Goal: Task Accomplishment & Management: Manage account settings

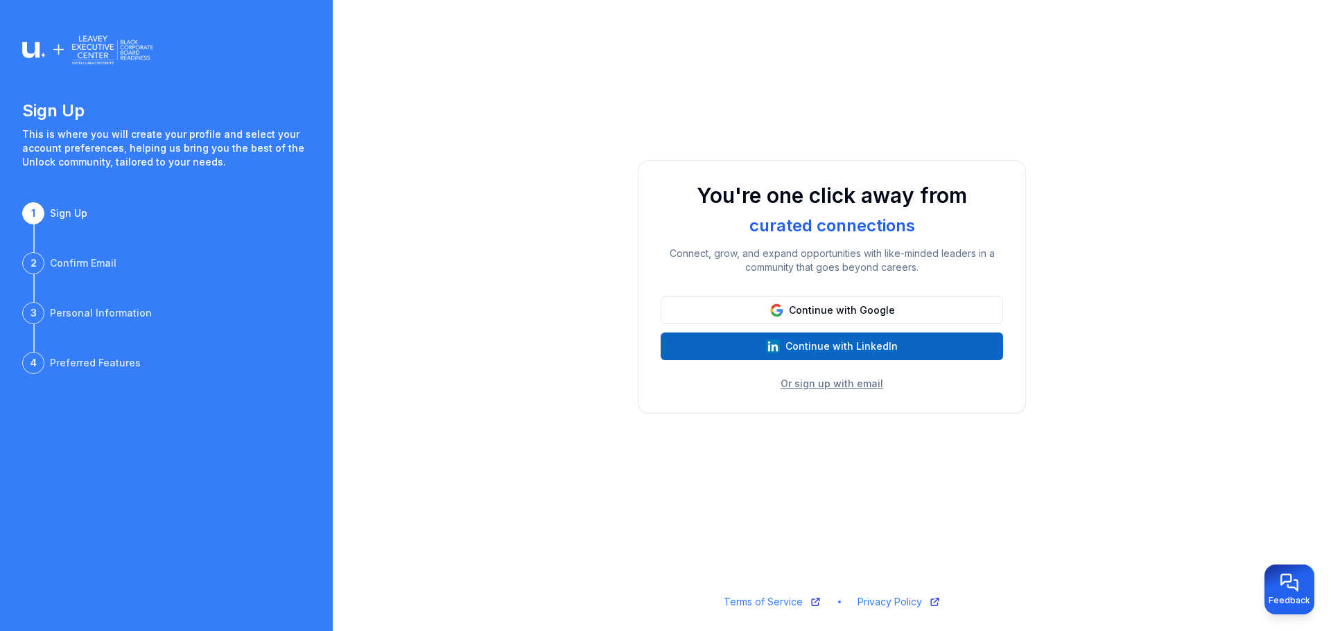
click at [105, 58] on img at bounding box center [87, 49] width 131 height 33
click at [820, 385] on button "Or sign up with email" at bounding box center [831, 384] width 103 height 14
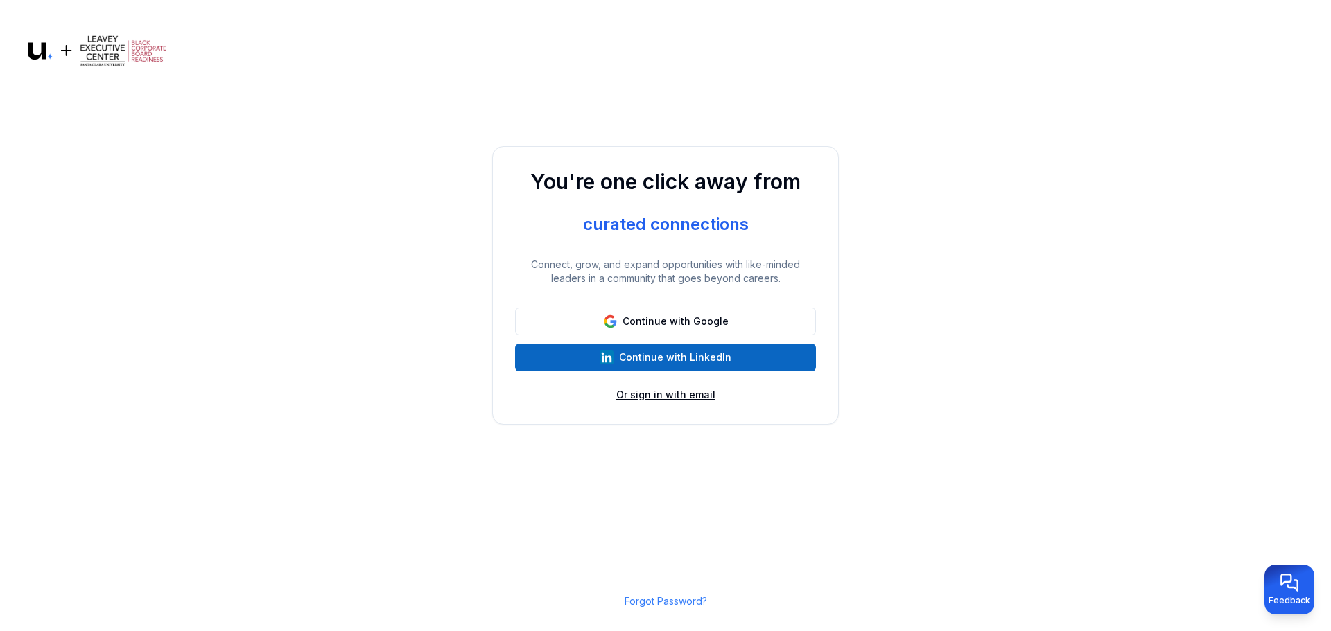
click at [629, 391] on button "Or sign in with email" at bounding box center [665, 395] width 99 height 14
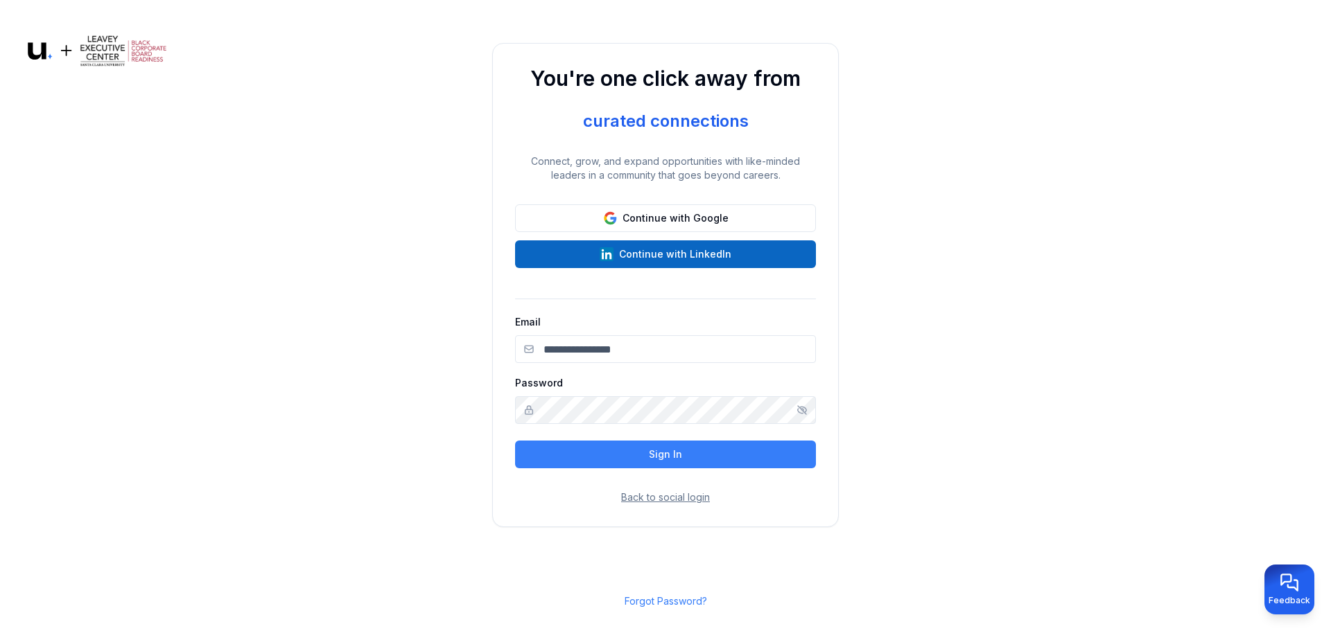
click at [630, 342] on input "Email" at bounding box center [665, 349] width 301 height 28
click at [573, 345] on input "Email" at bounding box center [665, 349] width 301 height 28
type input "**********"
click at [515, 441] on button "Sign In" at bounding box center [665, 455] width 301 height 28
click at [652, 597] on link "Forgot Password?" at bounding box center [666, 601] width 82 height 12
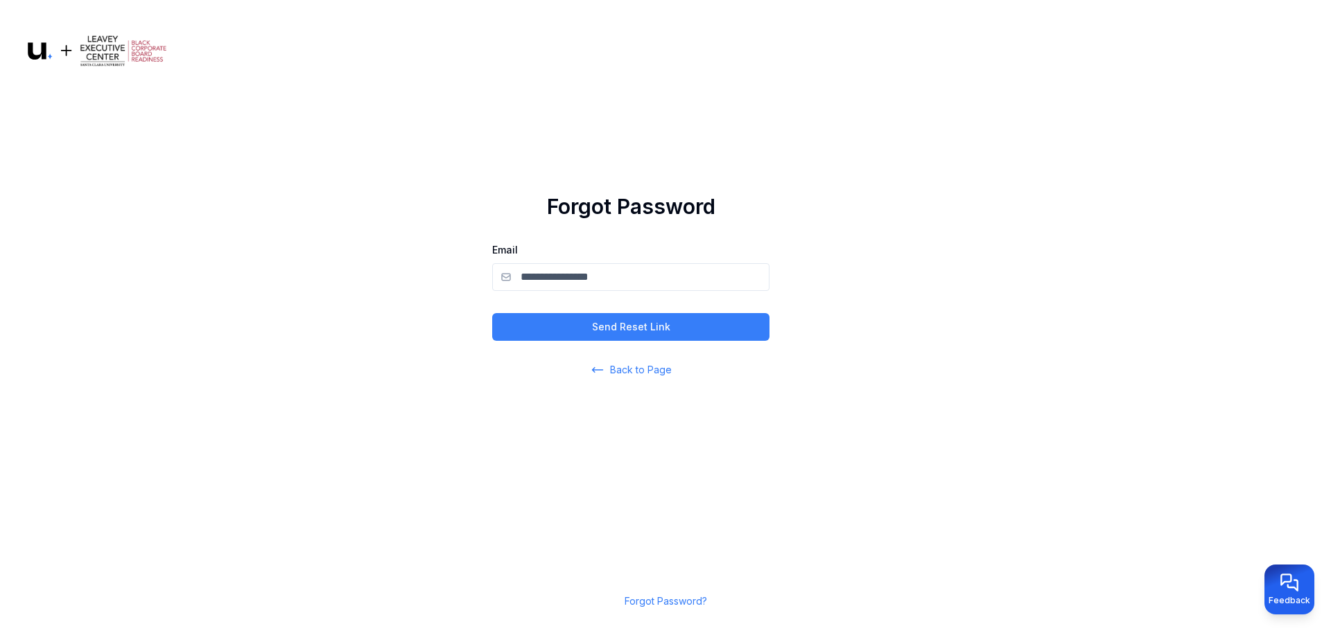
click at [568, 272] on input "Email" at bounding box center [630, 277] width 277 height 28
type input "**********"
click at [600, 329] on button "Send Reset Link" at bounding box center [630, 327] width 277 height 28
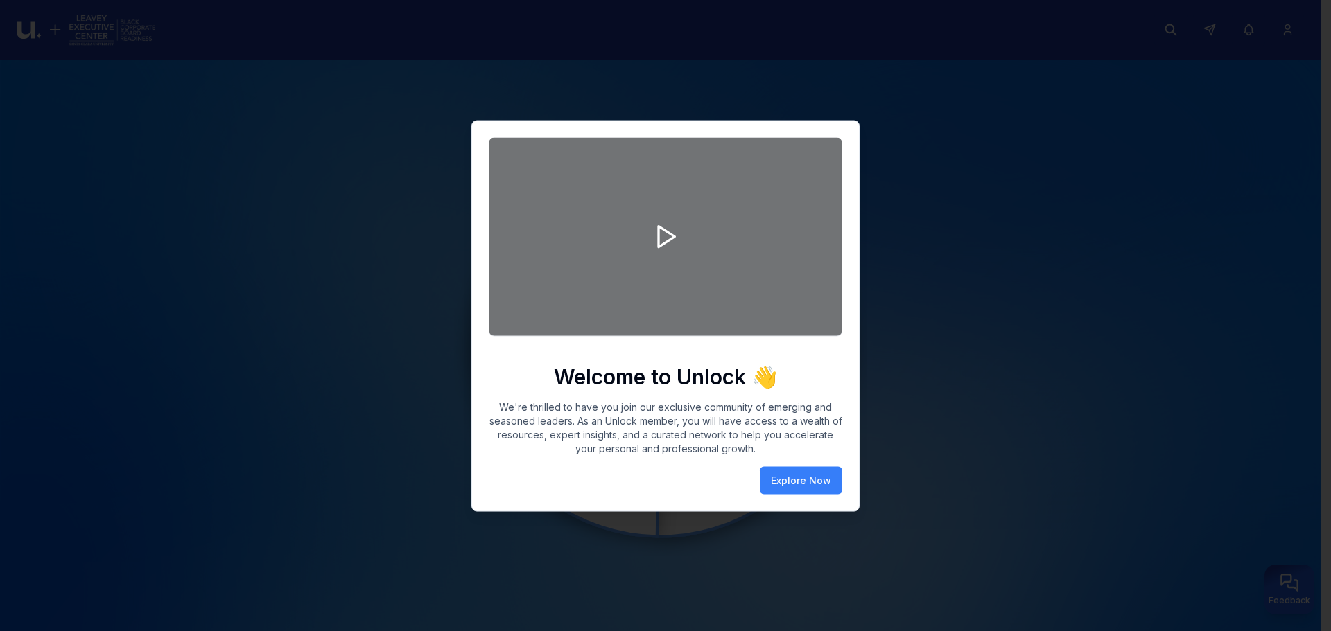
click at [380, 362] on div at bounding box center [665, 315] width 1331 height 631
click at [788, 483] on button "Explore Now" at bounding box center [801, 480] width 82 height 28
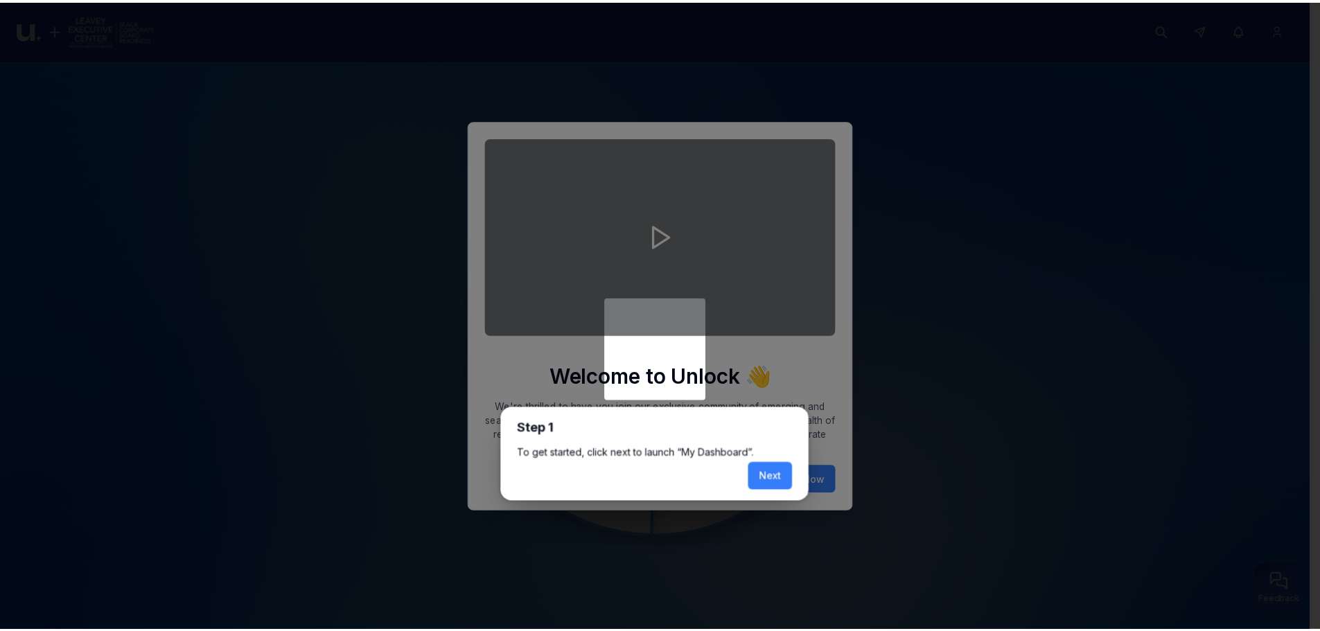
scroll to position [8, 0]
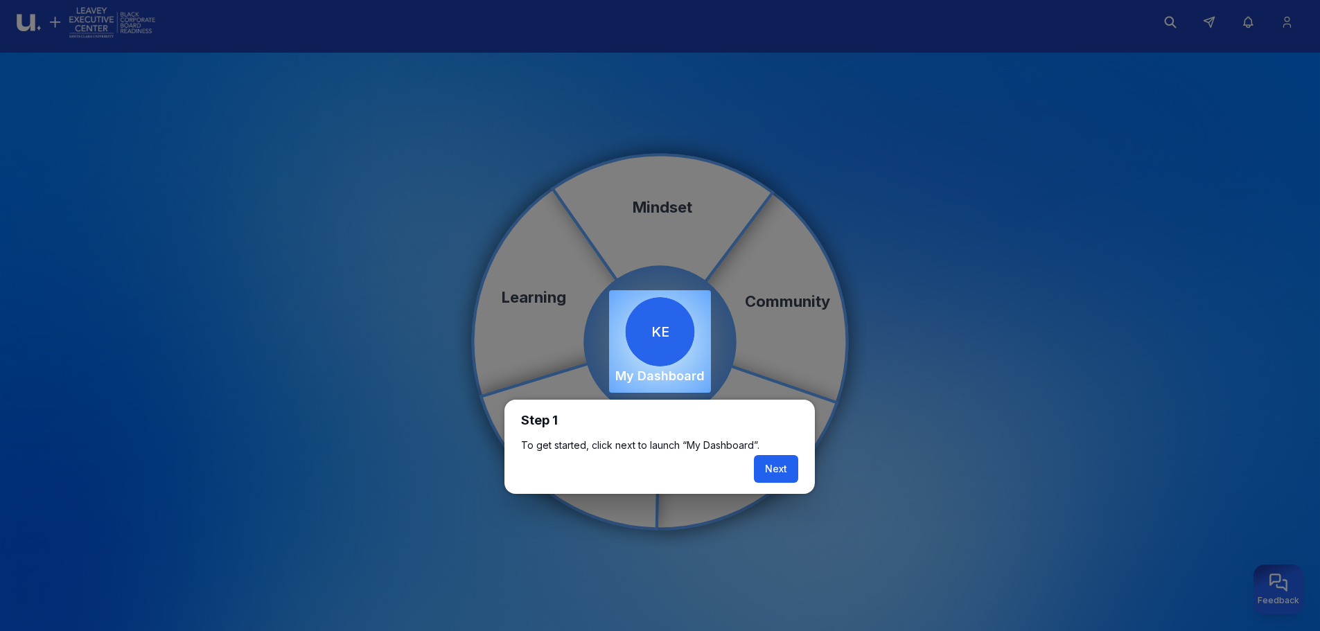
click at [768, 469] on button "Next" at bounding box center [776, 469] width 44 height 28
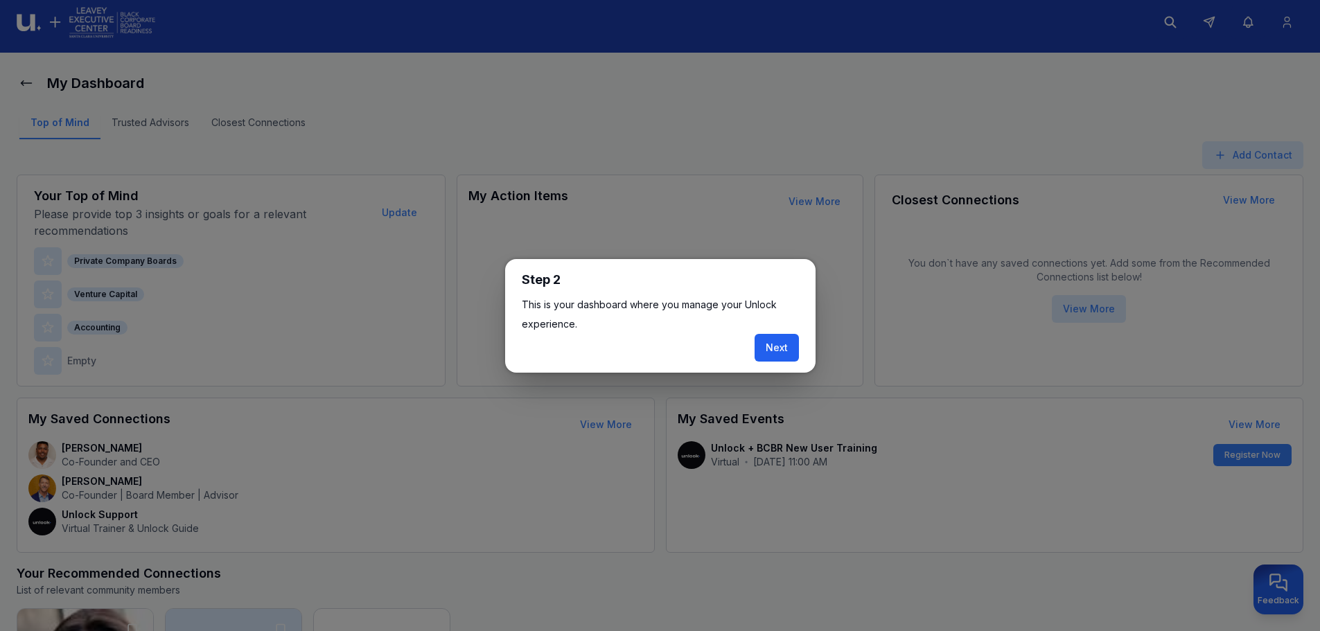
click at [774, 345] on button "Next" at bounding box center [777, 348] width 44 height 28
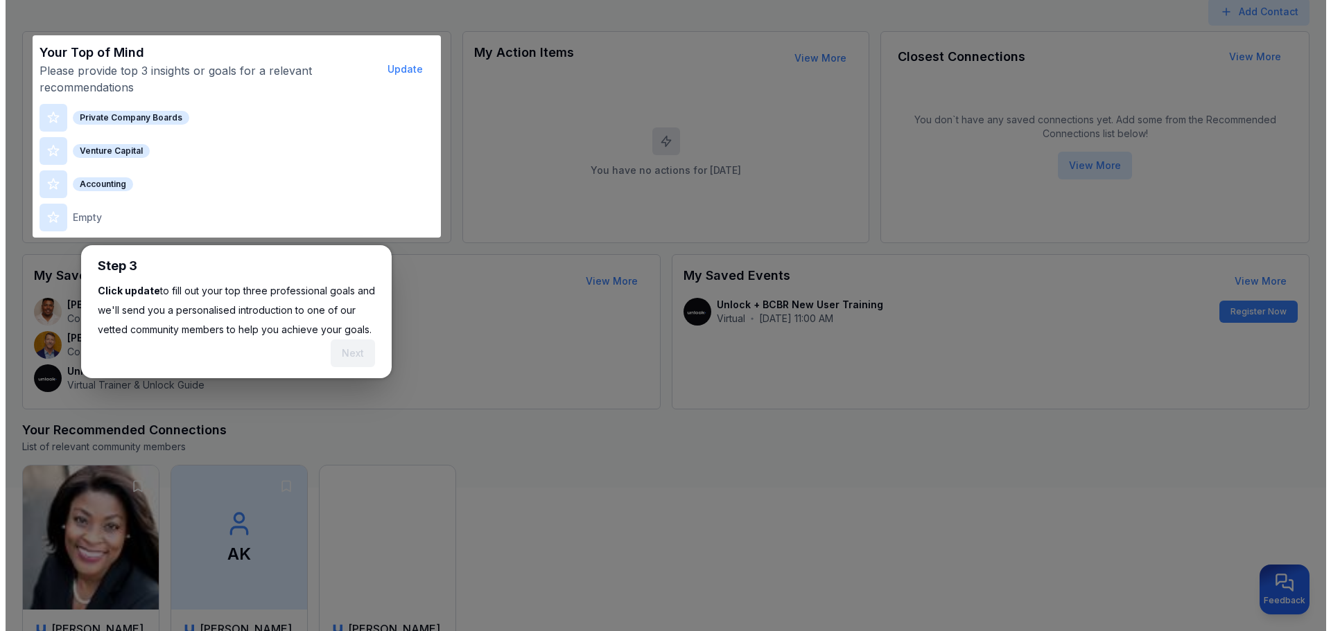
scroll to position [173, 0]
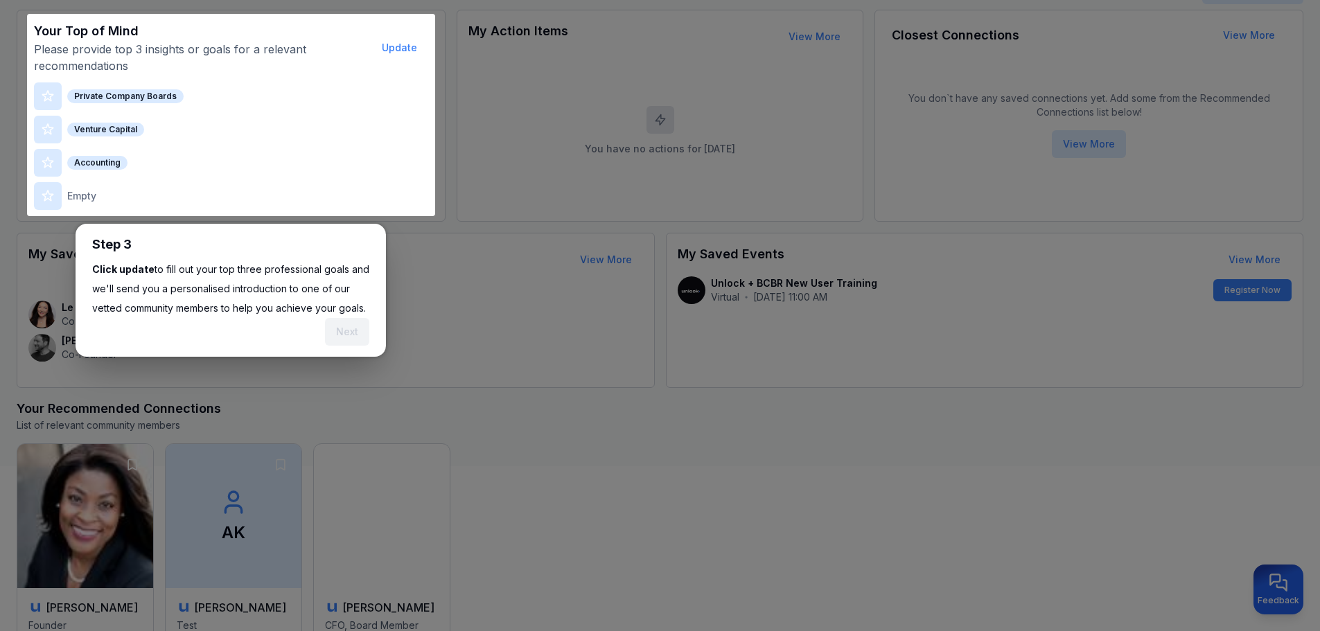
click at [351, 328] on div "Next" at bounding box center [347, 332] width 44 height 28
click at [390, 49] on button "Update" at bounding box center [400, 48] width 58 height 28
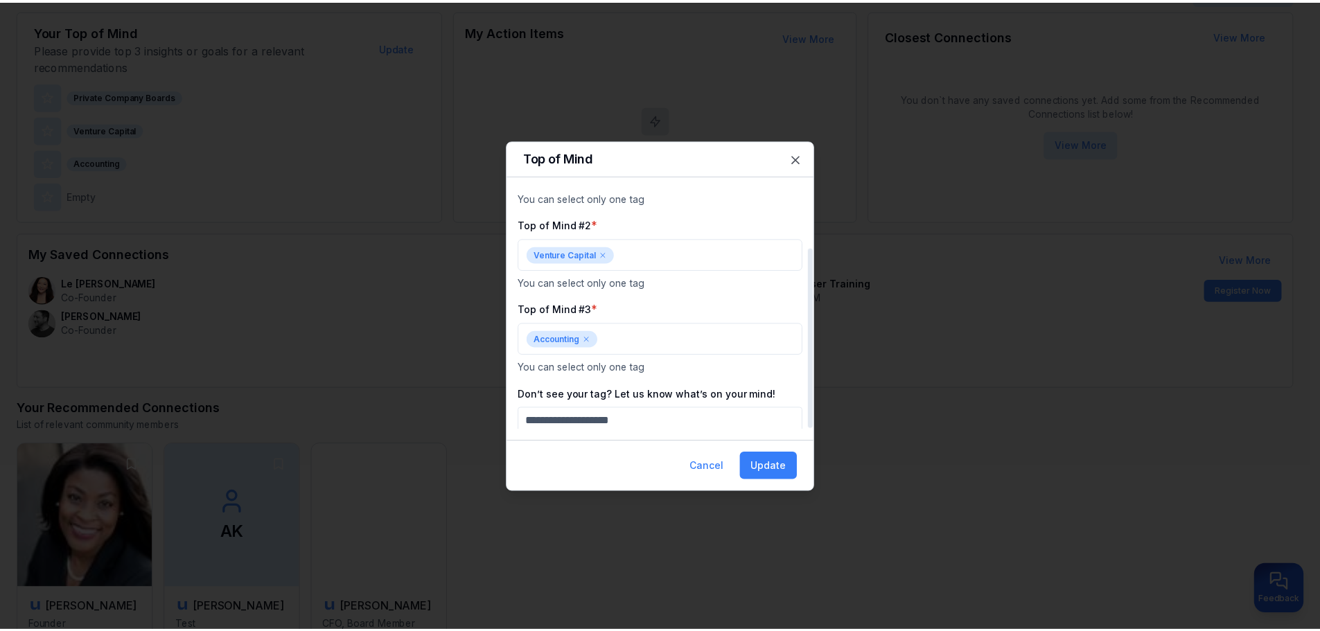
scroll to position [80, 0]
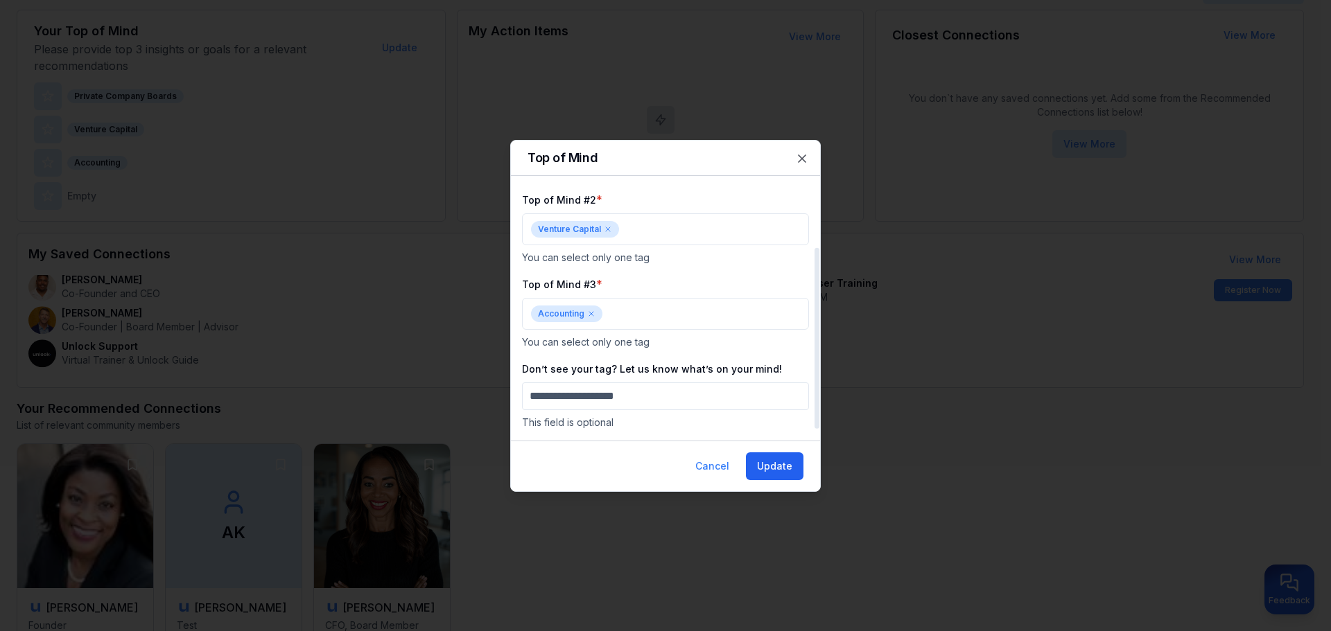
click at [770, 469] on button "Update" at bounding box center [775, 467] width 58 height 28
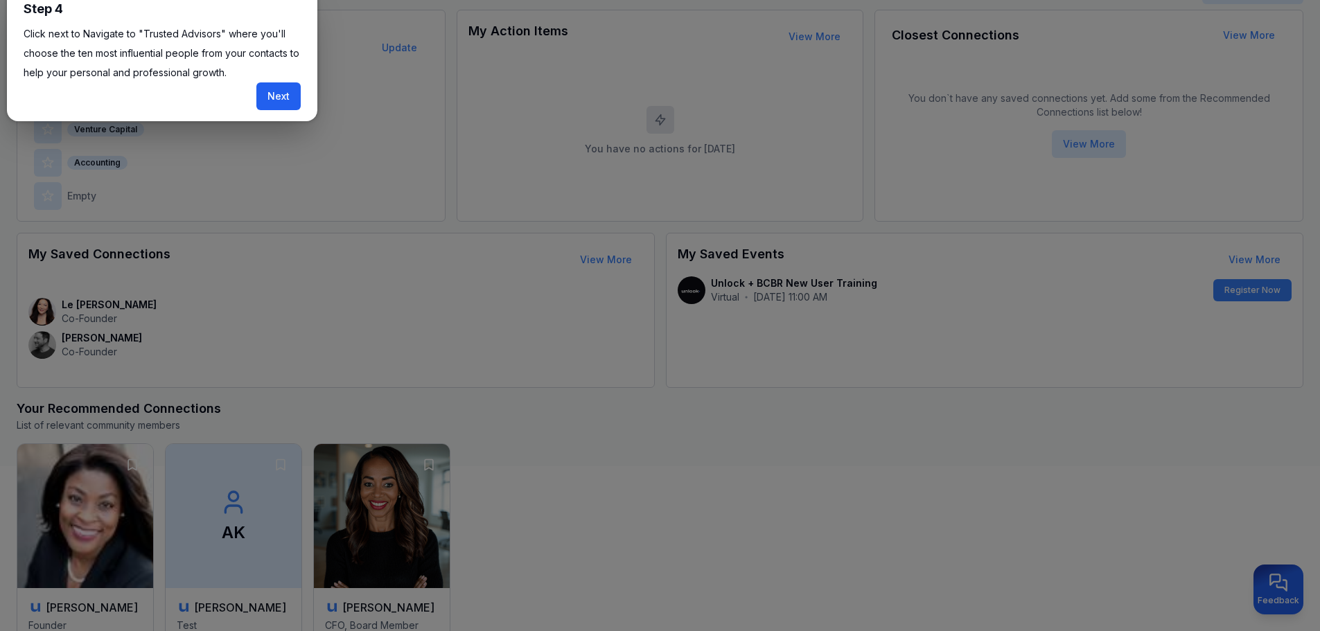
click at [281, 103] on button "Next" at bounding box center [278, 96] width 44 height 28
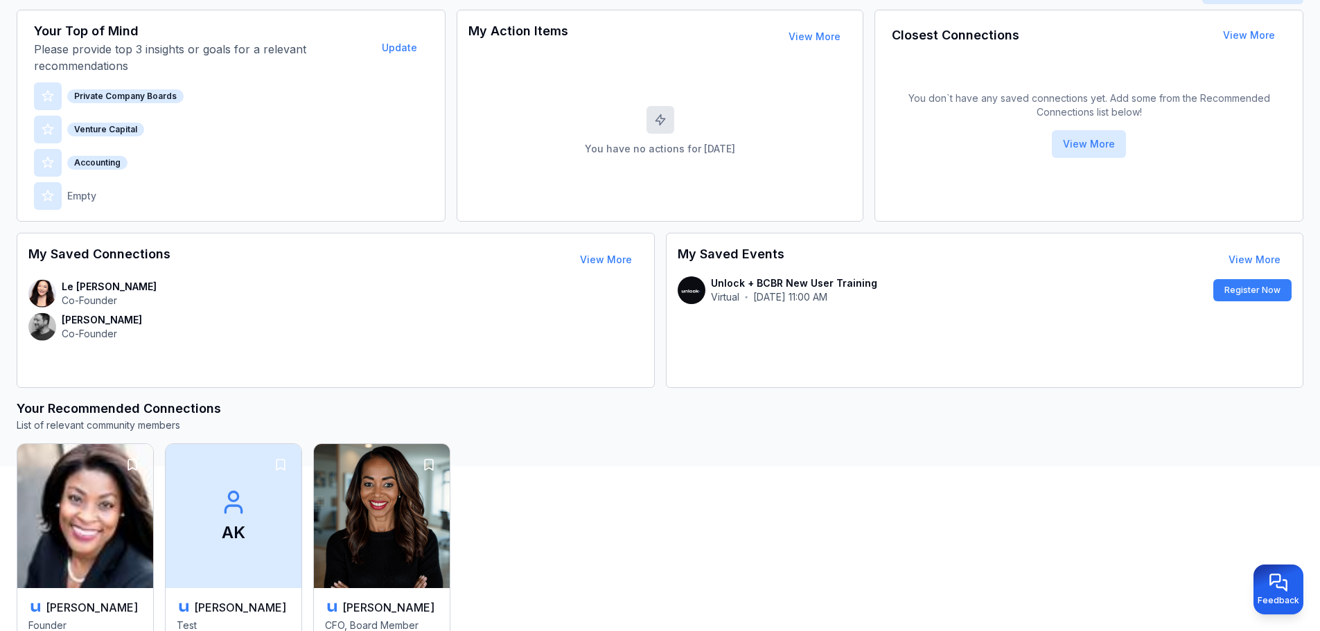
scroll to position [69, 0]
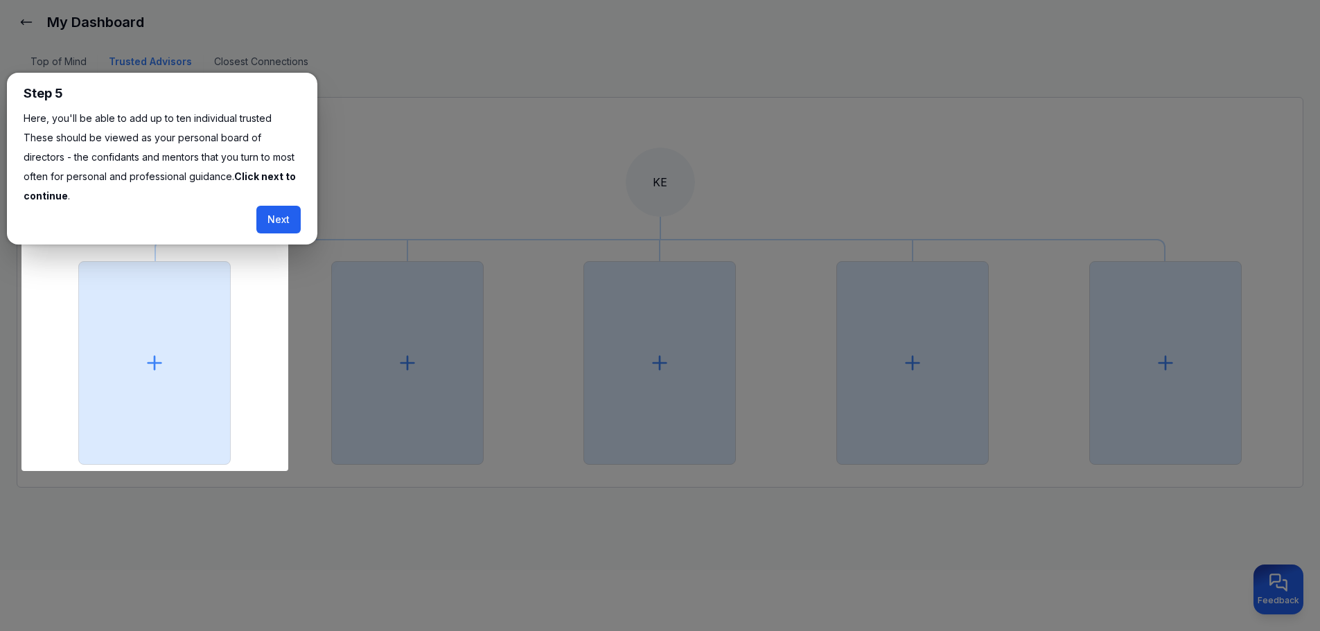
click at [279, 206] on button "Next" at bounding box center [278, 220] width 44 height 28
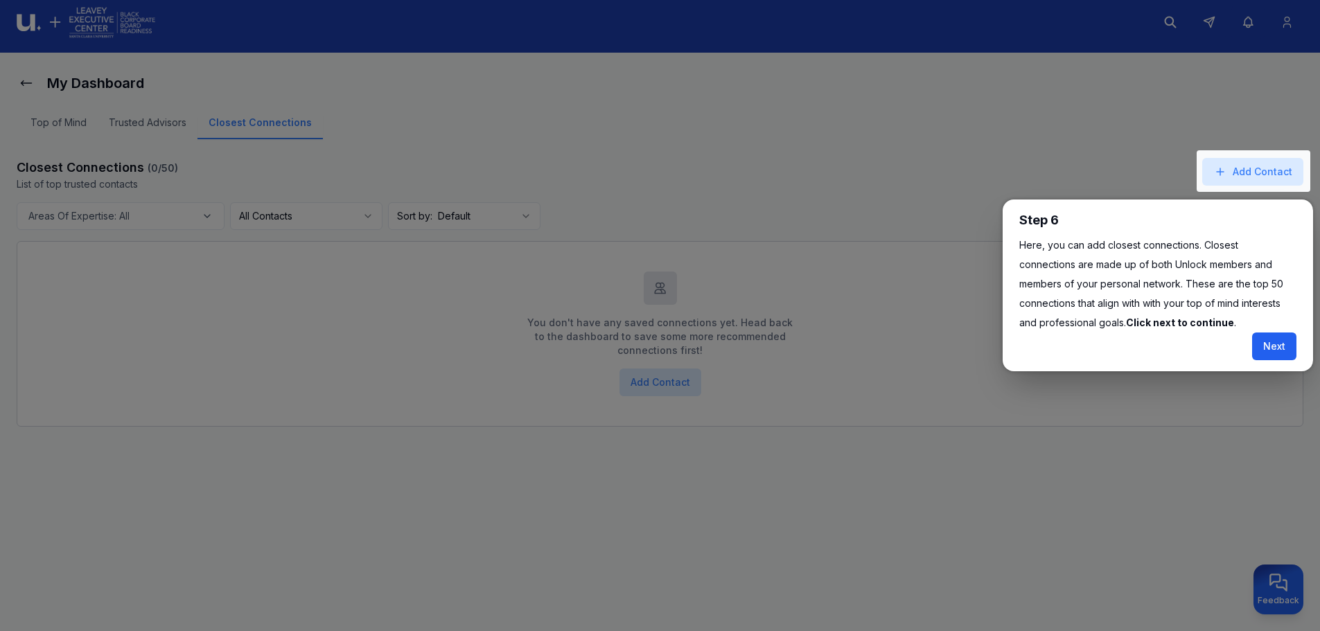
click at [1269, 341] on button "Next" at bounding box center [1275, 347] width 44 height 28
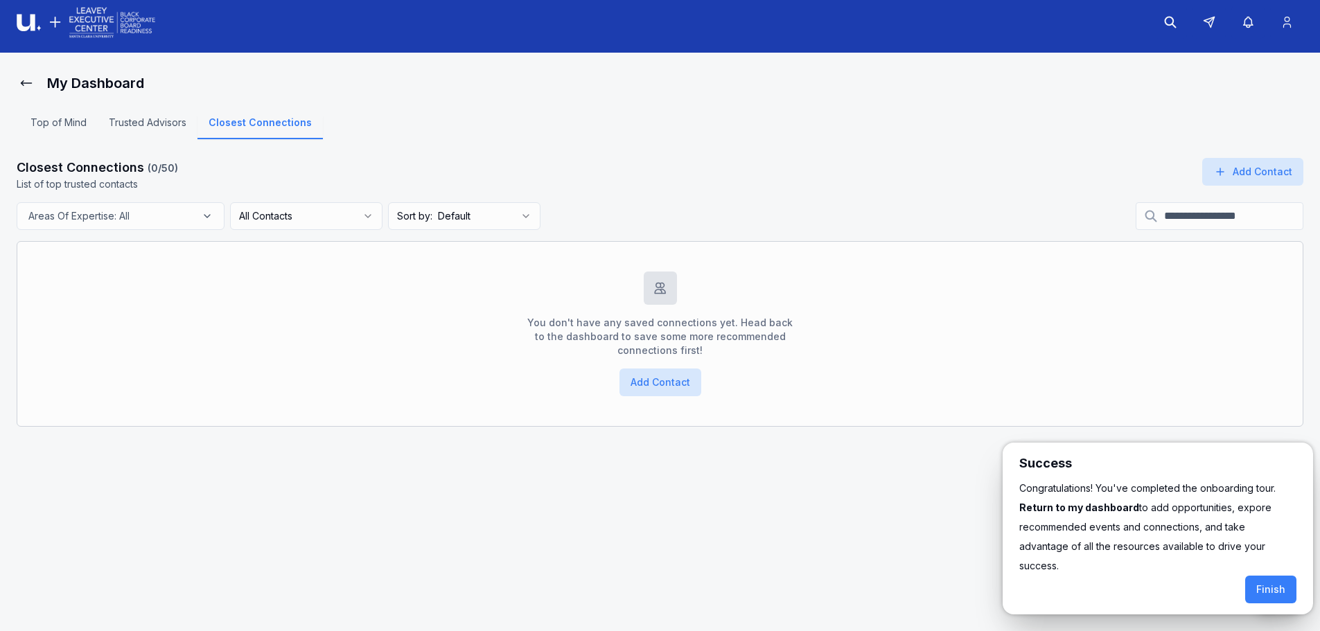
click at [30, 85] on div at bounding box center [660, 311] width 1320 height 639
click at [24, 84] on div at bounding box center [660, 311] width 1320 height 639
click at [25, 84] on div at bounding box center [660, 311] width 1320 height 639
click at [103, 28] on div at bounding box center [660, 311] width 1320 height 639
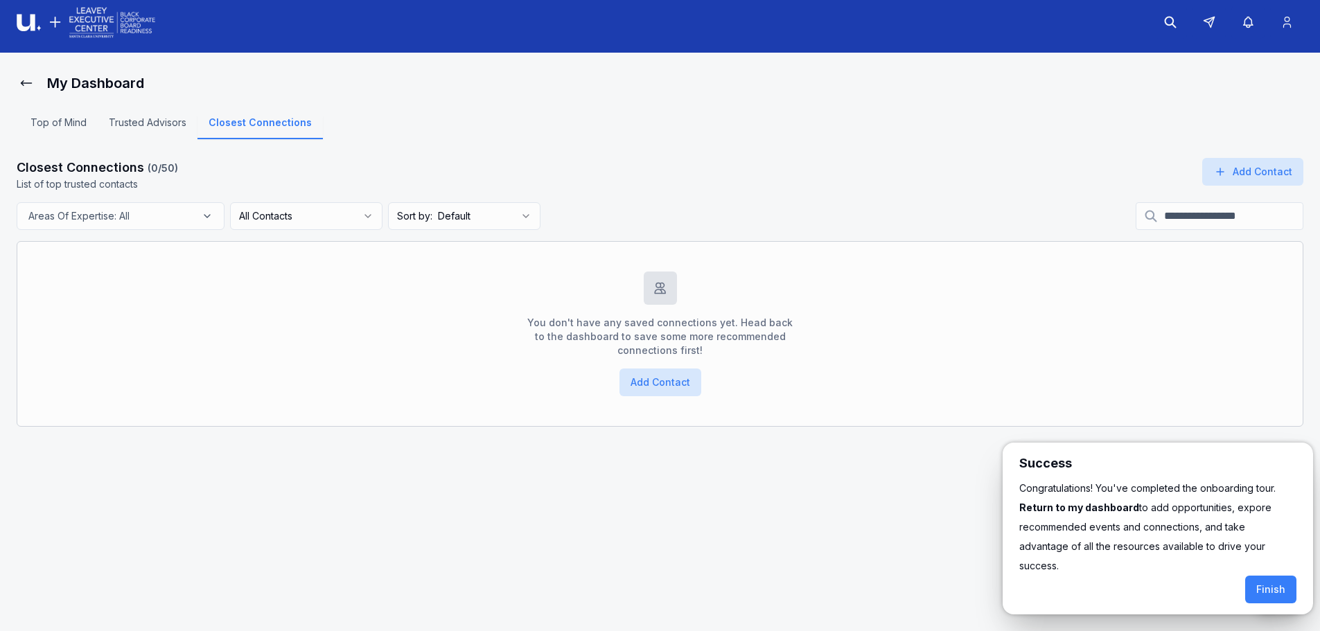
click at [58, 120] on div at bounding box center [660, 311] width 1320 height 639
click at [27, 80] on div at bounding box center [660, 311] width 1320 height 639
click at [76, 81] on div at bounding box center [660, 311] width 1320 height 639
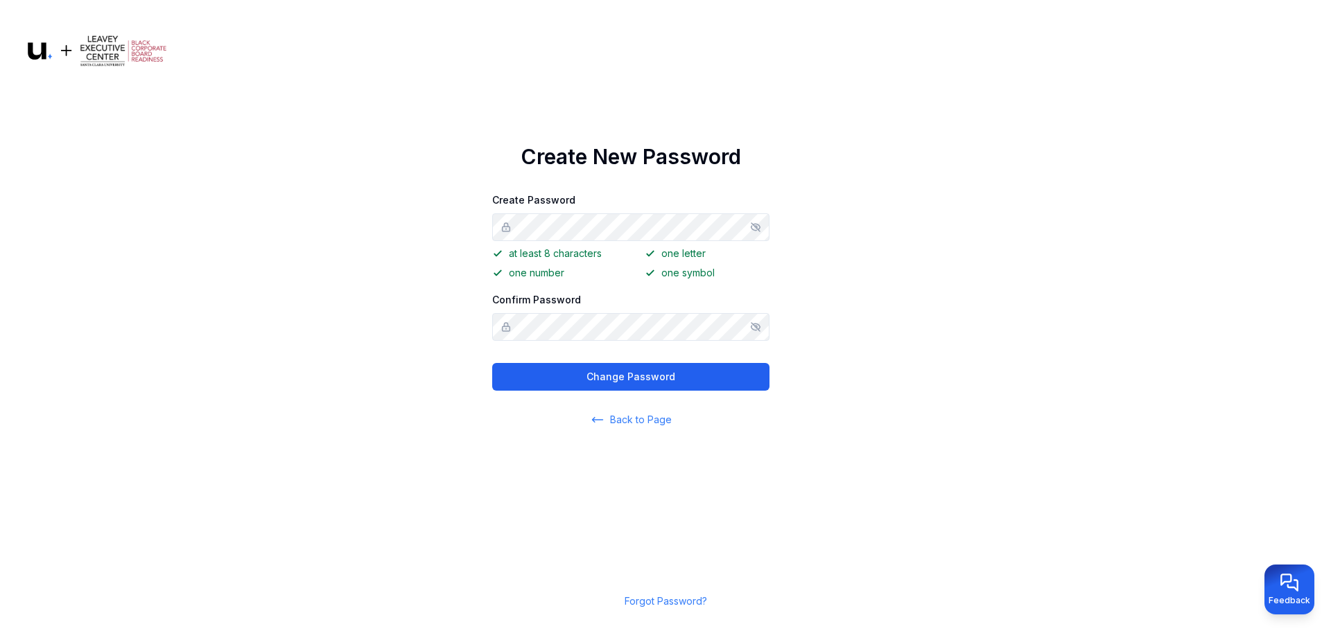
click at [593, 370] on button "Change Password" at bounding box center [630, 377] width 277 height 28
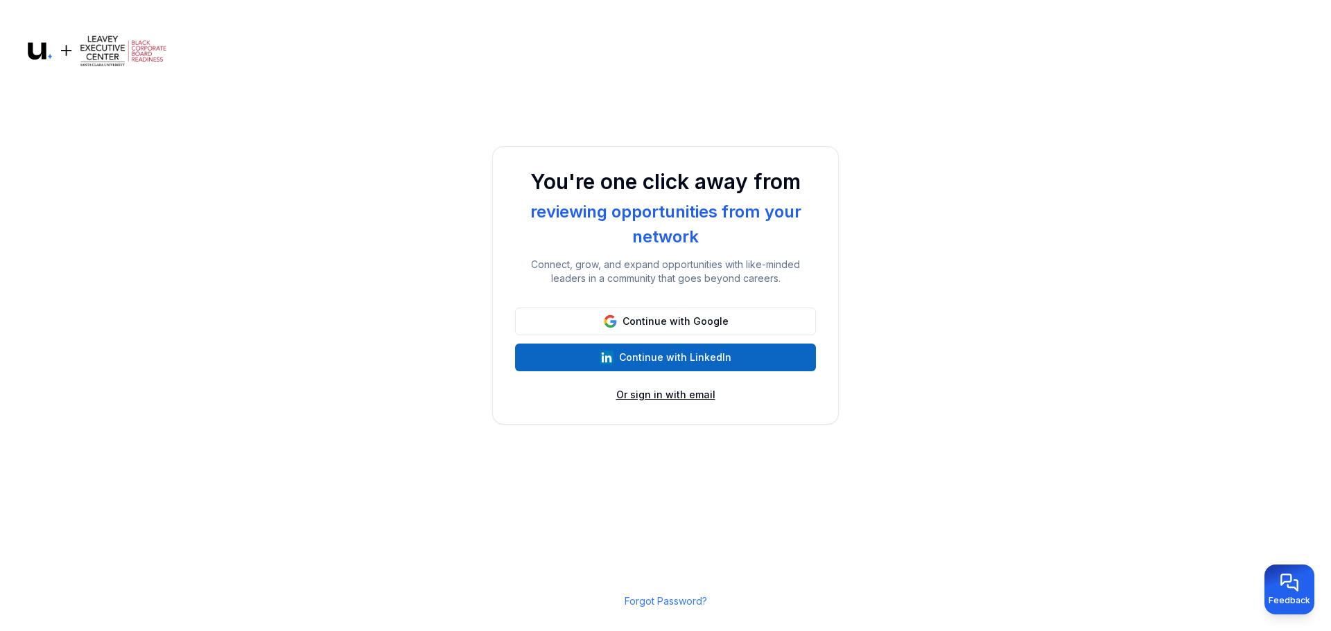
click at [686, 394] on button "Or sign in with email" at bounding box center [665, 395] width 99 height 14
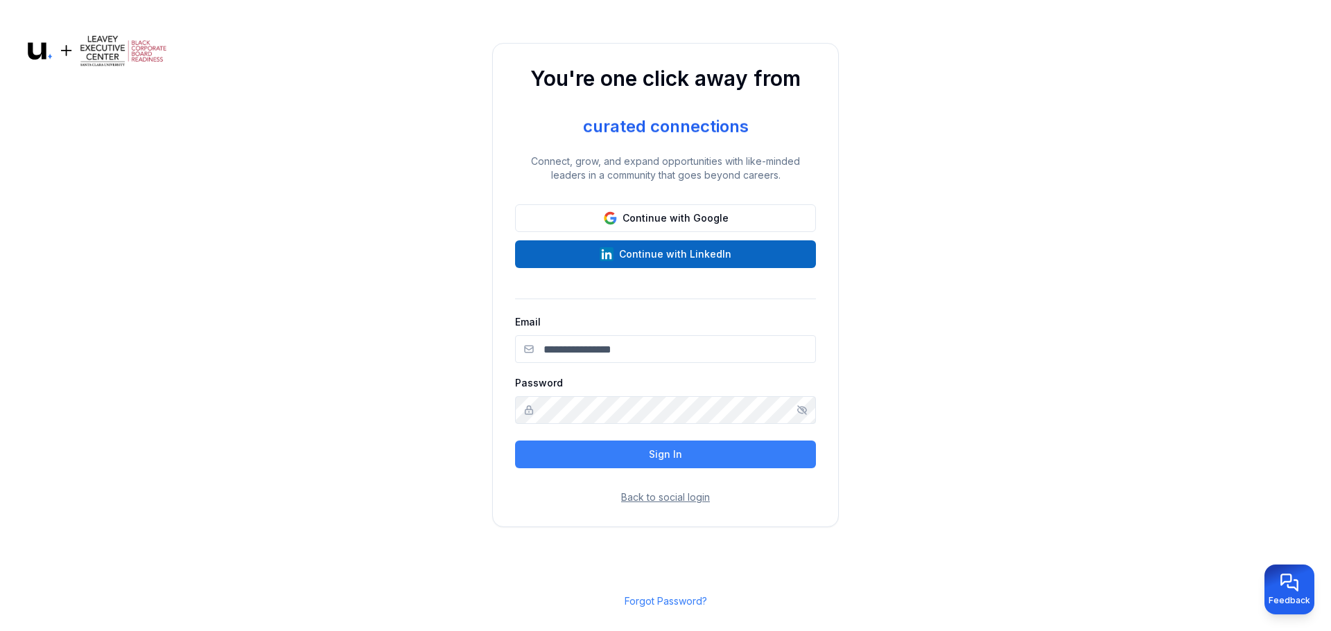
click at [619, 347] on input "Email" at bounding box center [665, 349] width 301 height 28
type input "**********"
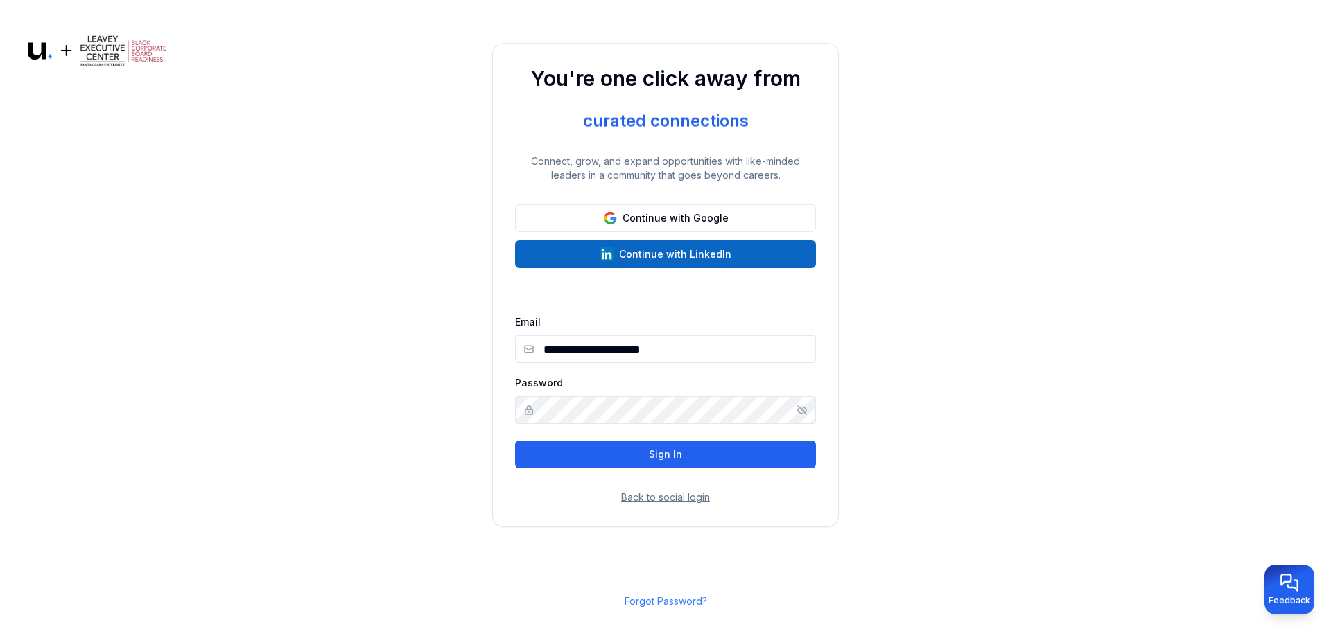
click at [620, 448] on button "Sign In" at bounding box center [665, 455] width 301 height 28
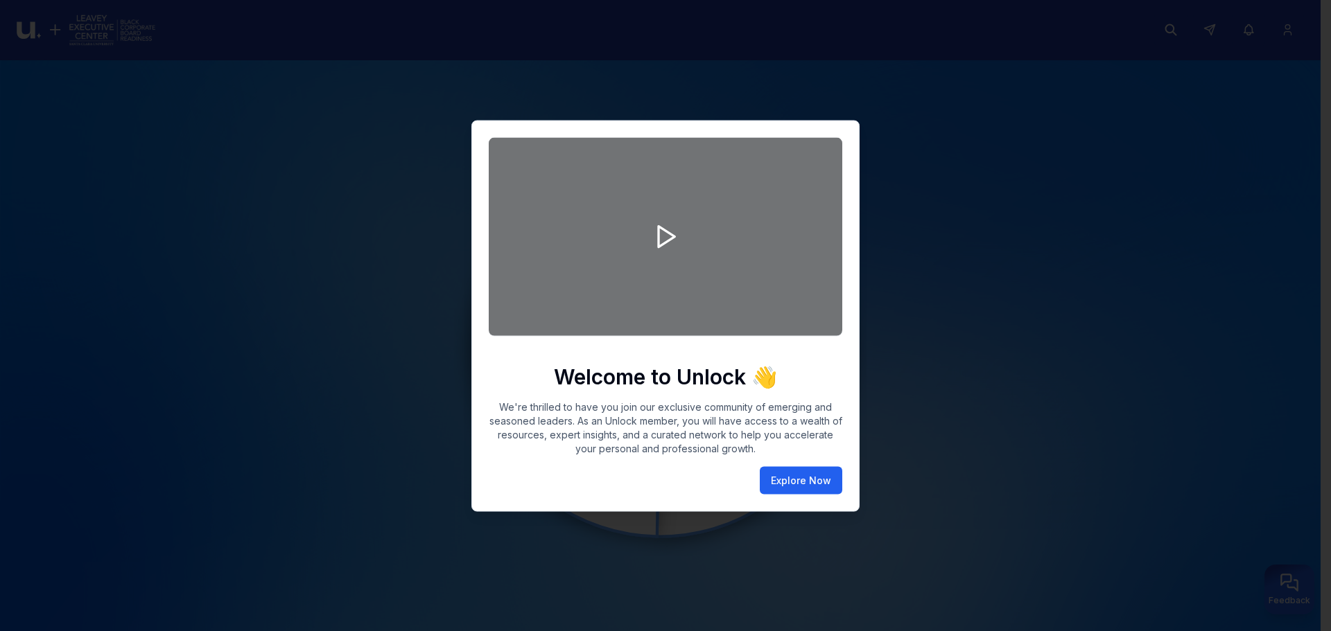
click at [817, 478] on button "Explore Now" at bounding box center [801, 480] width 82 height 28
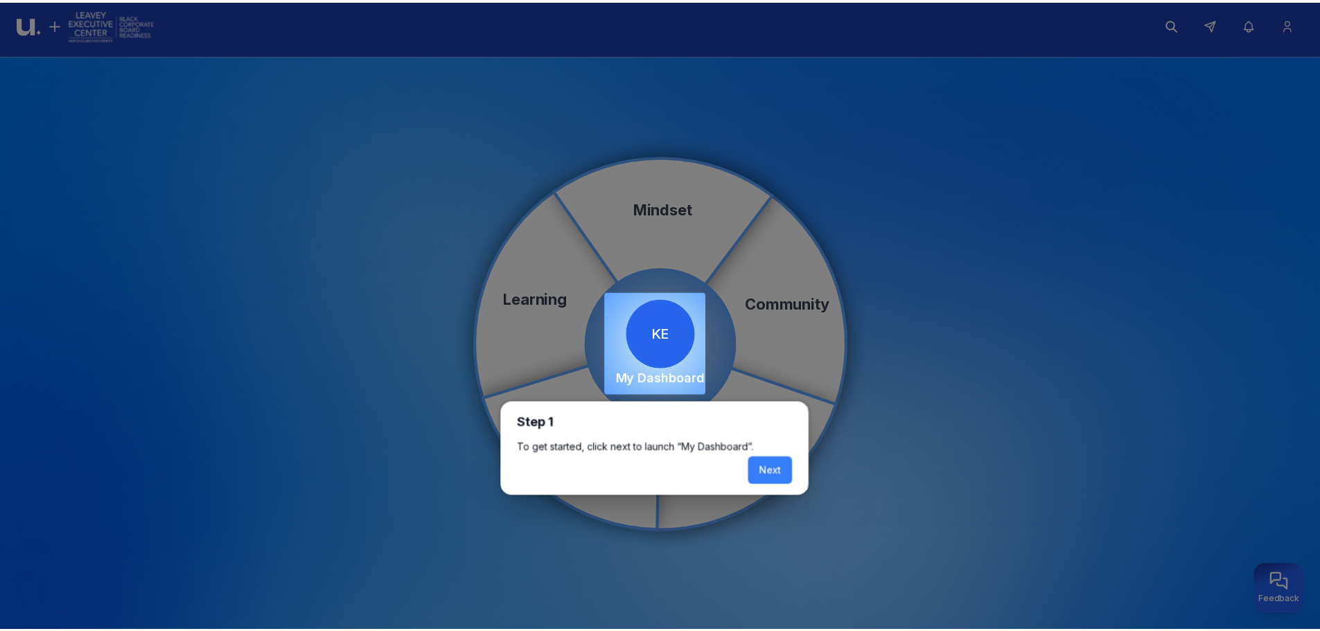
scroll to position [8, 0]
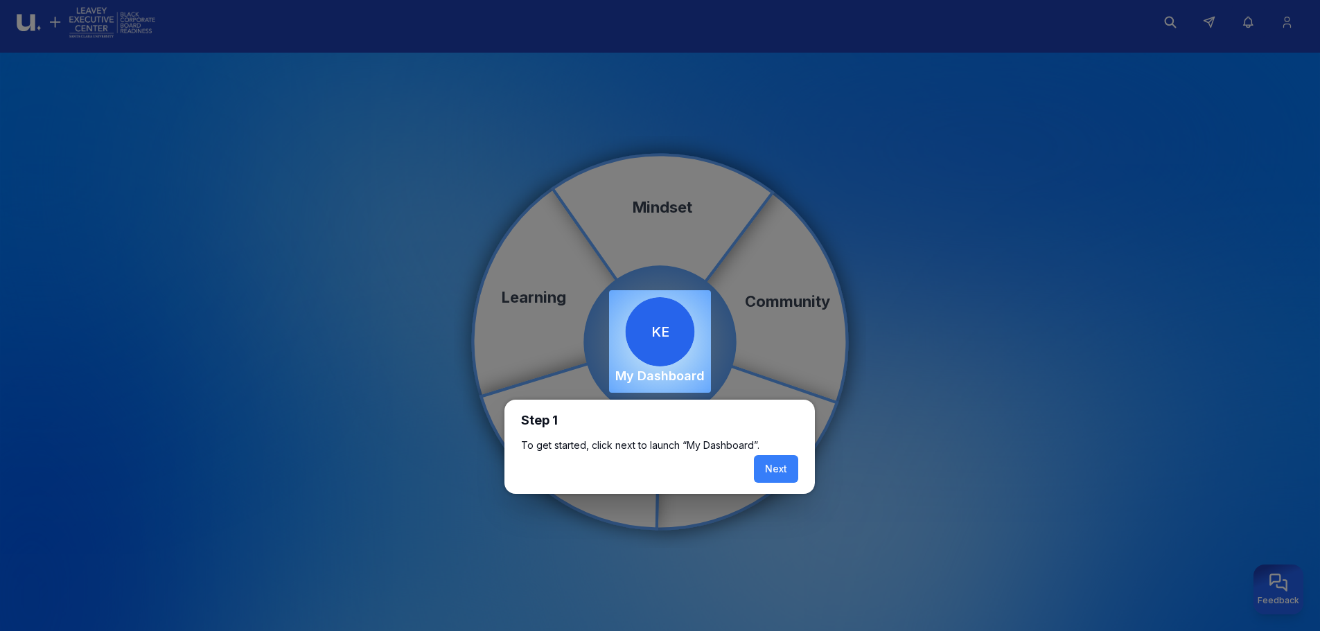
click at [656, 356] on div at bounding box center [660, 341] width 102 height 103
click at [793, 473] on button "Next" at bounding box center [776, 469] width 44 height 28
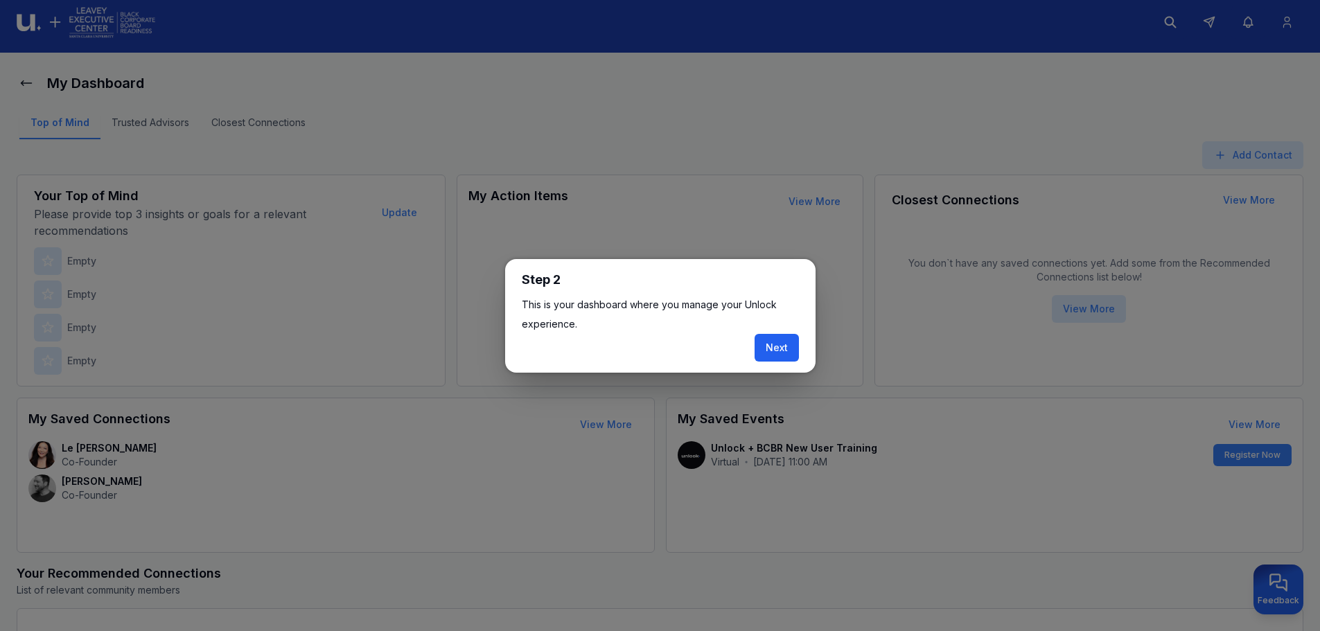
click at [775, 340] on button "Next" at bounding box center [777, 348] width 44 height 28
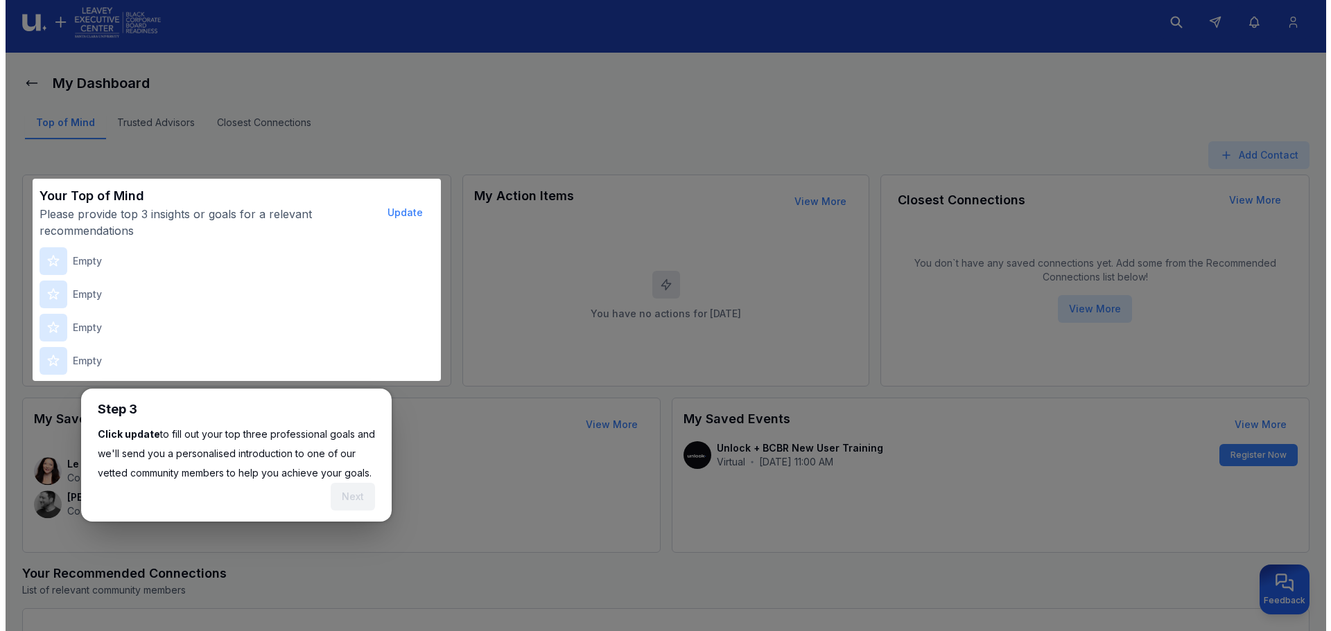
scroll to position [173, 0]
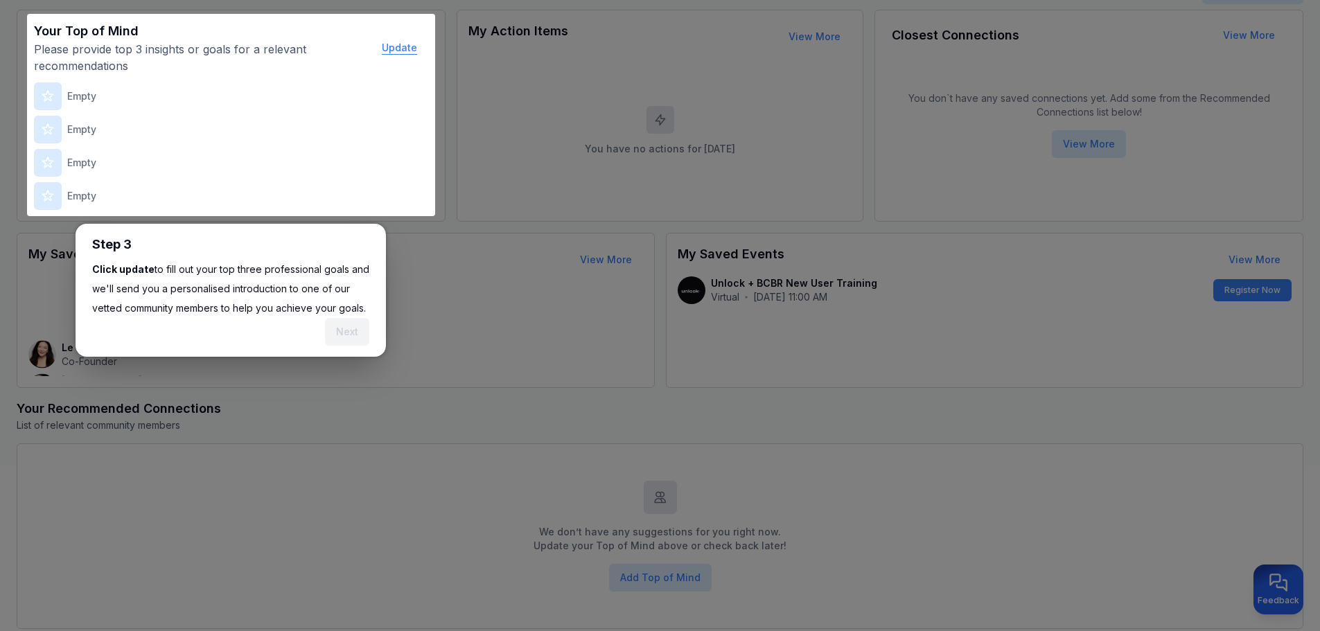
click at [394, 50] on button "Update" at bounding box center [400, 48] width 58 height 28
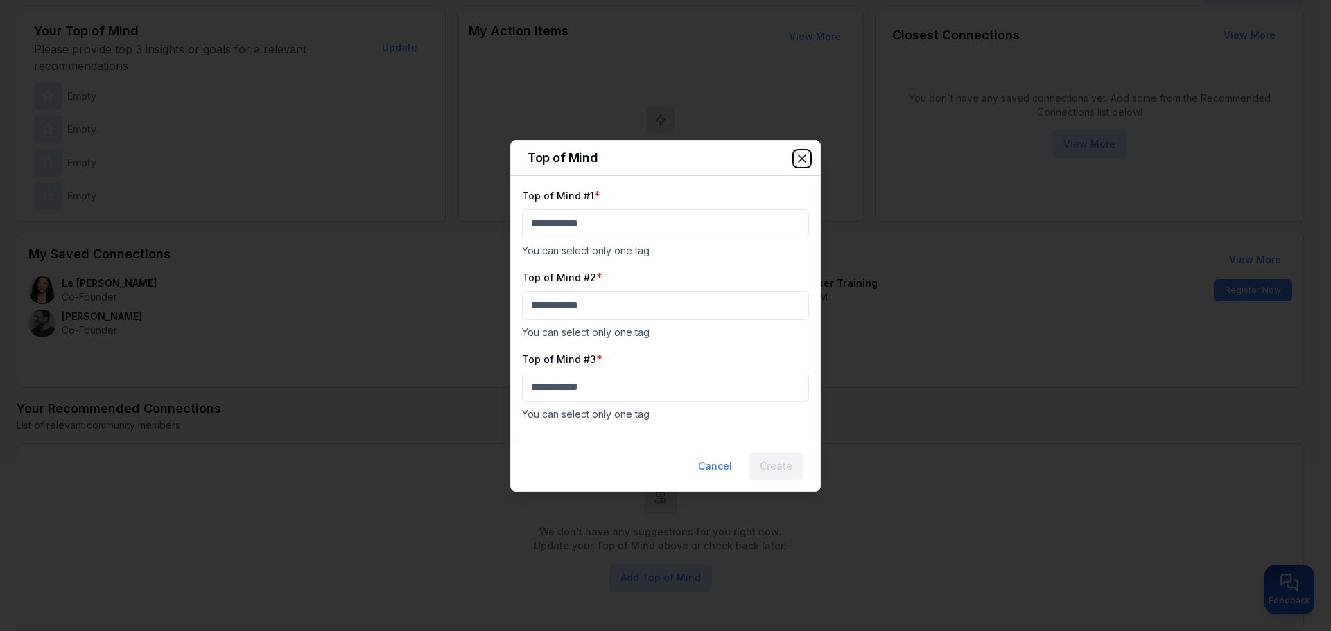
click at [801, 157] on icon "button" at bounding box center [802, 158] width 7 height 7
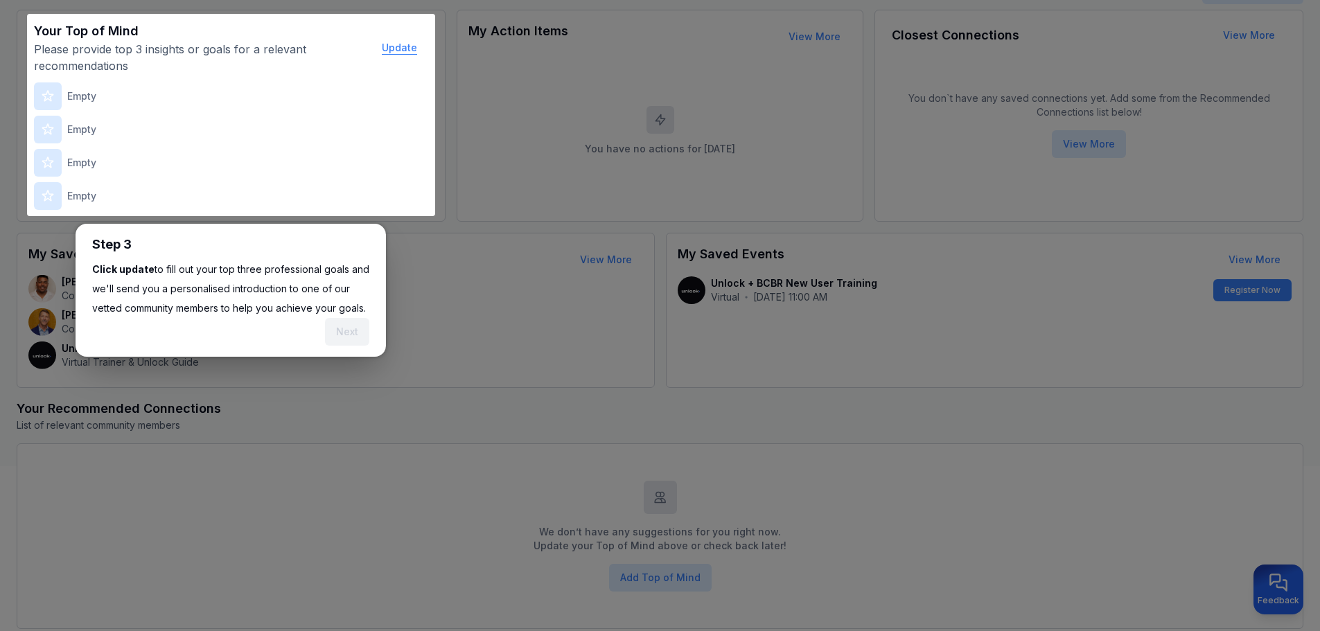
click at [396, 47] on button "Update" at bounding box center [400, 48] width 58 height 28
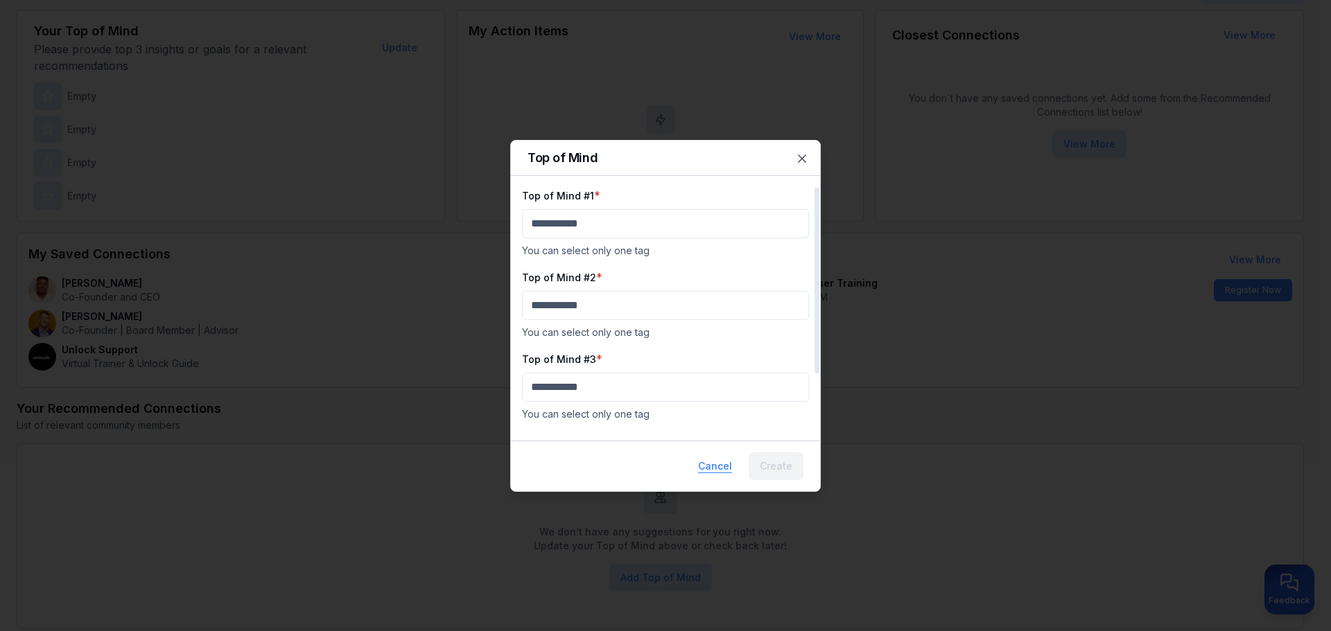
click at [716, 465] on button "Cancel" at bounding box center [715, 467] width 56 height 28
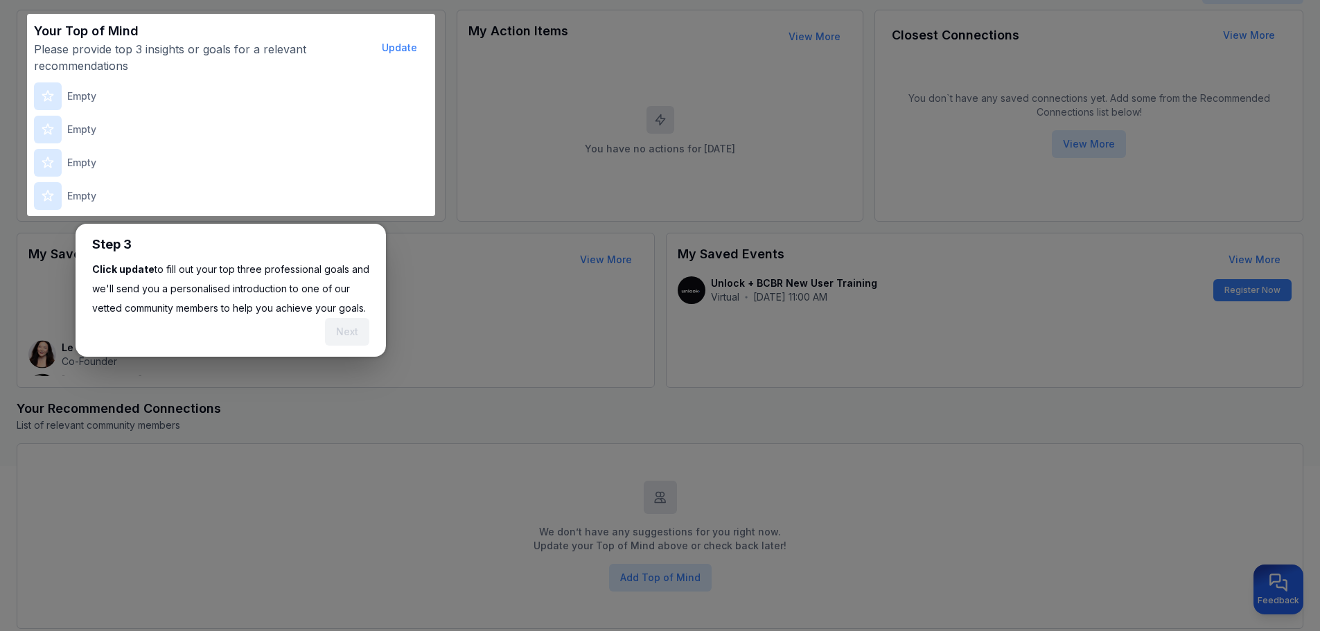
click at [293, 64] on p "Please provide top 3 insights or goals for a relevant recommendations" at bounding box center [201, 57] width 334 height 33
click at [49, 99] on icon at bounding box center [47, 96] width 10 height 10
click at [398, 51] on button "Update" at bounding box center [400, 48] width 58 height 28
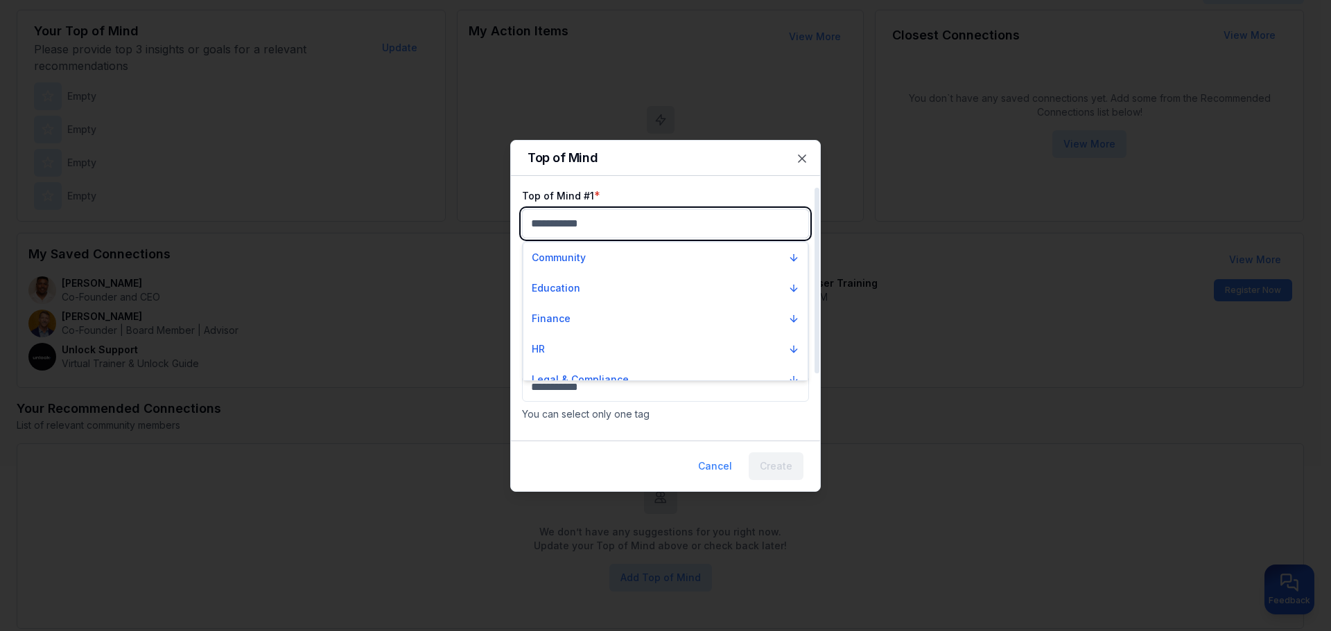
click at [567, 224] on body "My Dashboard Top of Mind Trusted Advisors Closest Connections Add Contact Your …" at bounding box center [660, 142] width 1320 height 631
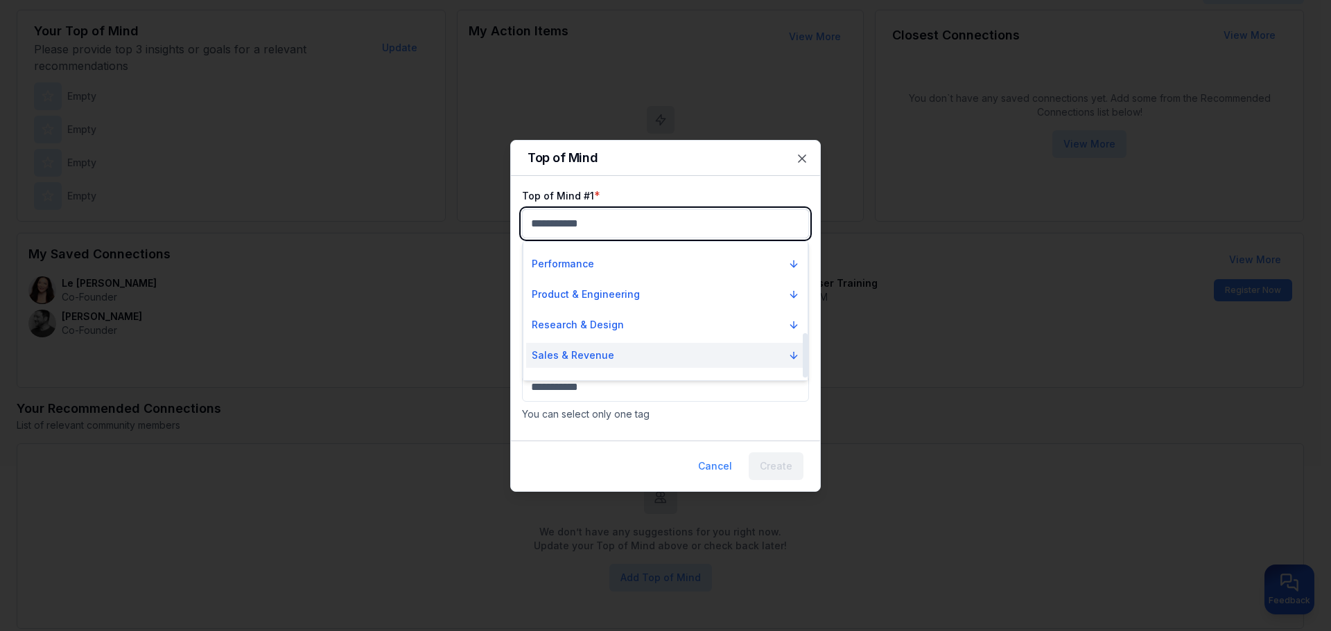
scroll to position [290, 0]
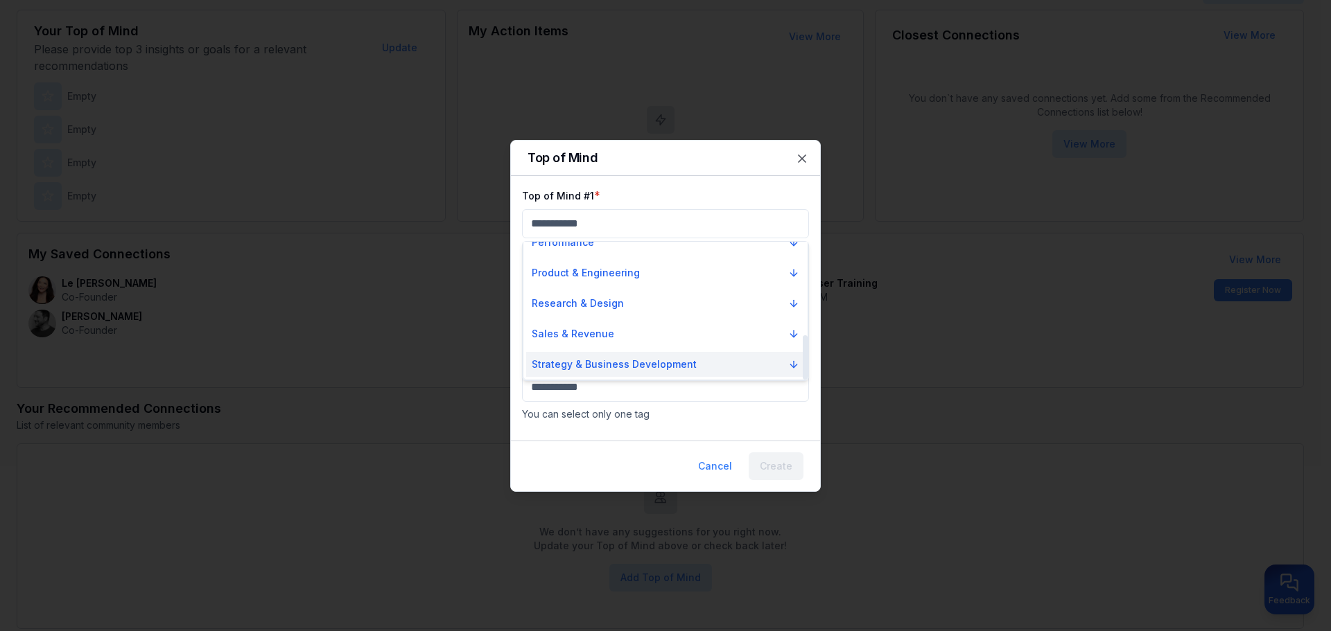
click at [618, 370] on p "Strategy & Business Development" at bounding box center [614, 365] width 165 height 14
click at [651, 190] on div at bounding box center [665, 315] width 1331 height 631
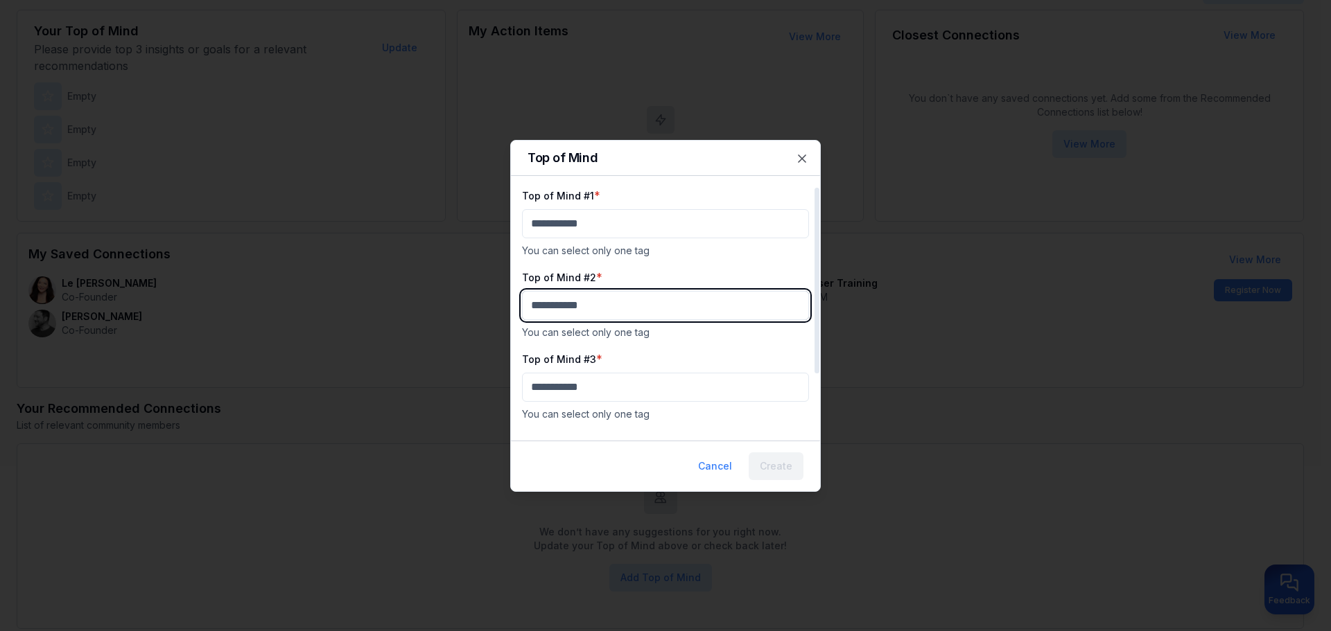
click at [599, 305] on body "My Dashboard Top of Mind Trusted Advisors Closest Connections Add Contact Your …" at bounding box center [660, 142] width 1320 height 631
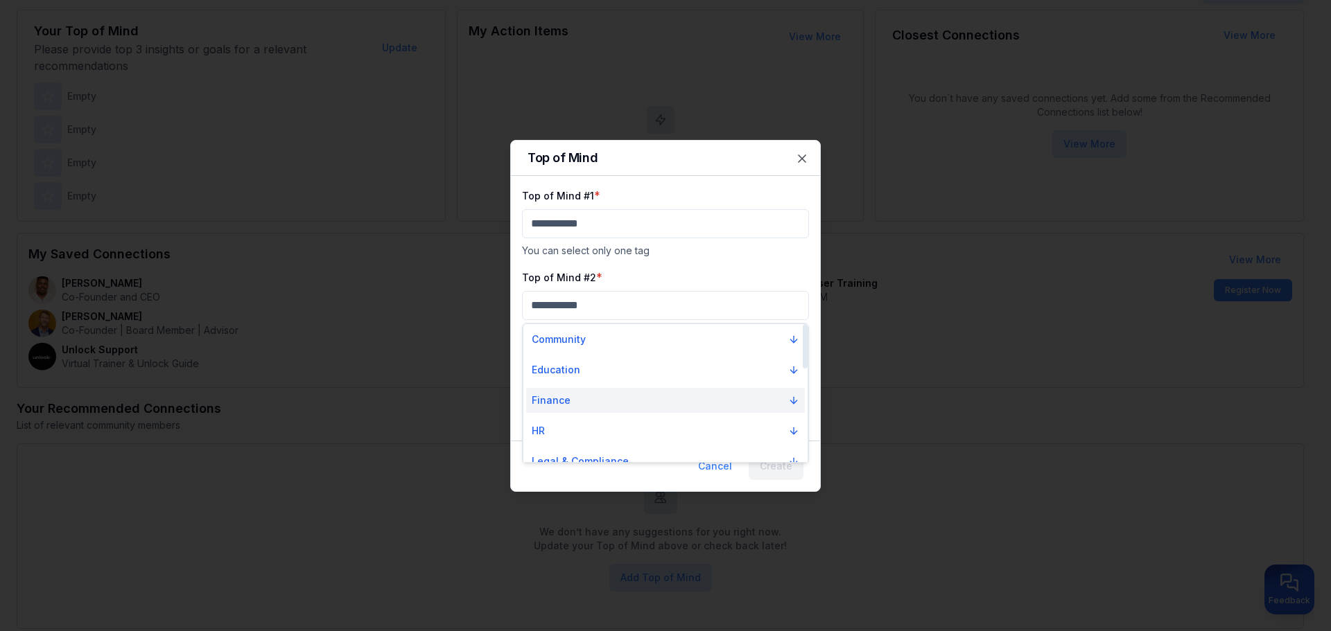
click at [559, 399] on p "Finance" at bounding box center [551, 401] width 39 height 14
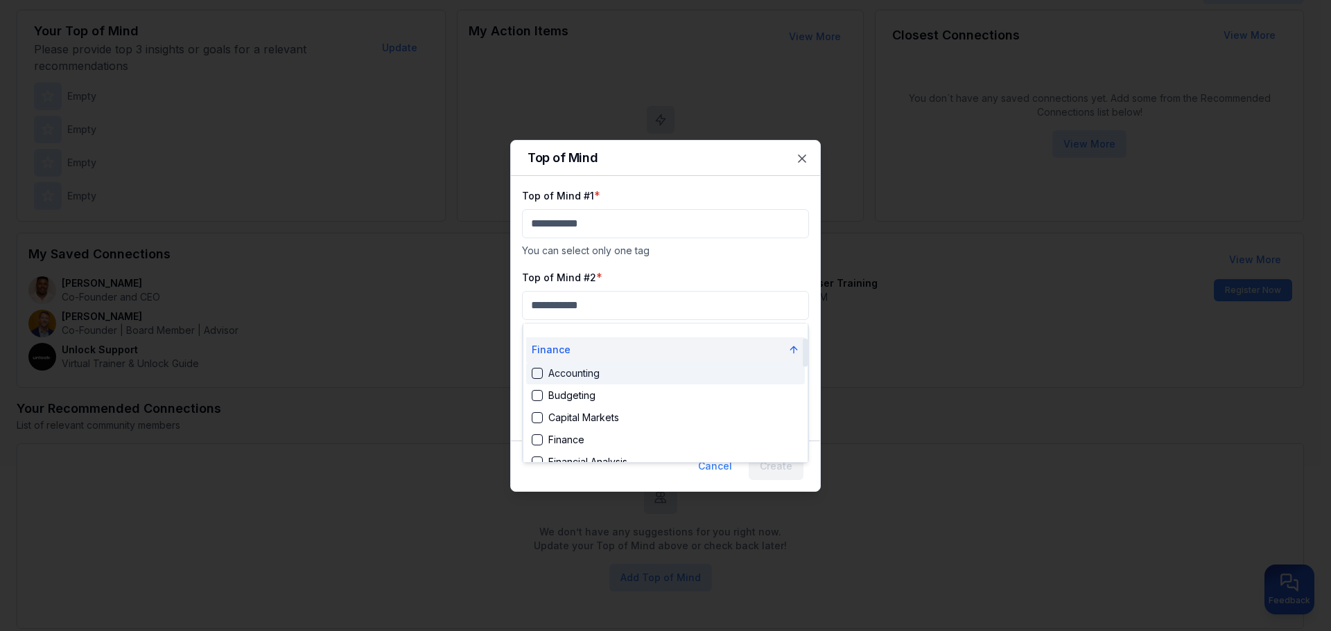
scroll to position [69, 0]
click at [540, 356] on div "Suggestions" at bounding box center [537, 354] width 11 height 11
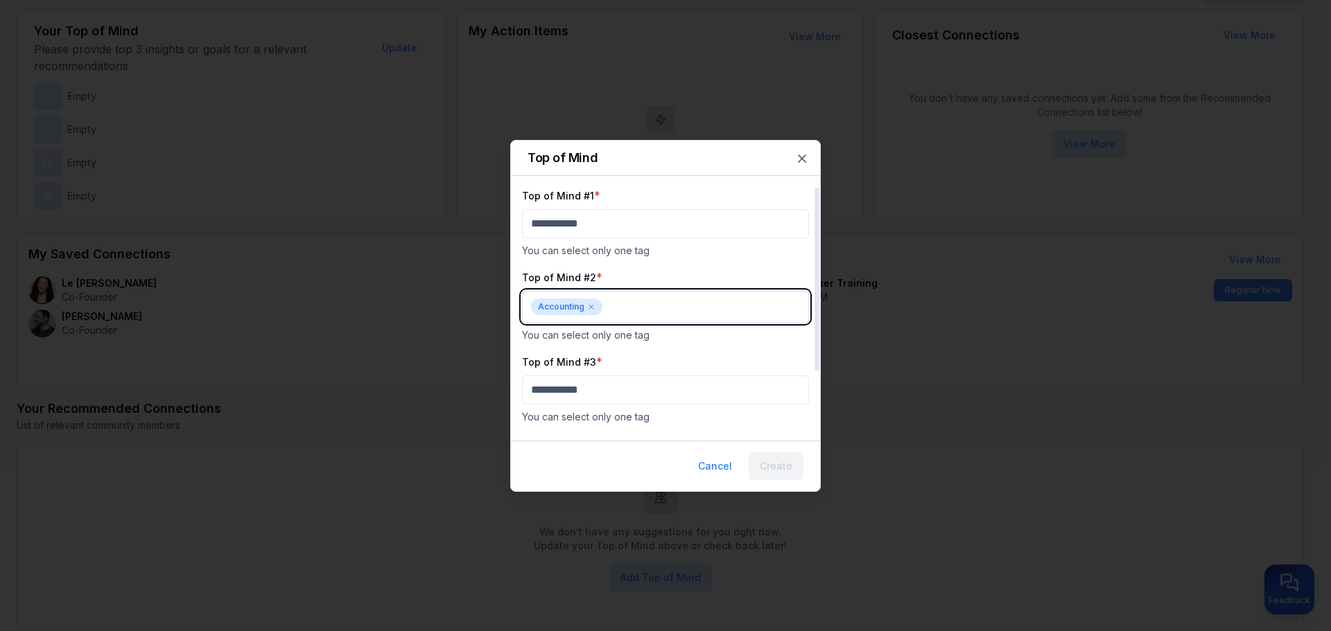
click at [616, 304] on body "My Dashboard Top of Mind Trusted Advisors Closest Connections Add Contact Your …" at bounding box center [660, 142] width 1320 height 631
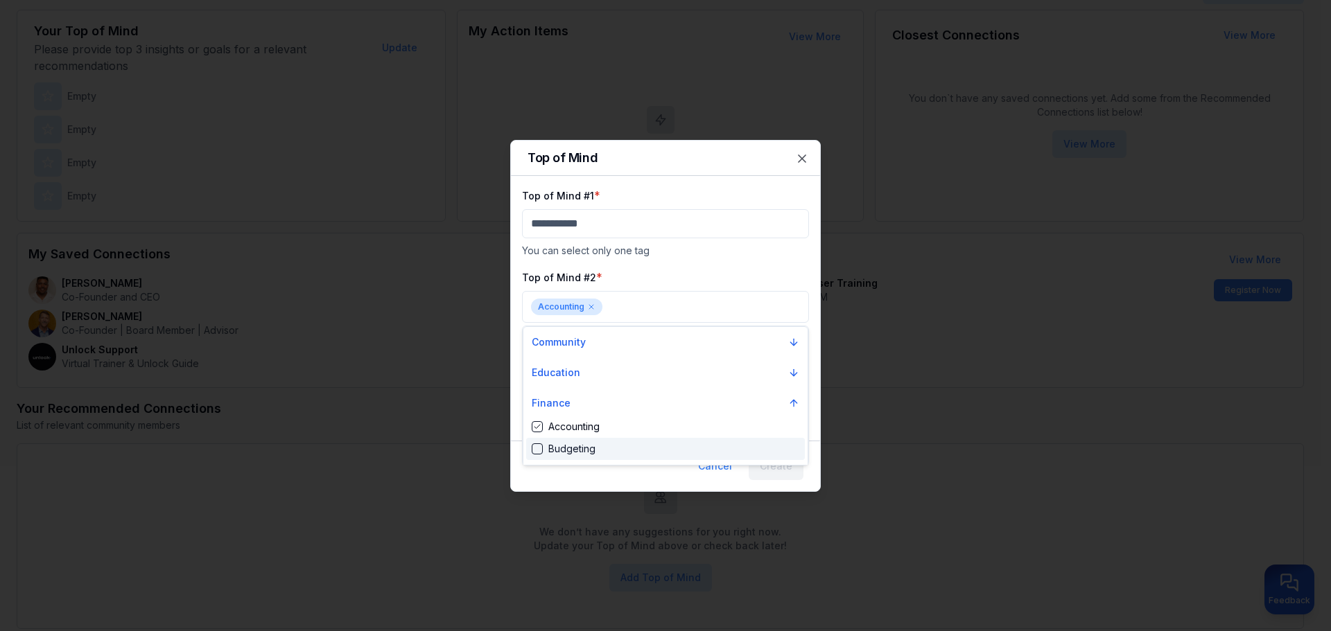
click at [593, 231] on div at bounding box center [665, 315] width 1331 height 631
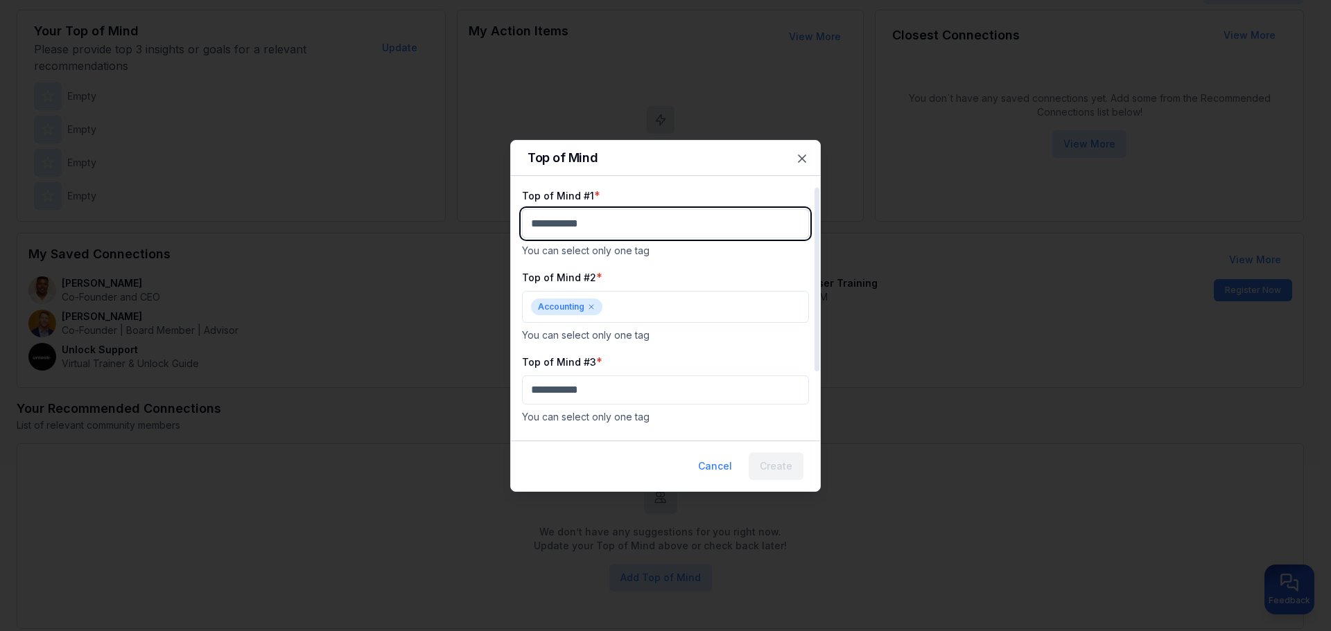
click at [594, 223] on body "My Dashboard Top of Mind Trusted Advisors Closest Connections Add Contact Your …" at bounding box center [660, 142] width 1320 height 631
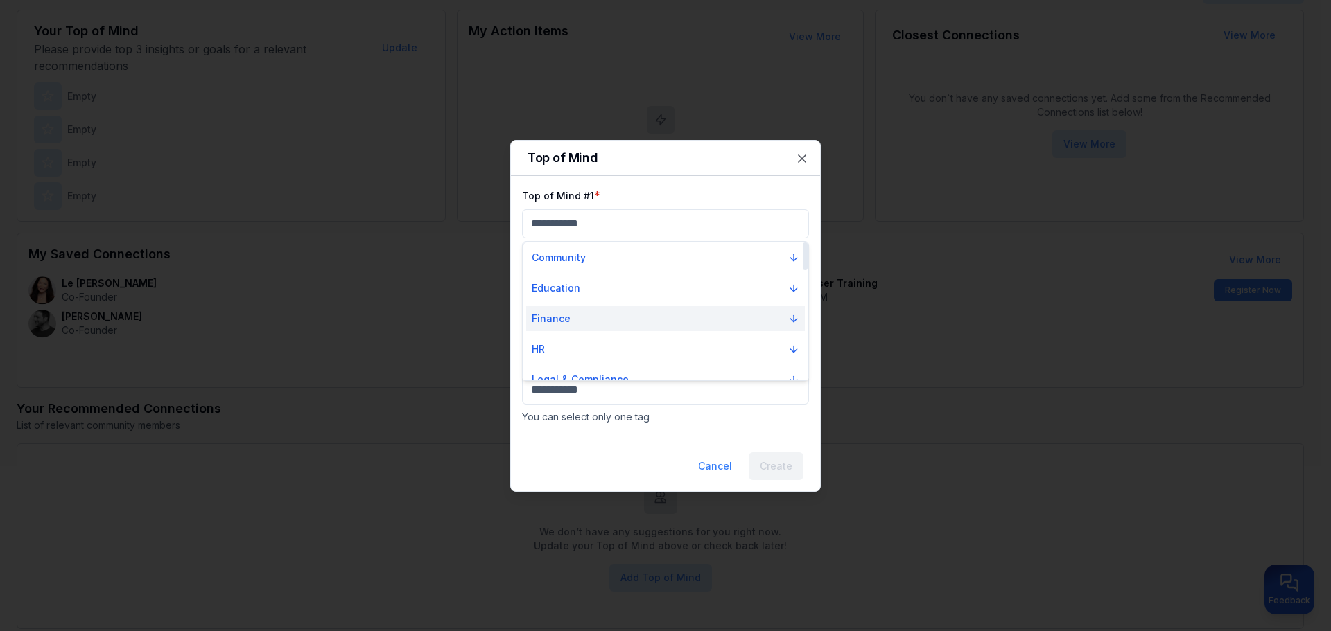
click at [790, 322] on icon "Suggestions" at bounding box center [793, 318] width 11 height 11
click at [795, 311] on icon "Suggestions" at bounding box center [793, 307] width 11 height 11
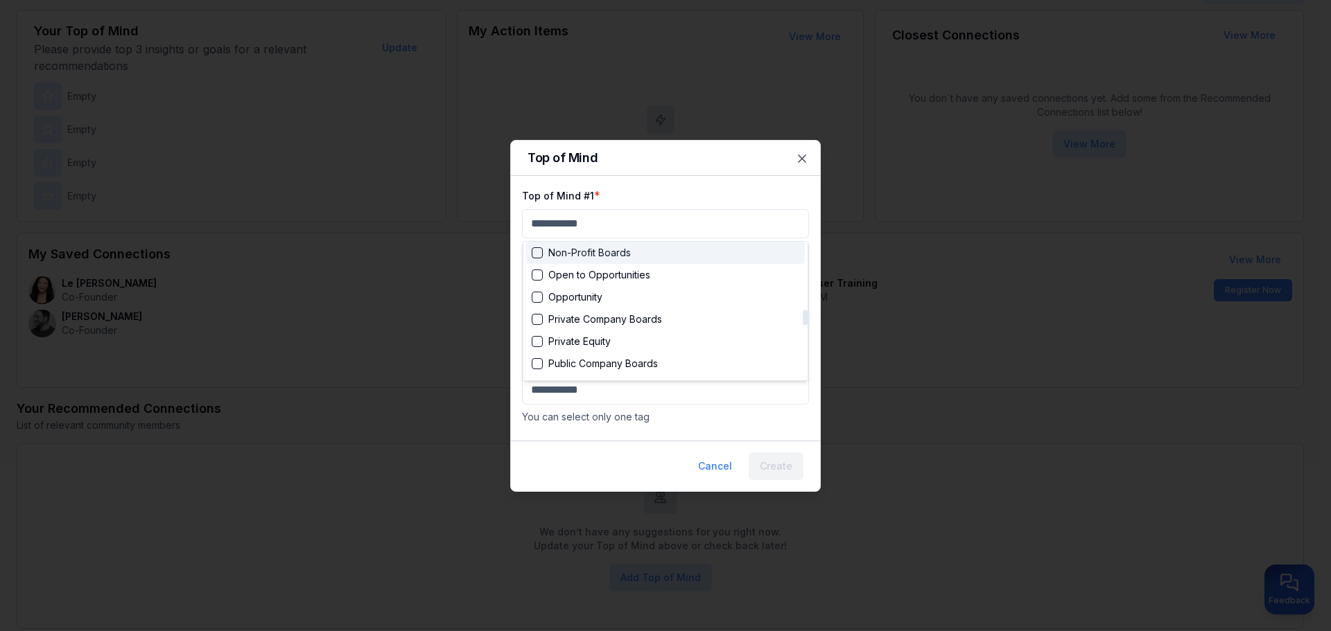
scroll to position [624, 0]
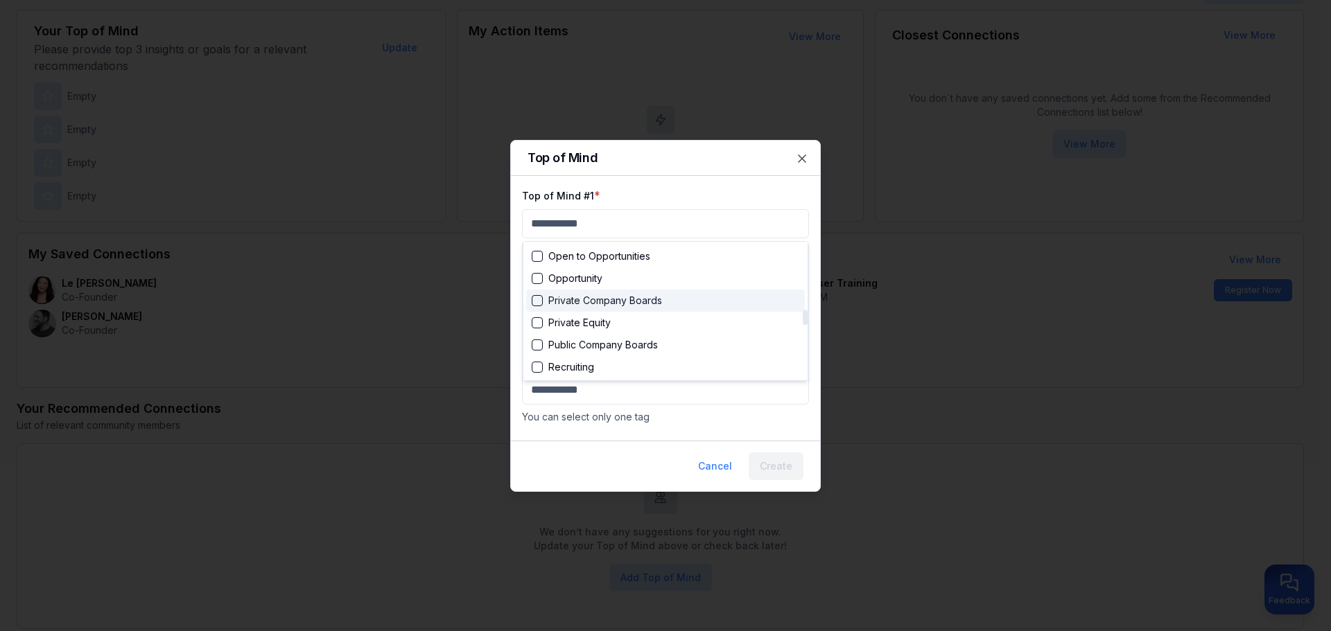
click at [539, 301] on div "Suggestions" at bounding box center [537, 300] width 11 height 11
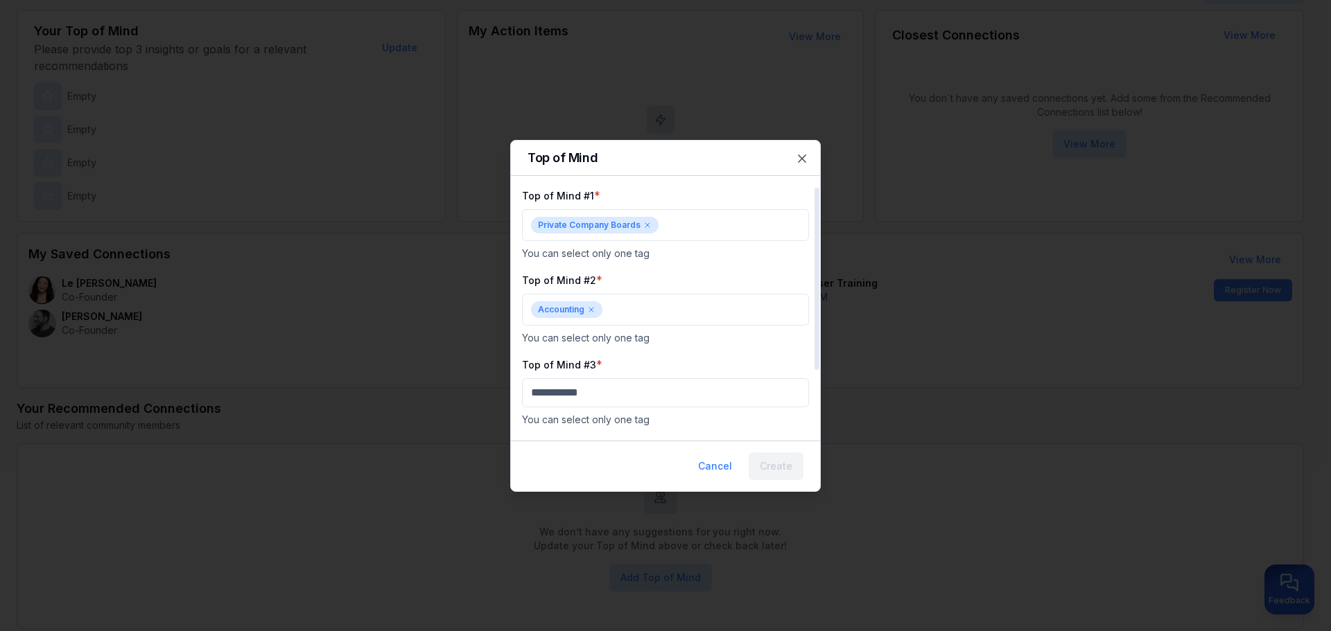
click at [591, 308] on icon at bounding box center [591, 310] width 8 height 8
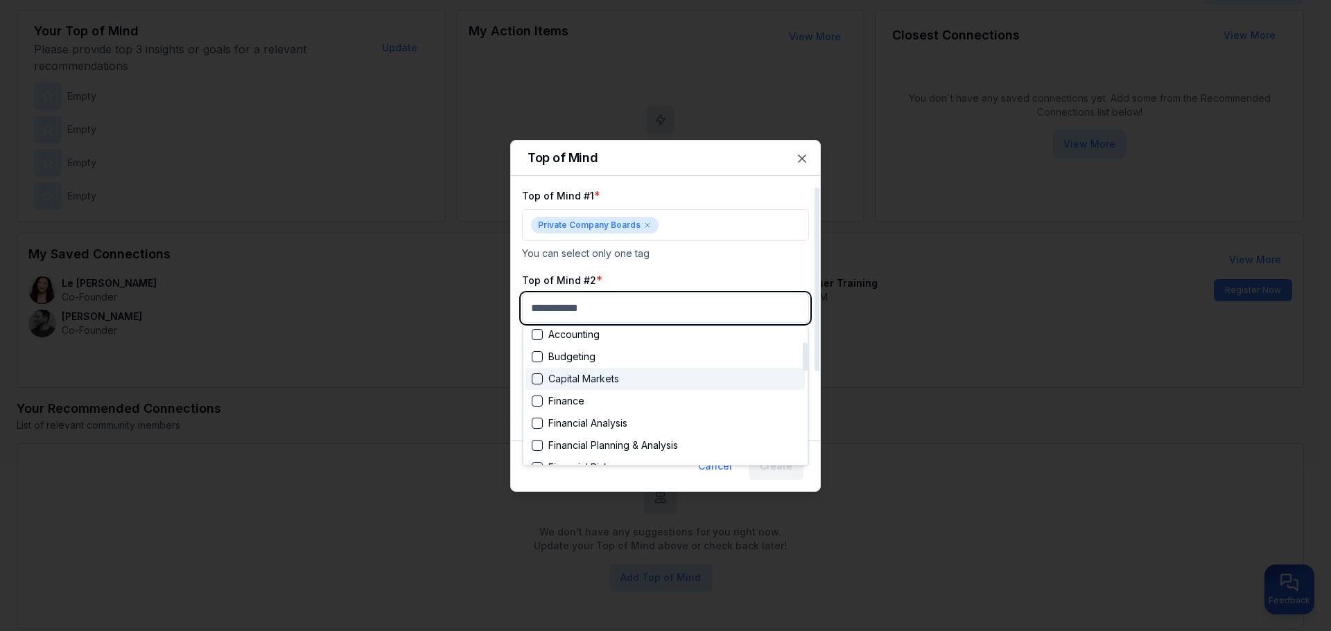
scroll to position [69, 0]
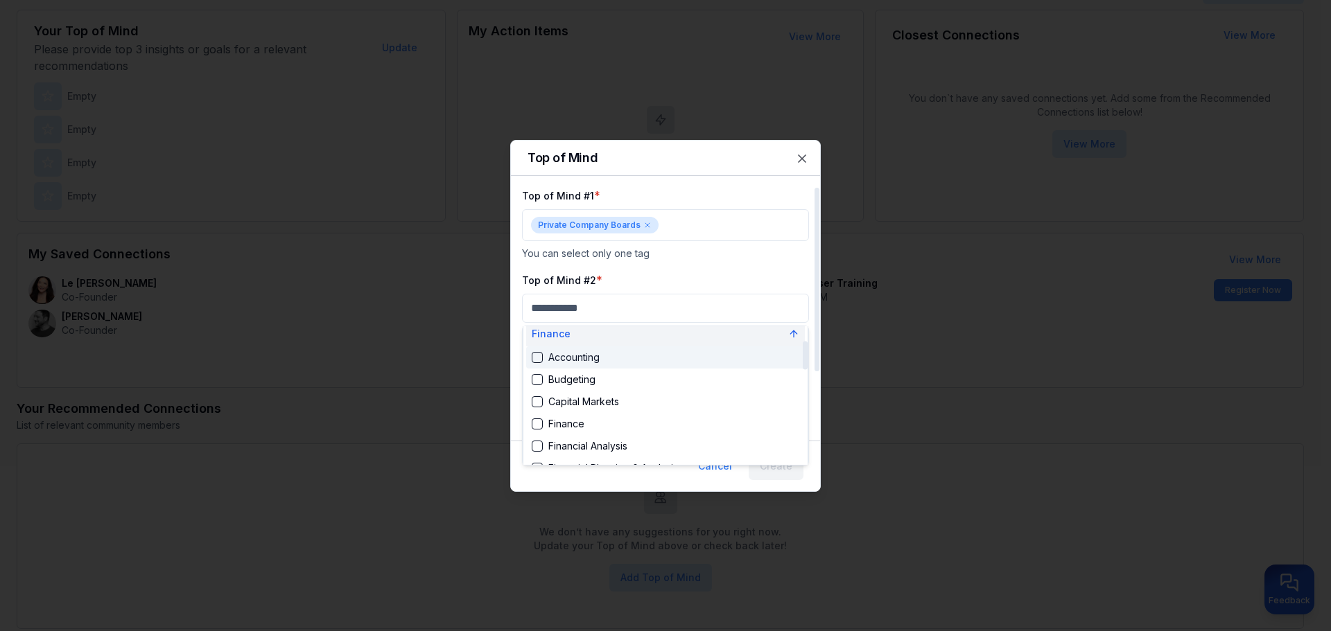
click at [790, 335] on icon "Suggestions" at bounding box center [793, 334] width 11 height 11
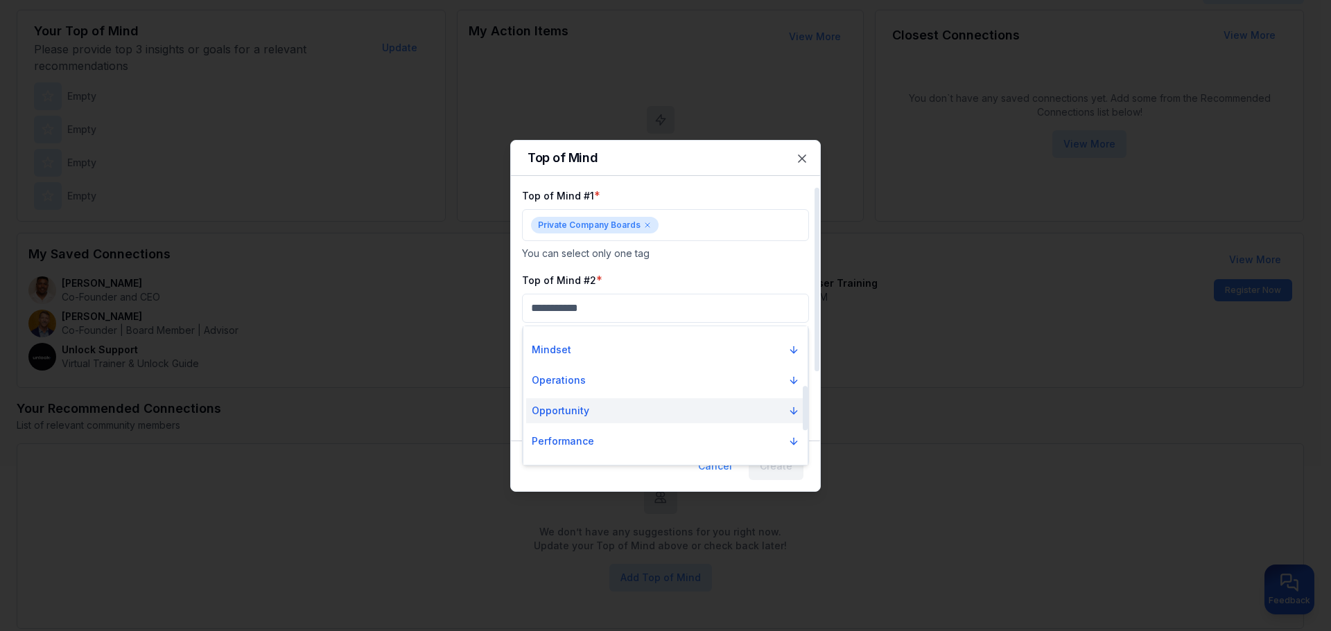
scroll to position [208, 0]
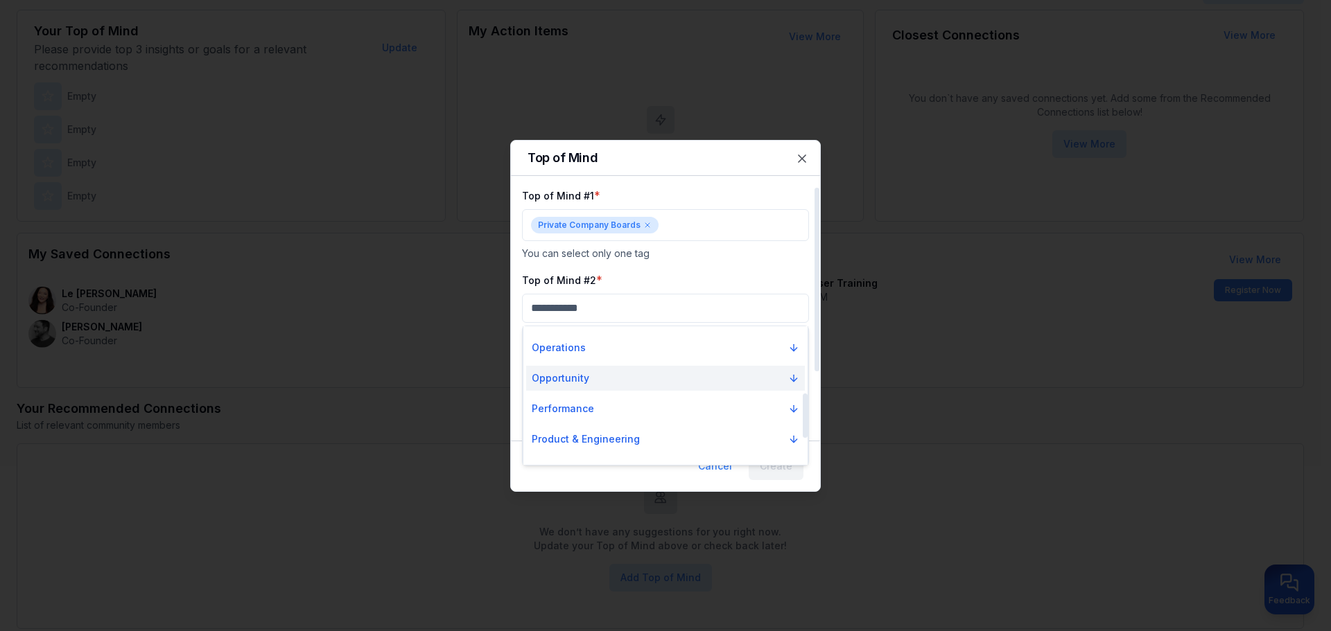
click at [791, 378] on icon "Suggestions" at bounding box center [793, 379] width 6 height 3
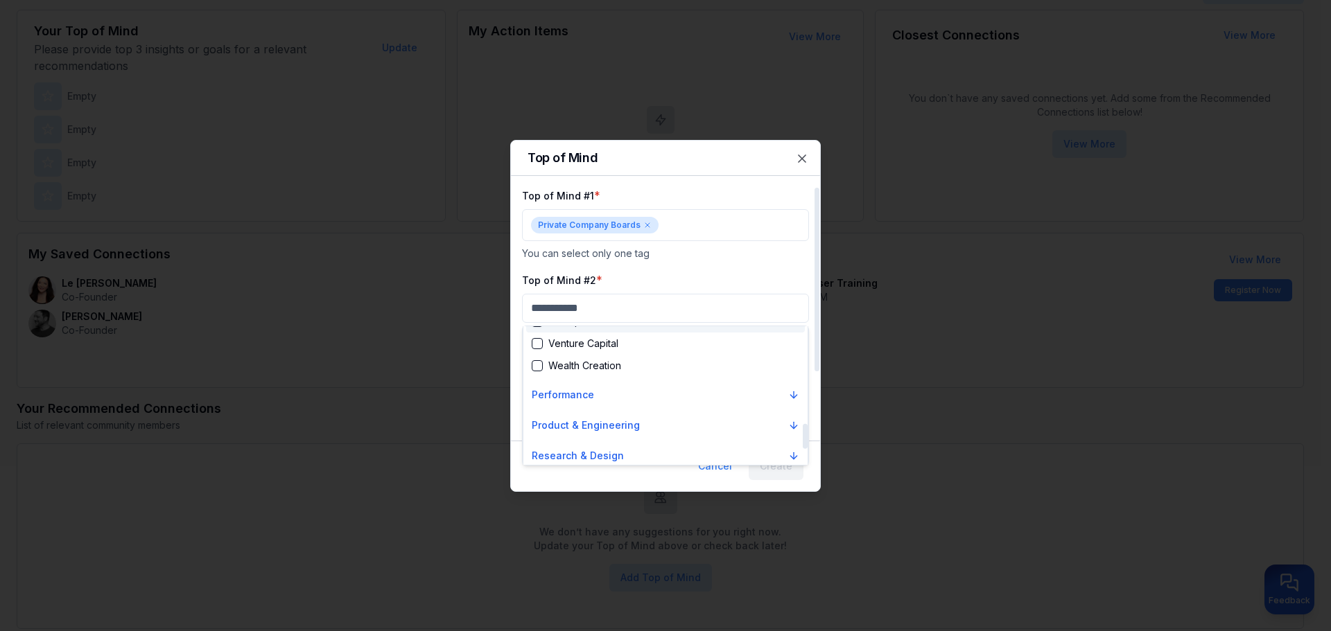
scroll to position [485, 0]
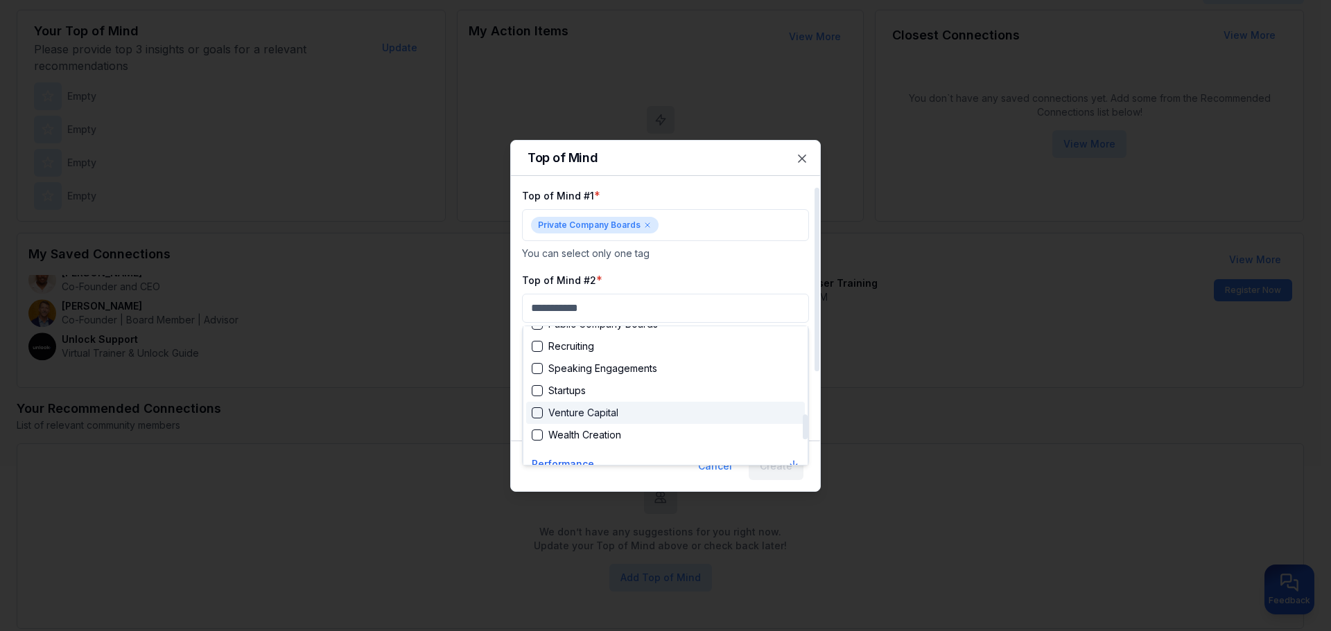
click at [539, 410] on div "Suggestions" at bounding box center [537, 413] width 11 height 11
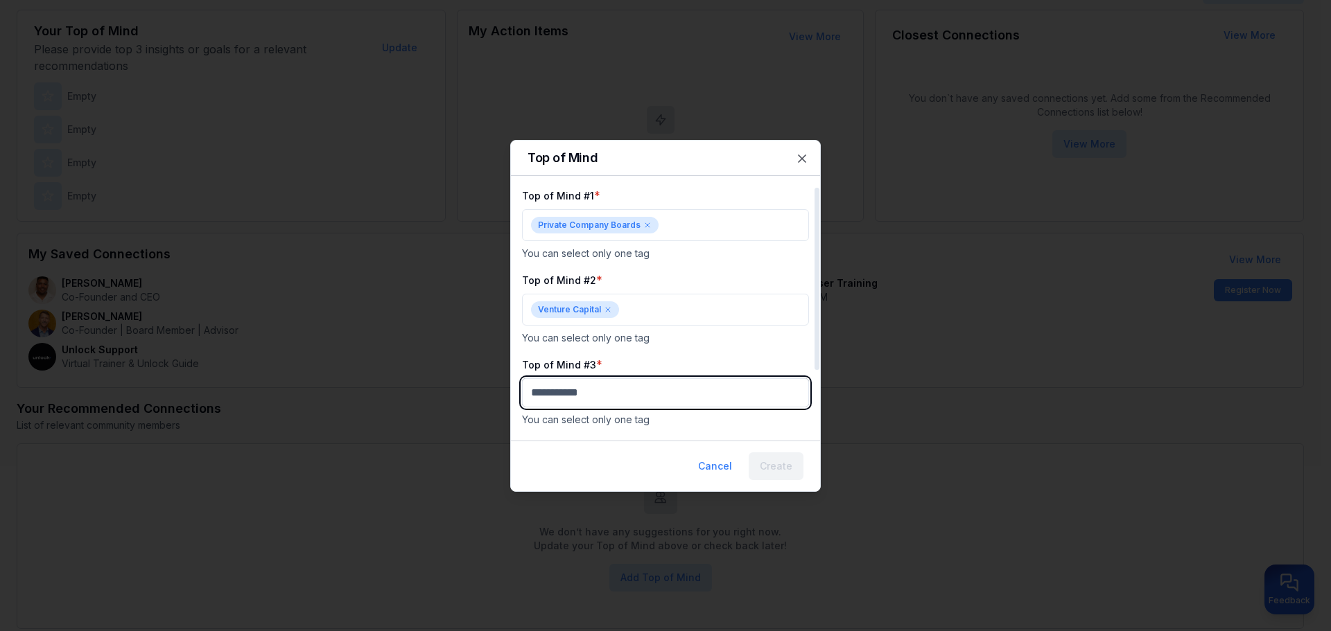
click at [608, 392] on body "My Dashboard Top of Mind Trusted Advisors Closest Connections Add Contact Your …" at bounding box center [660, 142] width 1320 height 631
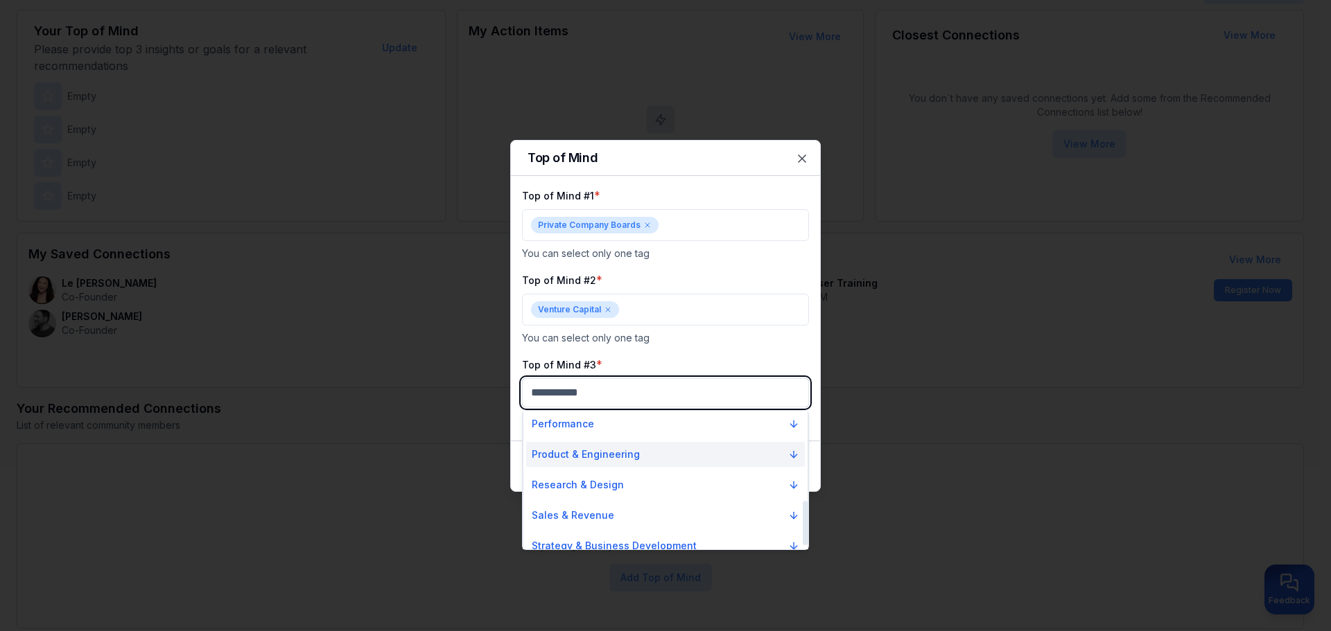
scroll to position [290, 0]
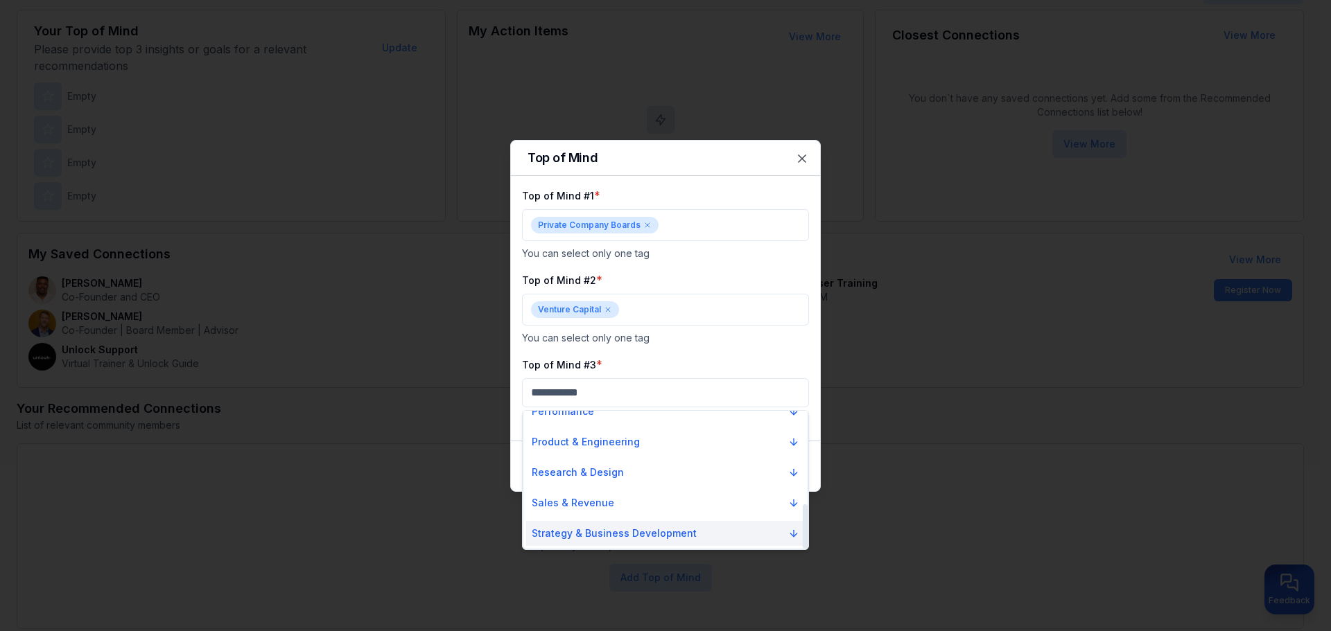
click at [790, 534] on icon "Suggestions" at bounding box center [793, 535] width 6 height 3
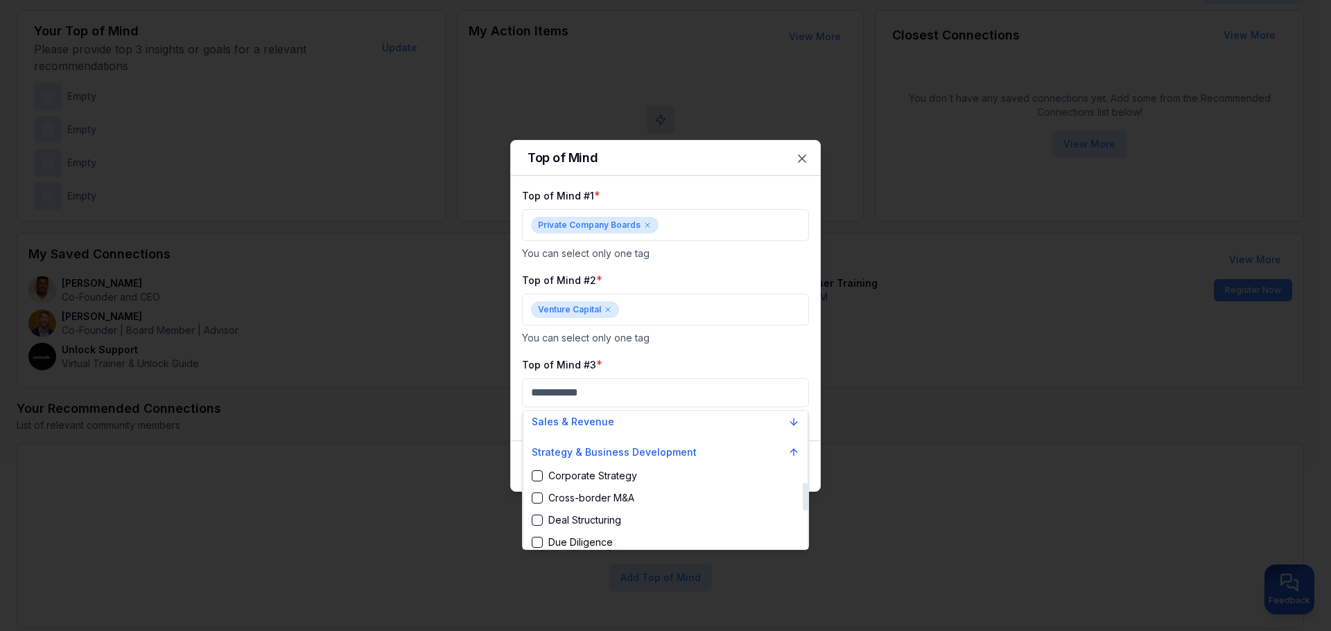
scroll to position [348, 0]
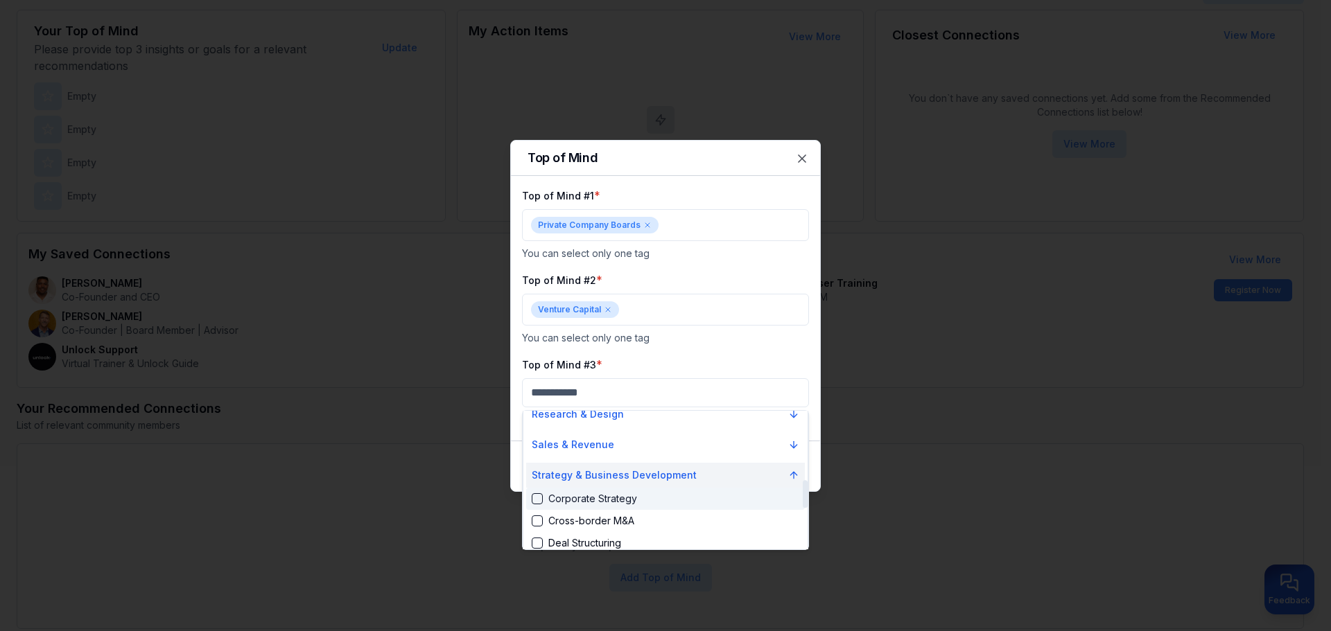
click at [795, 471] on icon "Suggestions" at bounding box center [793, 475] width 11 height 11
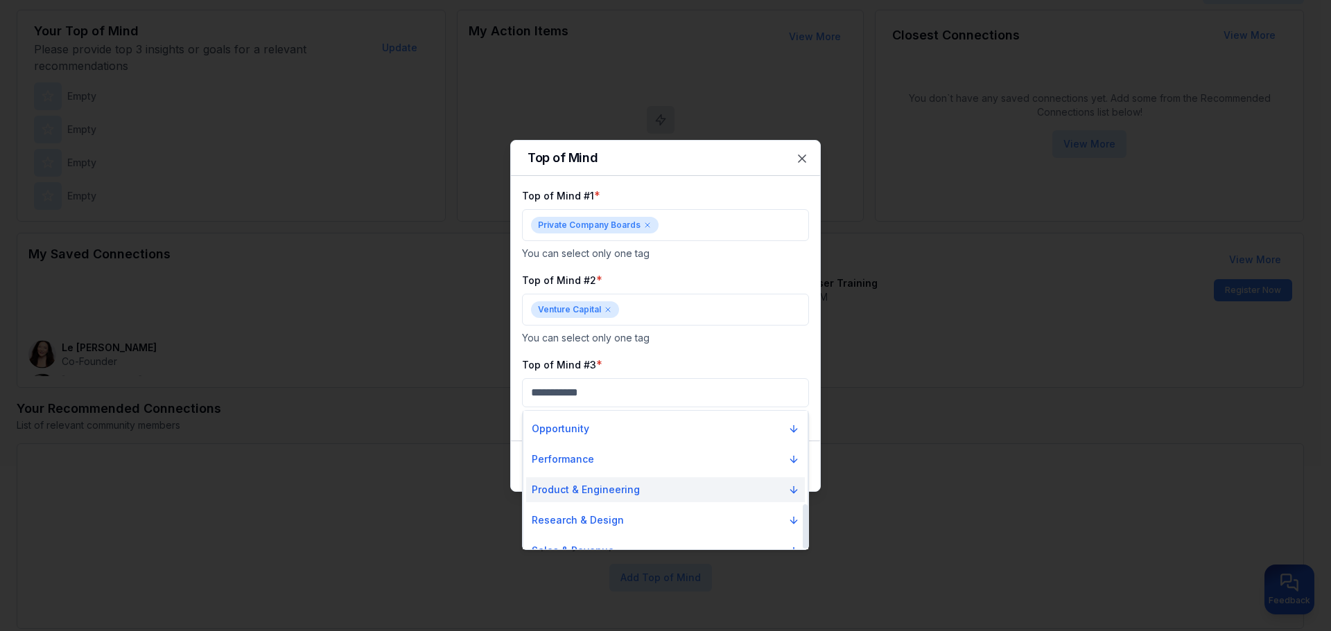
scroll to position [220, 0]
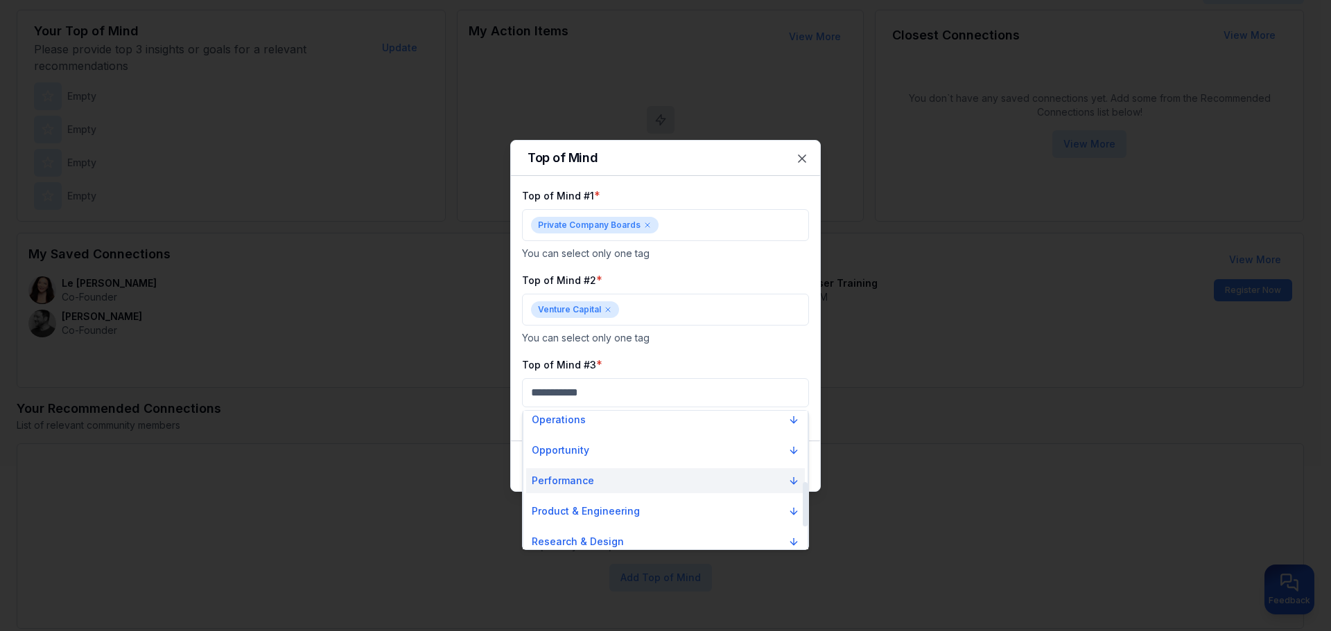
click at [791, 480] on icon "Suggestions" at bounding box center [793, 481] width 11 height 11
click at [790, 480] on icon "Suggestions" at bounding box center [793, 481] width 11 height 11
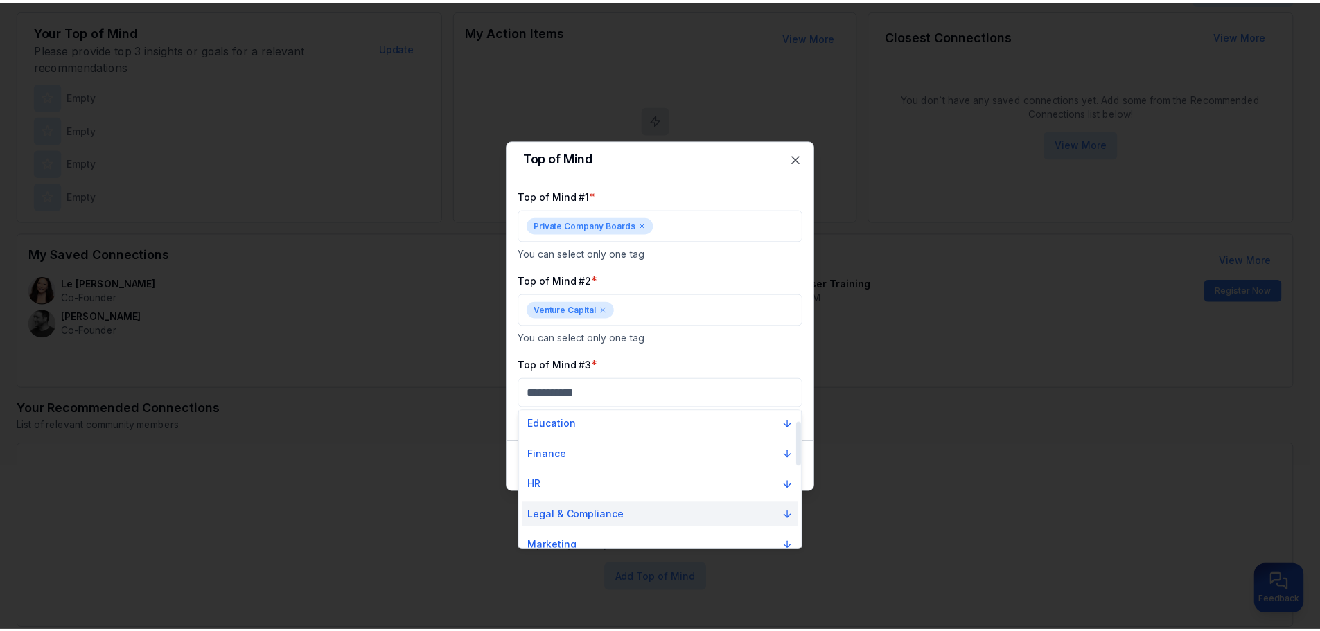
scroll to position [12, 0]
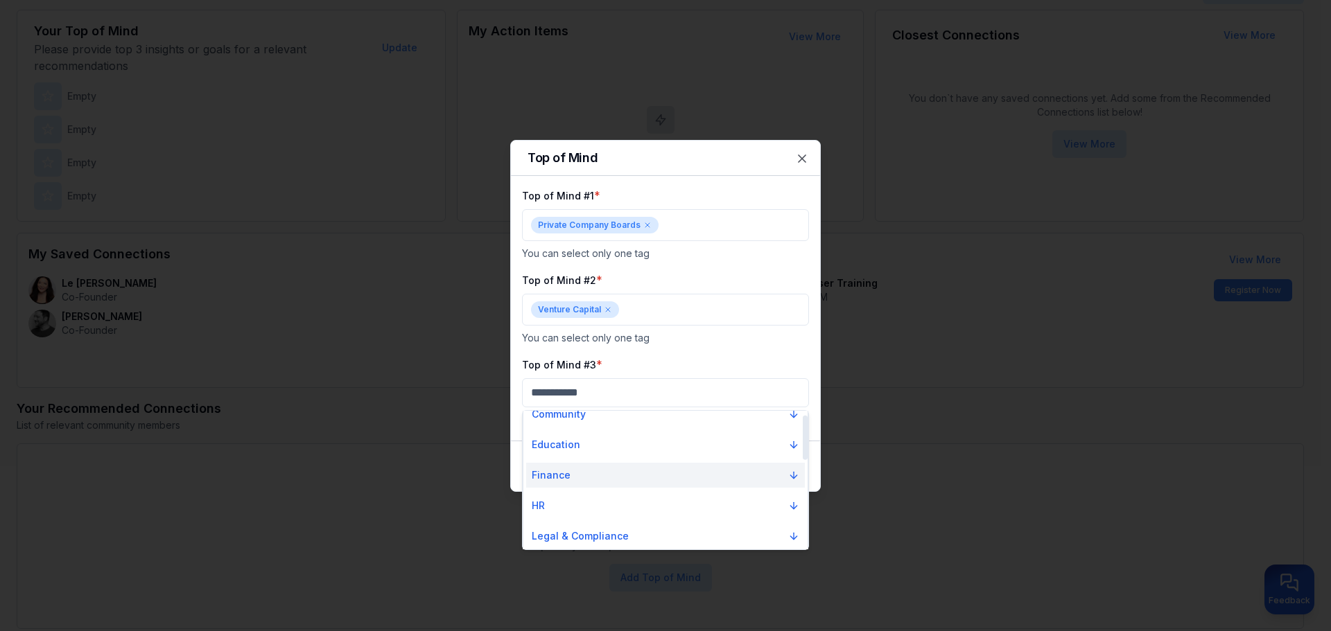
click at [794, 475] on icon "Suggestions" at bounding box center [794, 475] width 0 height 6
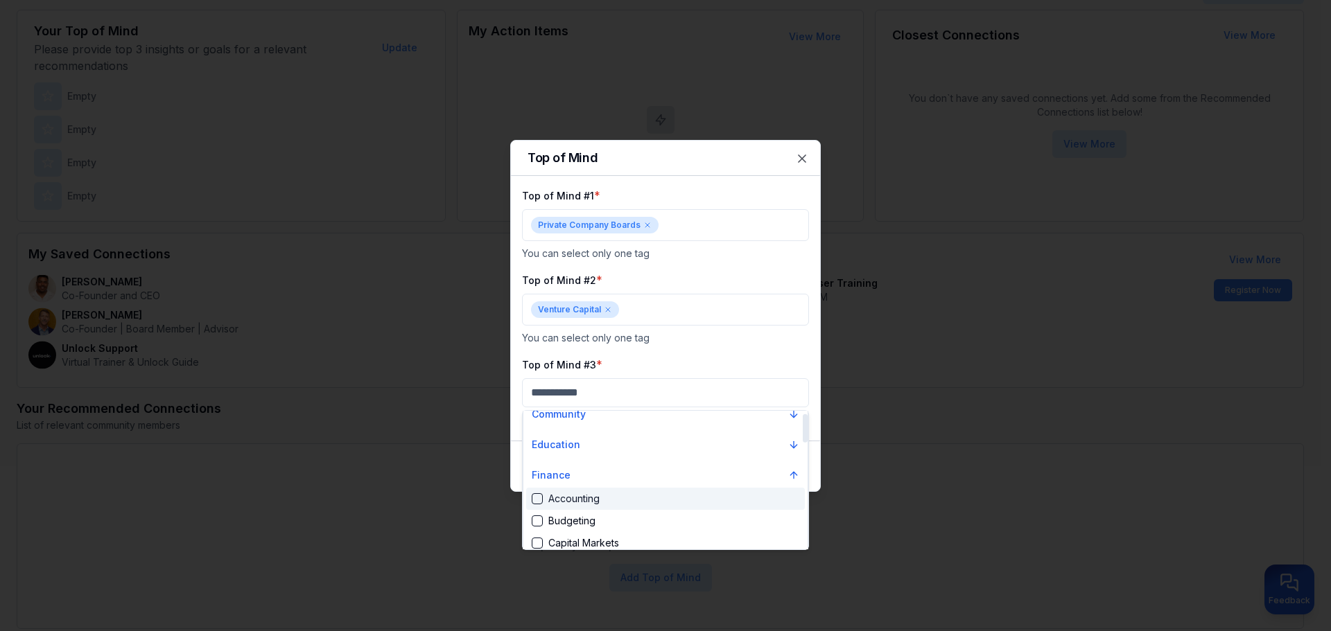
click at [553, 501] on div "Accounting" at bounding box center [566, 499] width 68 height 14
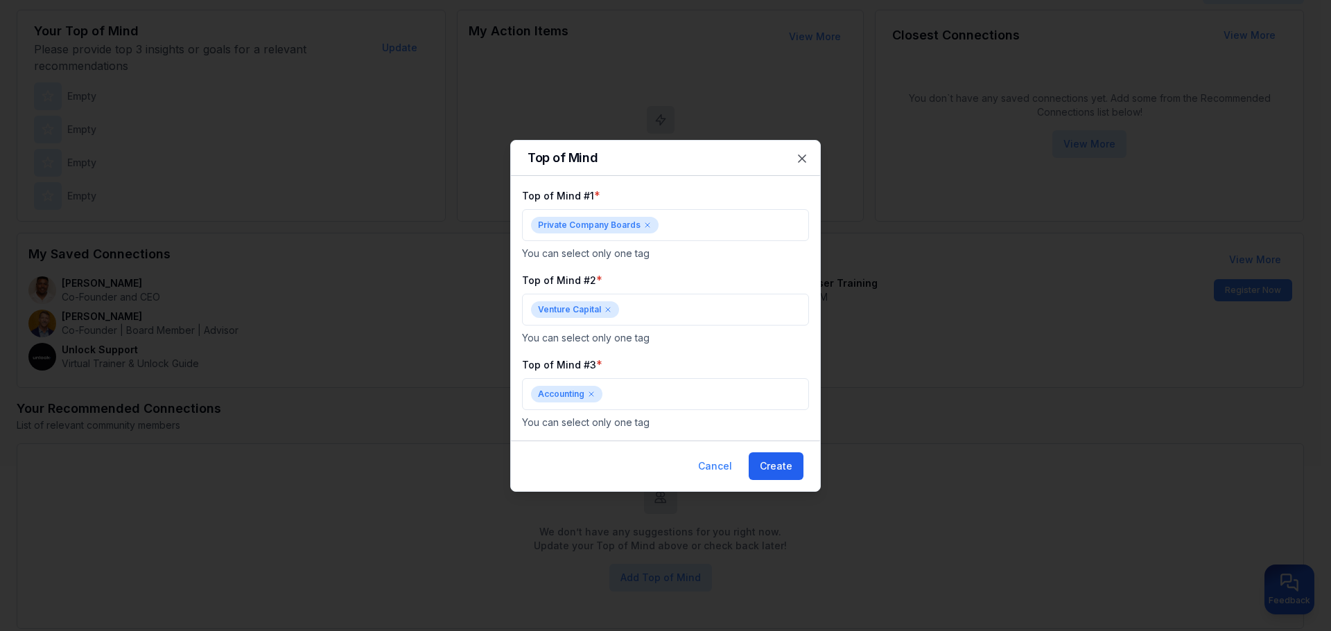
click at [785, 453] on button "Create" at bounding box center [776, 467] width 55 height 28
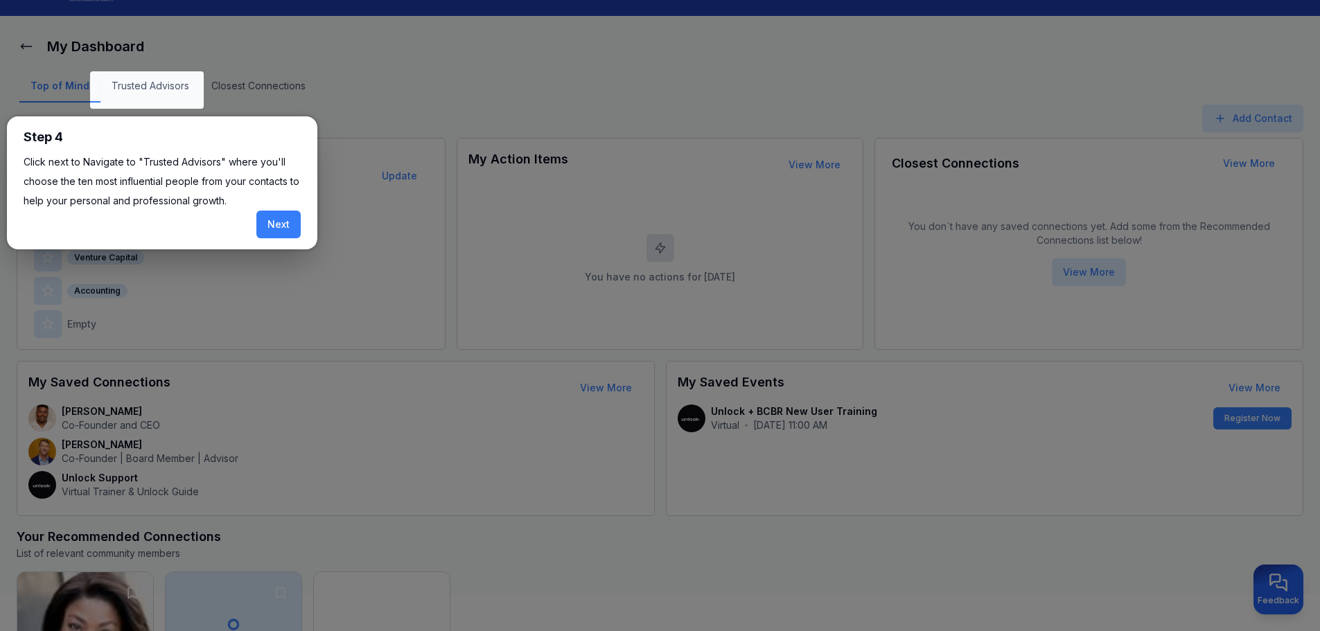
scroll to position [34, 0]
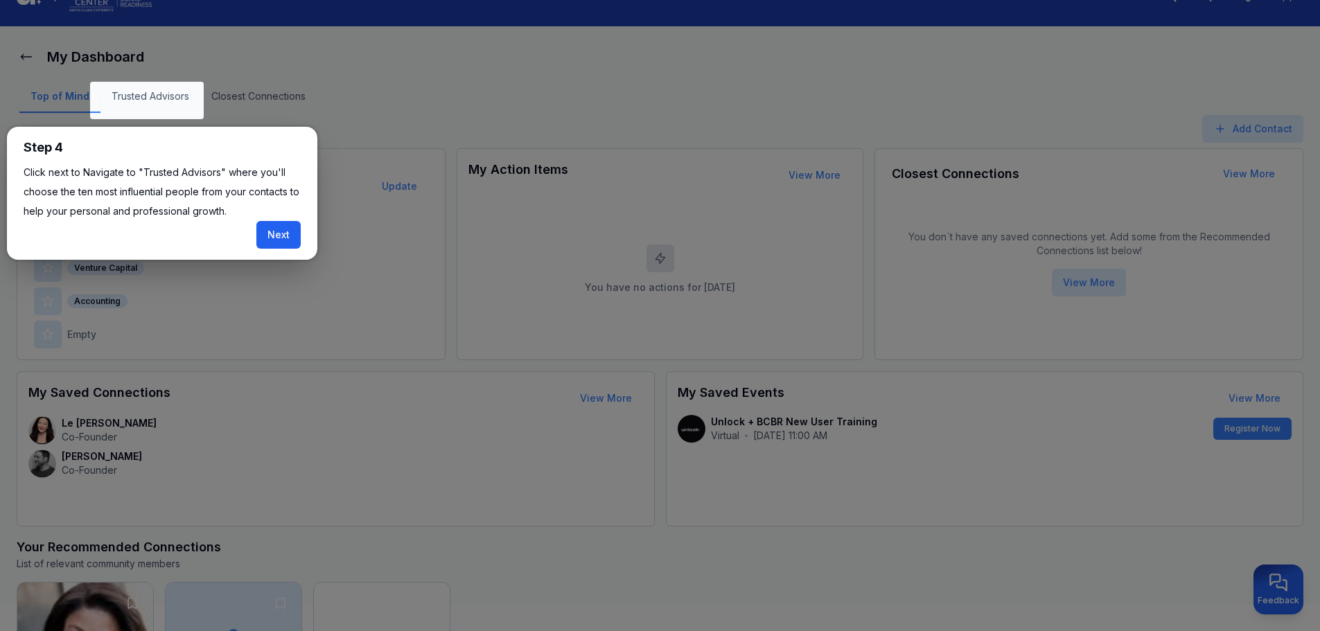
click at [274, 232] on button "Next" at bounding box center [278, 235] width 44 height 28
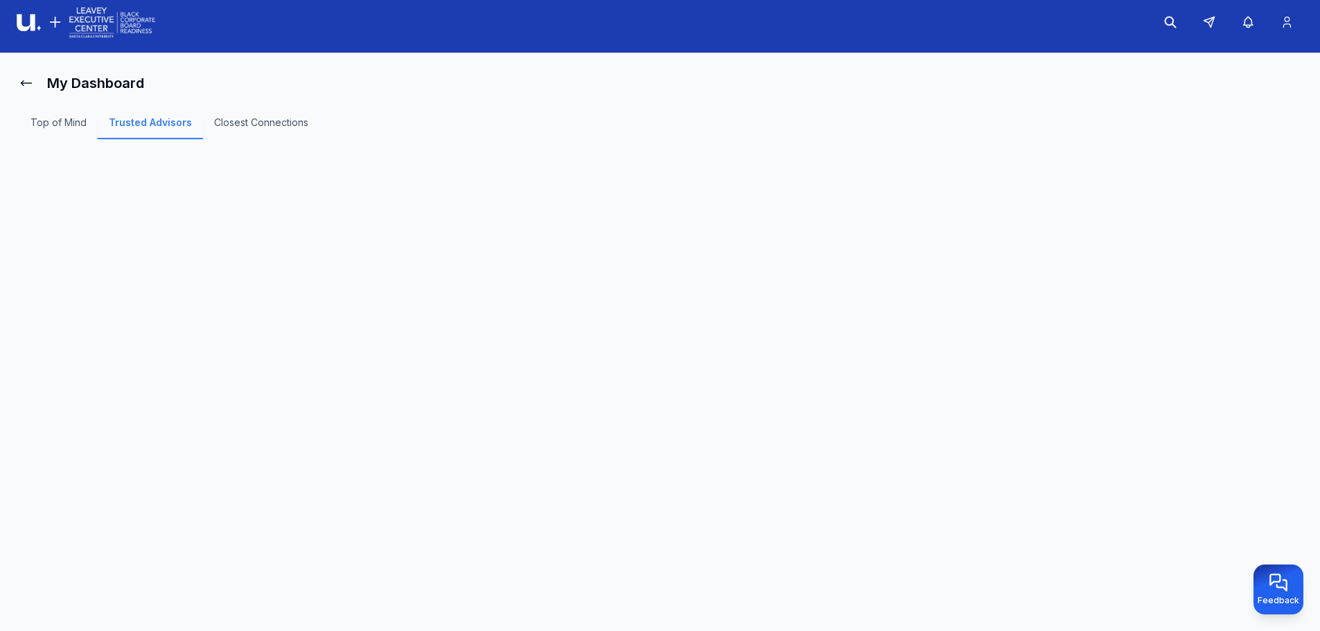
scroll to position [8, 0]
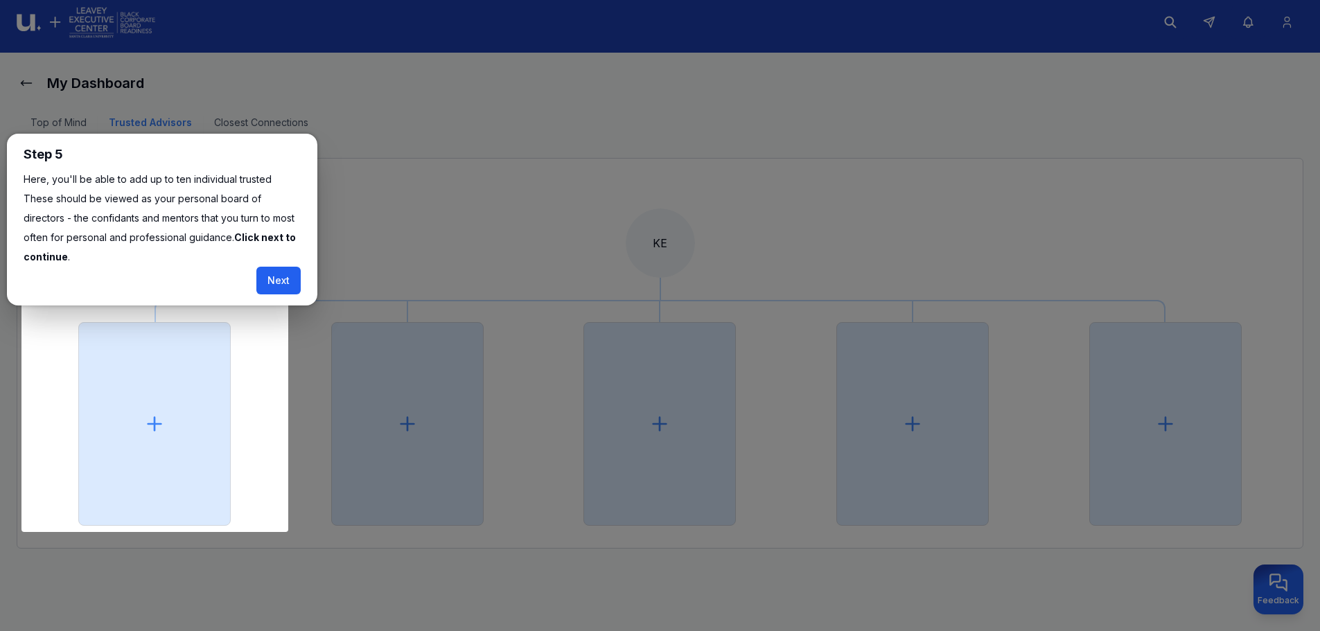
click at [273, 267] on button "Next" at bounding box center [278, 281] width 44 height 28
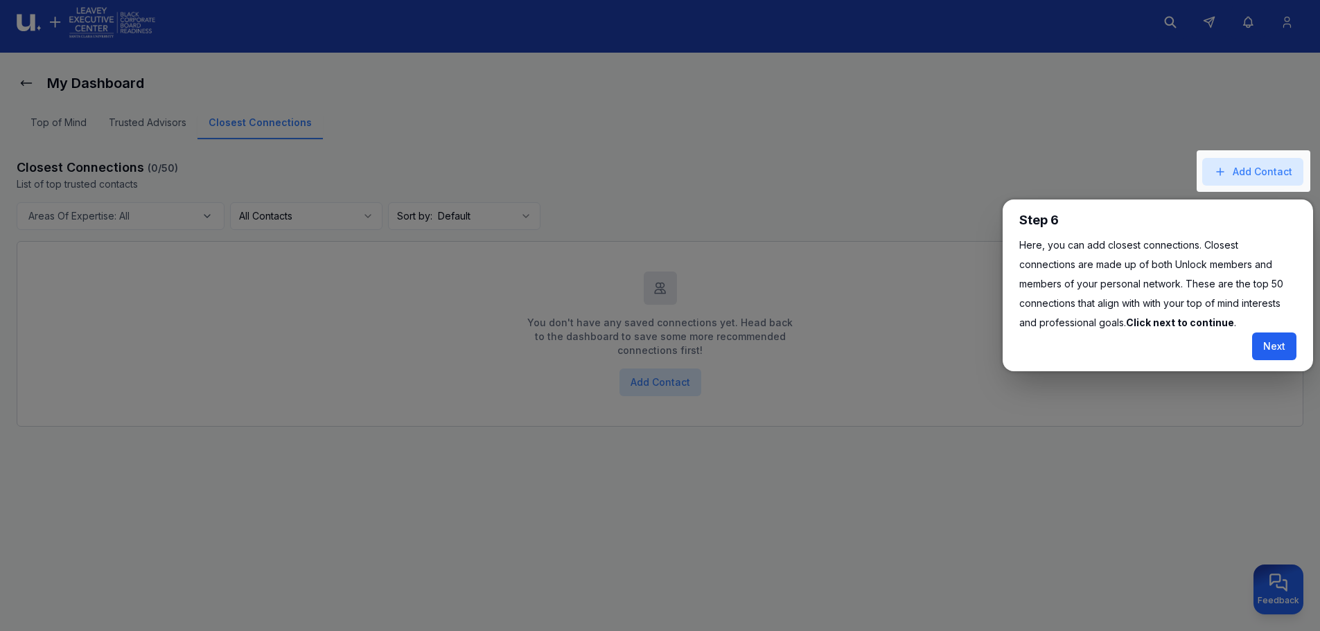
click at [1277, 337] on button "Next" at bounding box center [1275, 347] width 44 height 28
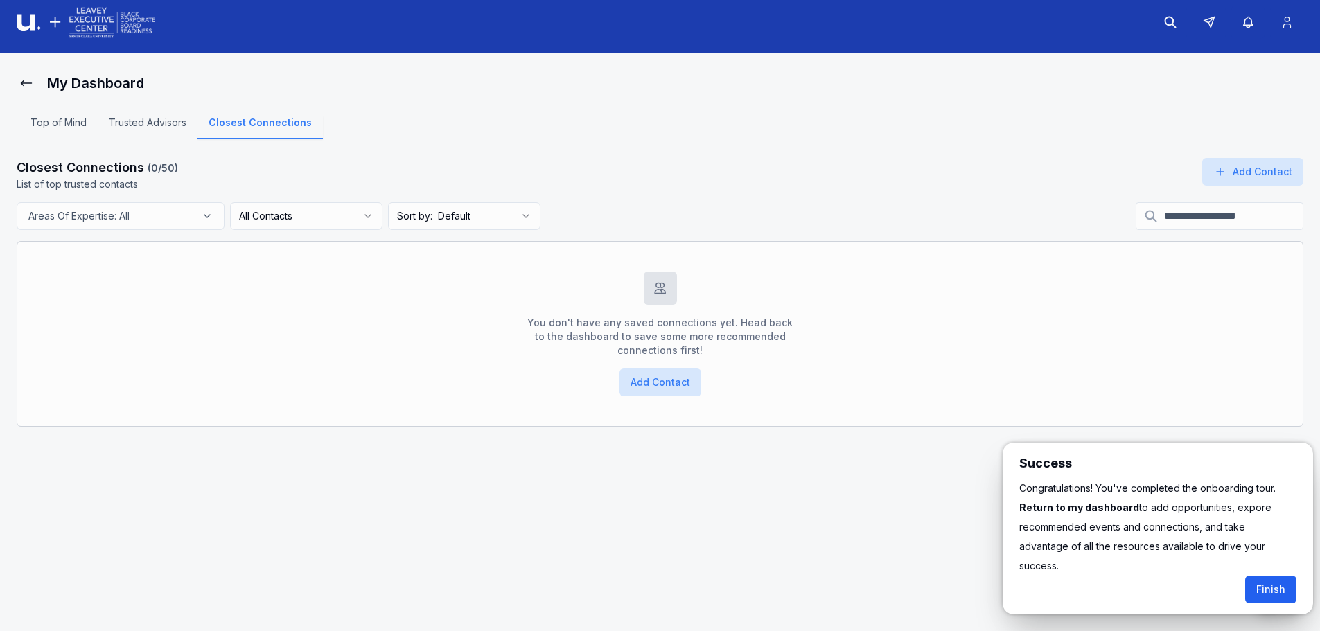
click at [1269, 577] on button "Finish" at bounding box center [1271, 590] width 51 height 28
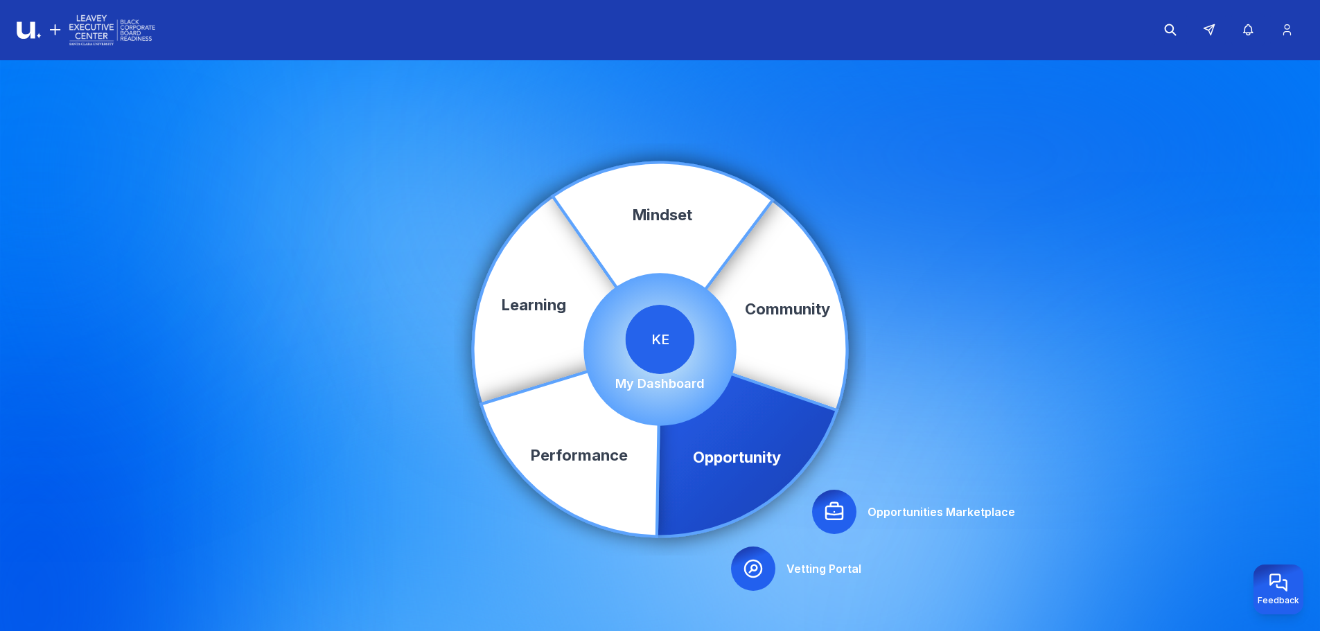
click at [772, 566] on div at bounding box center [753, 569] width 44 height 44
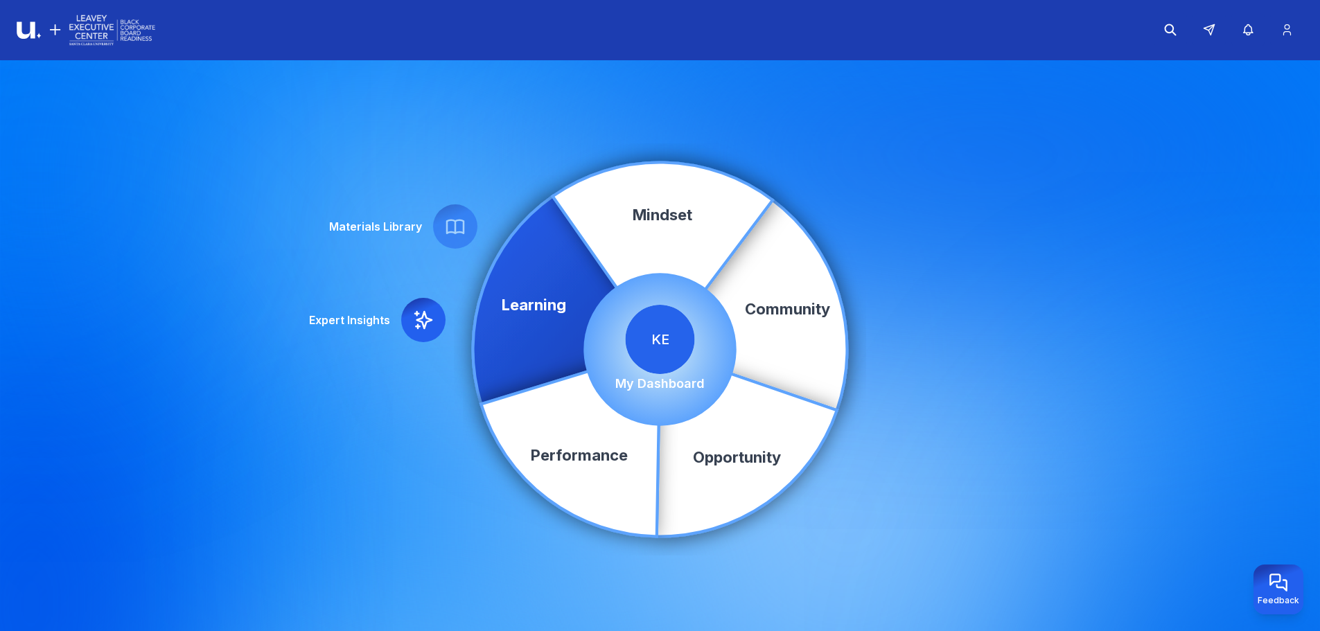
click at [659, 320] on span "KE" at bounding box center [660, 339] width 69 height 69
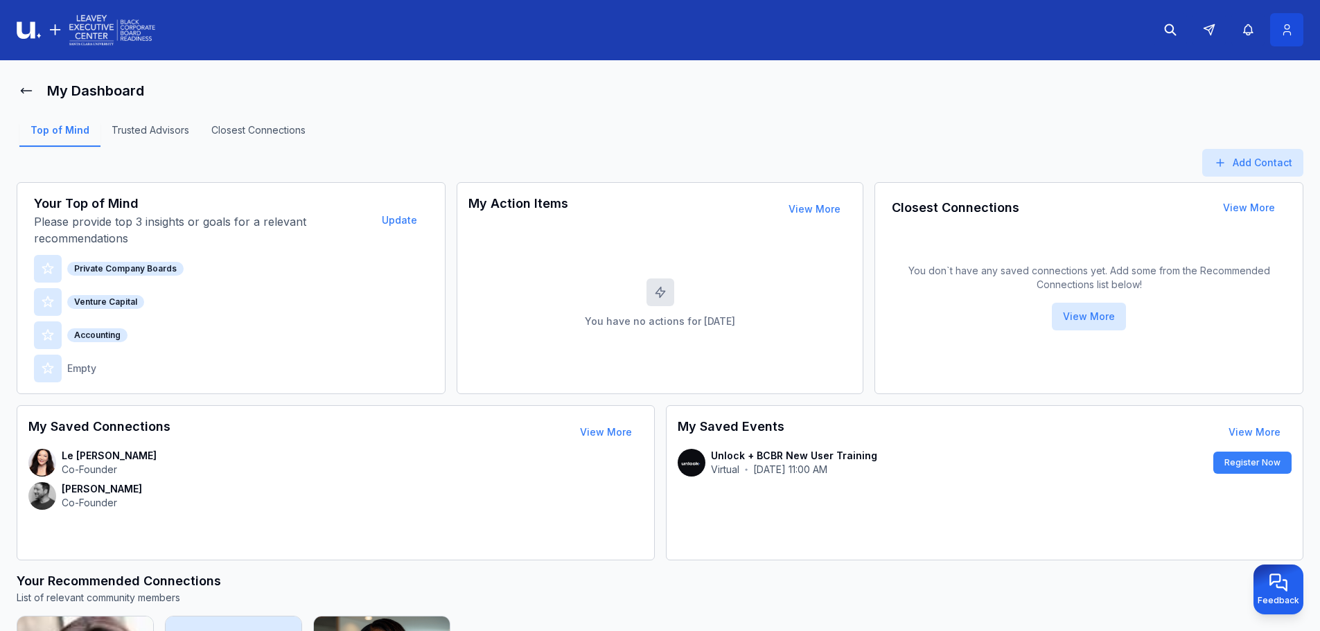
click at [1285, 34] on icon at bounding box center [1287, 30] width 15 height 14
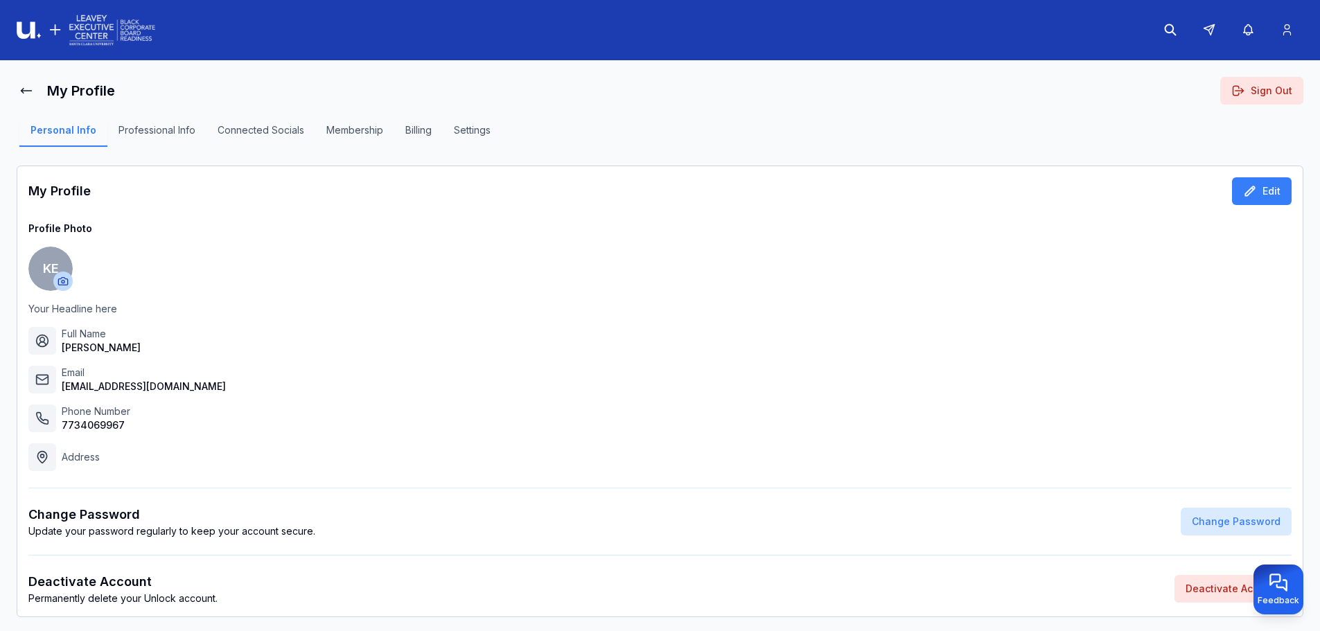
click at [168, 126] on button "Professional Info" at bounding box center [156, 135] width 99 height 24
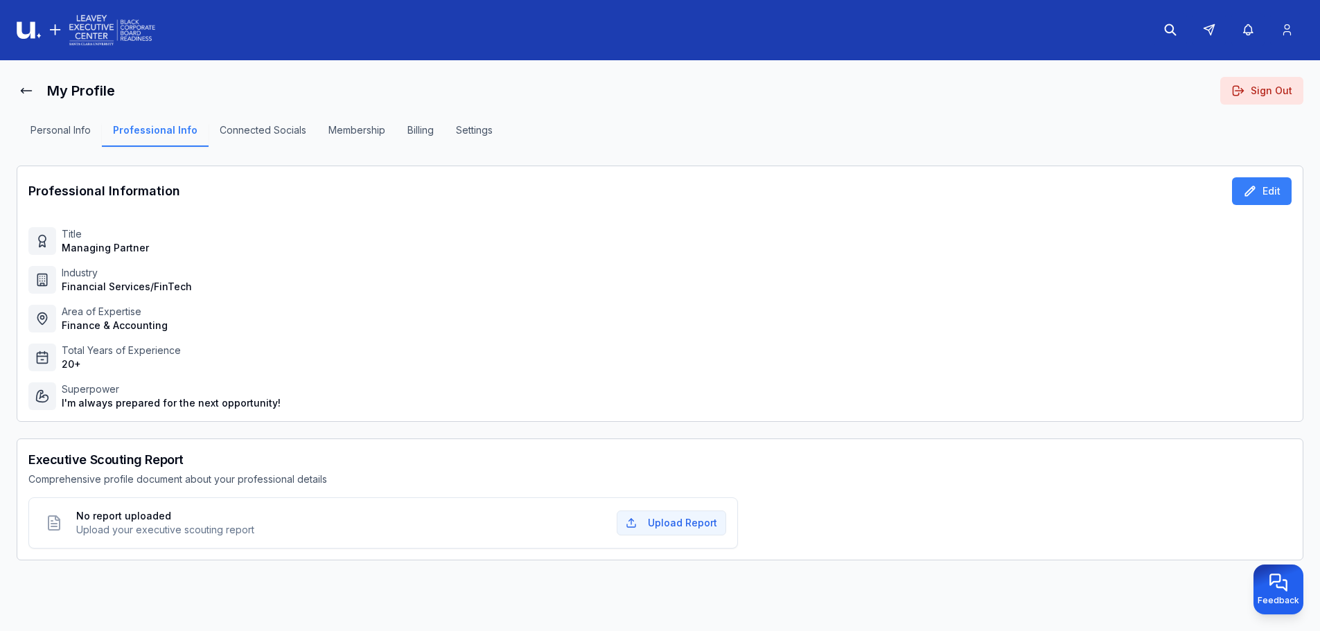
drag, startPoint x: 76, startPoint y: 486, endPoint x: 438, endPoint y: 471, distance: 362.1
click at [438, 471] on div "Executive Scouting Report Comprehensive profile document about your professiona…" at bounding box center [383, 469] width 710 height 36
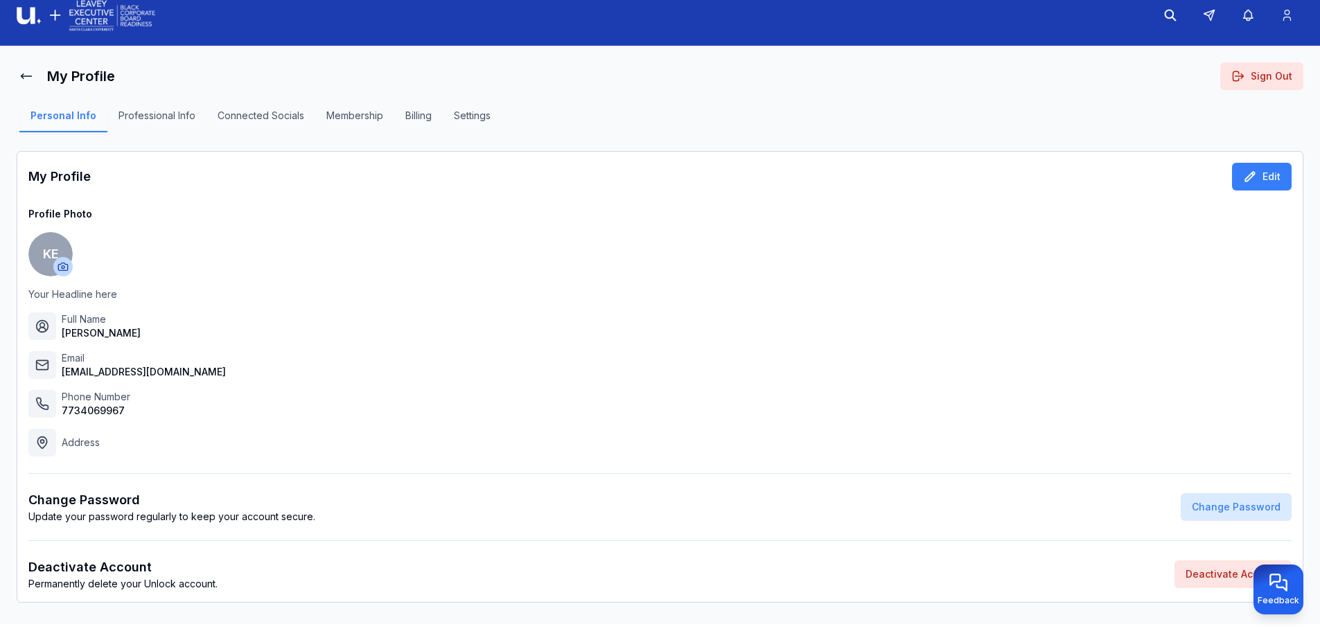
scroll to position [28, 0]
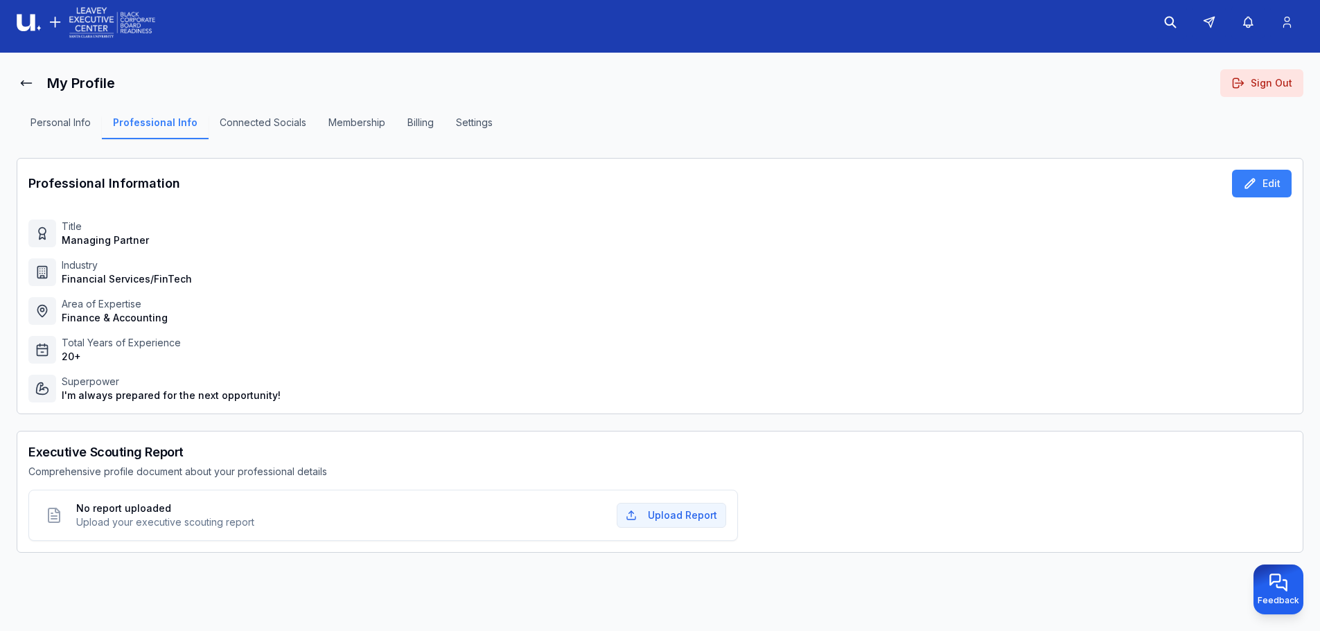
scroll to position [8, 0]
click at [265, 517] on div "No report uploaded Upload your executive scouting report Upload Report" at bounding box center [383, 516] width 686 height 28
drag, startPoint x: 246, startPoint y: 525, endPoint x: 231, endPoint y: 520, distance: 16.0
click at [217, 525] on span "Upload your executive scouting report" at bounding box center [165, 523] width 178 height 14
drag, startPoint x: 261, startPoint y: 519, endPoint x: 135, endPoint y: 531, distance: 126.7
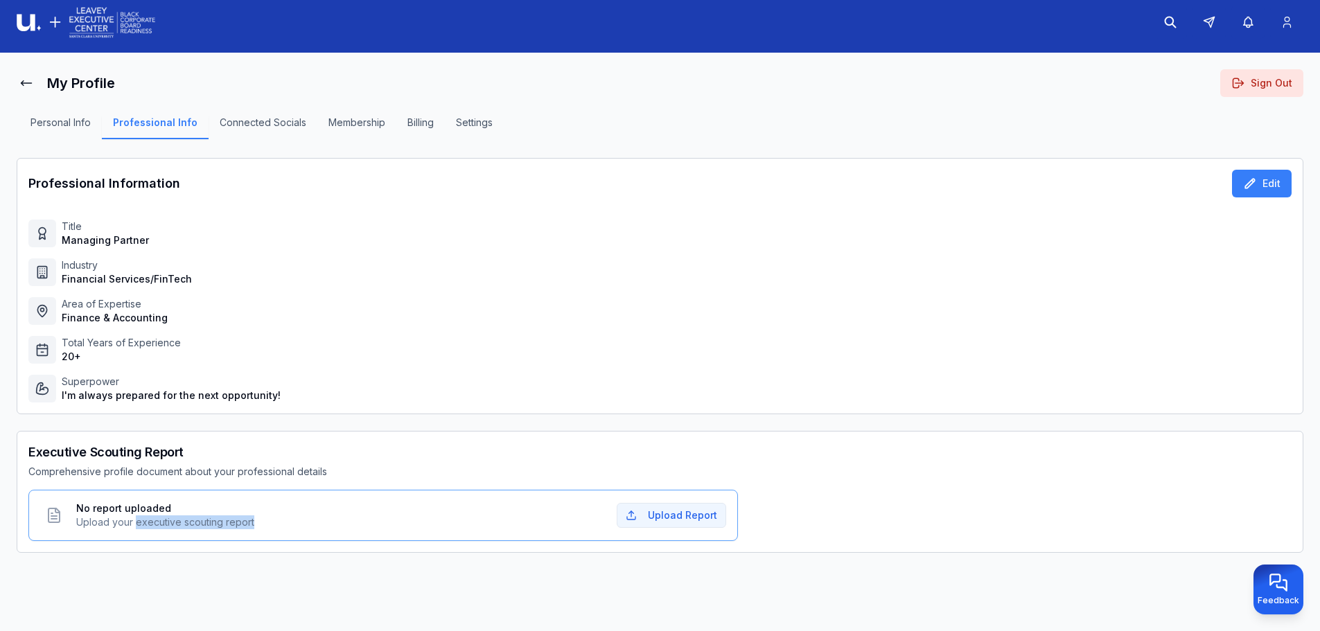
click at [135, 531] on div "No report uploaded Upload your executive scouting report Upload Report" at bounding box center [383, 515] width 710 height 51
copy span "executive scouting report"
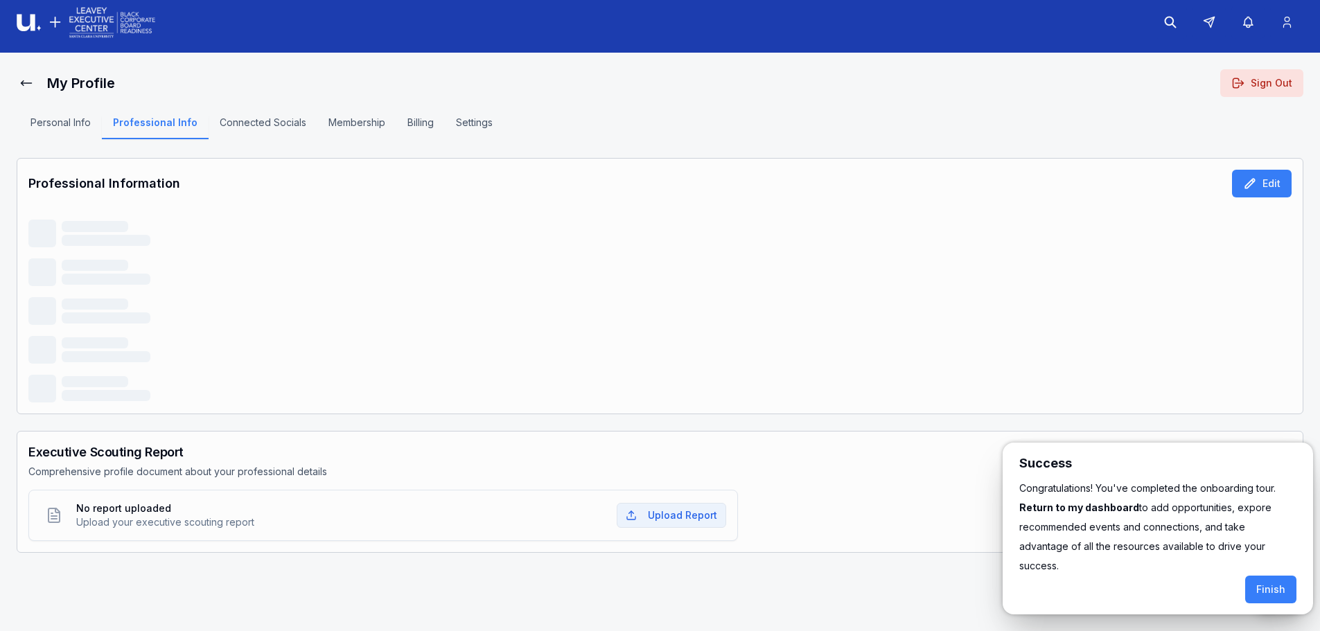
scroll to position [8, 0]
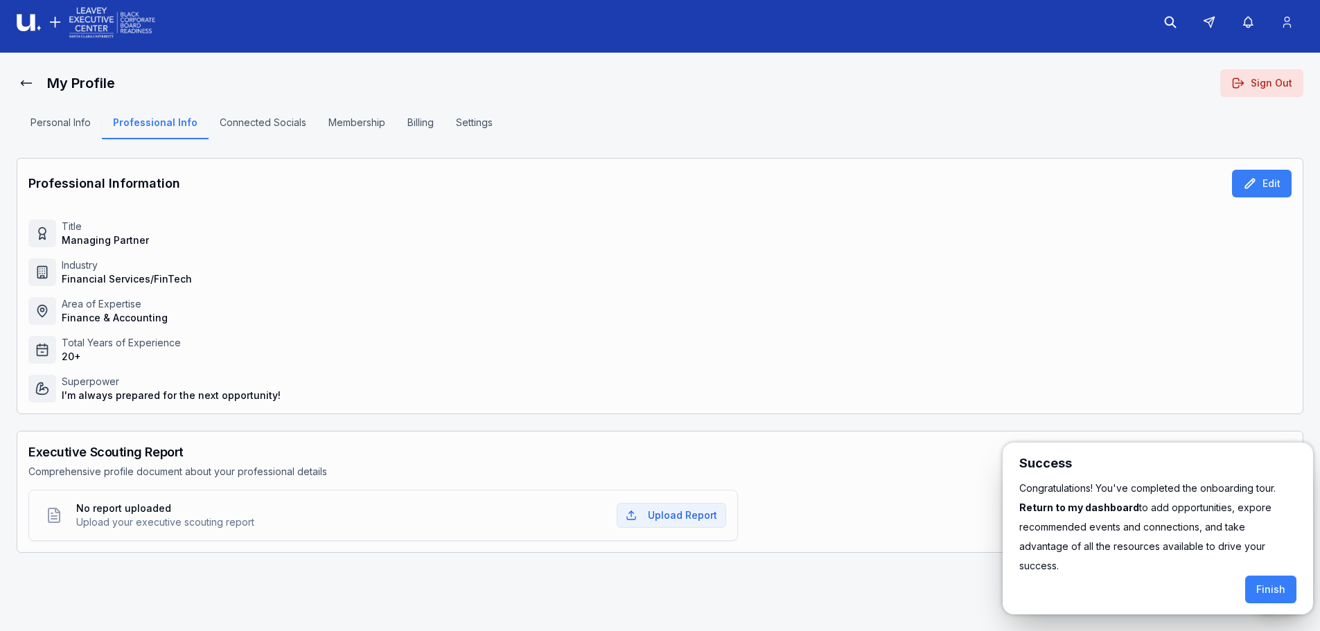
click at [25, 83] on div at bounding box center [660, 311] width 1320 height 639
click at [54, 120] on div at bounding box center [660, 311] width 1320 height 639
click at [258, 124] on div at bounding box center [660, 311] width 1320 height 639
drag, startPoint x: 258, startPoint y: 124, endPoint x: 246, endPoint y: 67, distance: 58.7
click at [241, 65] on div at bounding box center [660, 311] width 1320 height 639
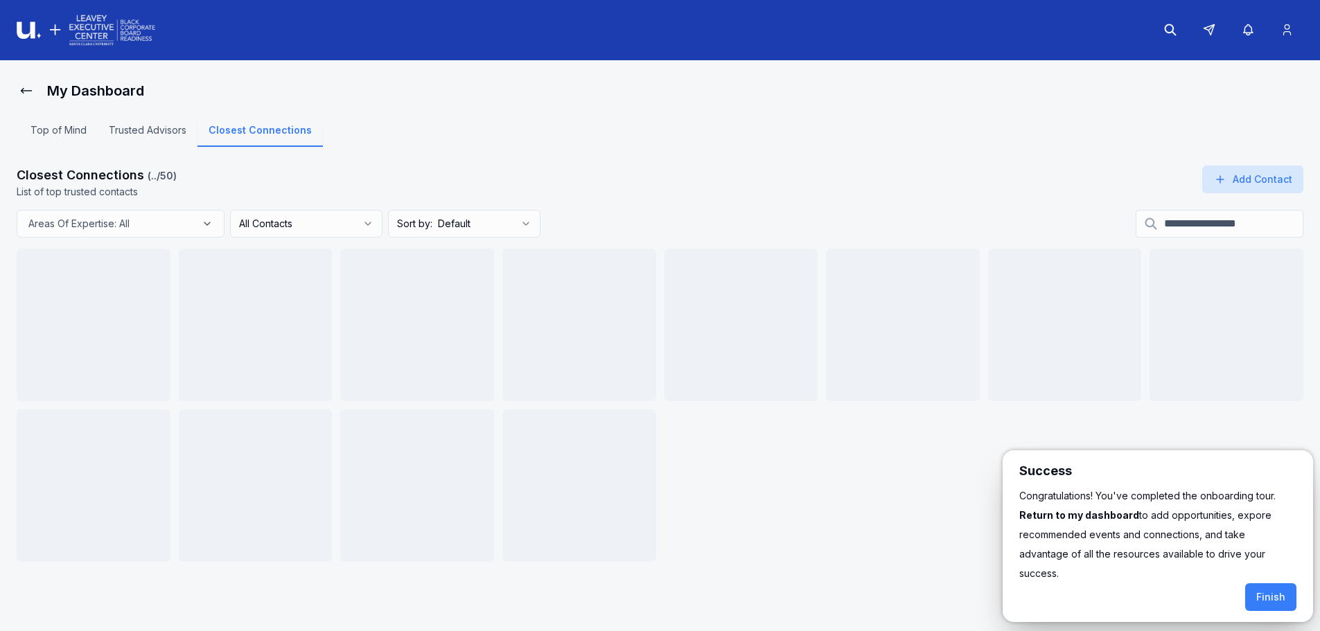
scroll to position [8, 0]
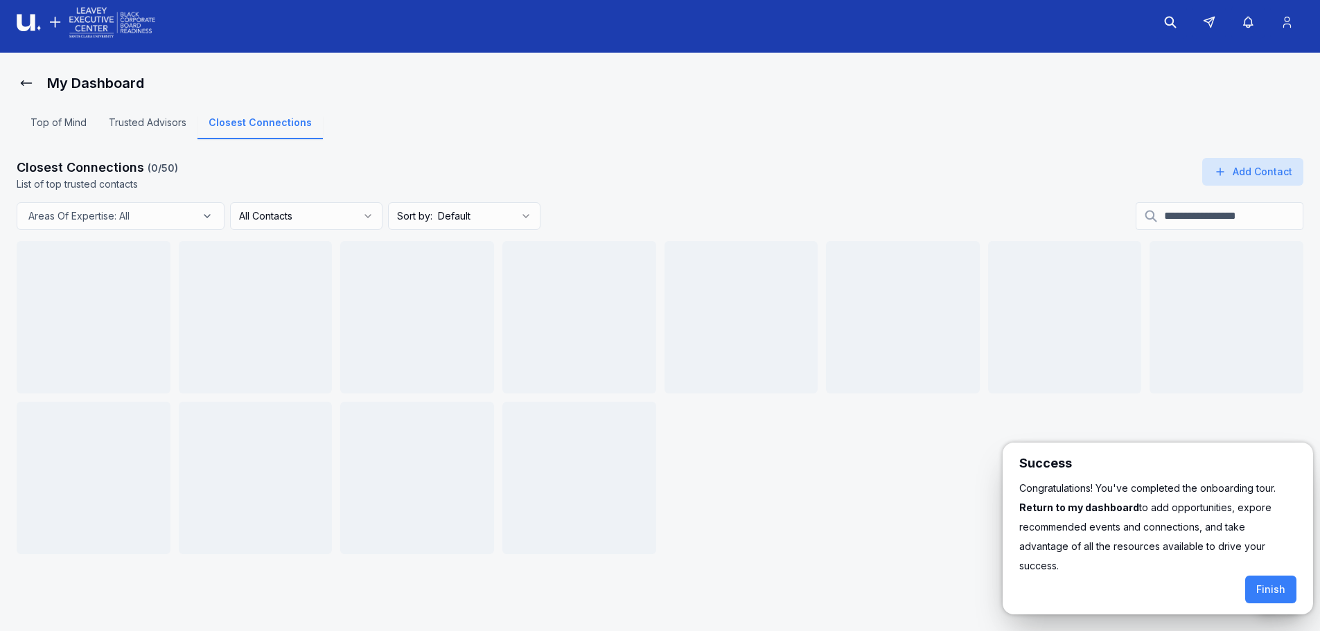
click at [123, 15] on div at bounding box center [660, 311] width 1320 height 639
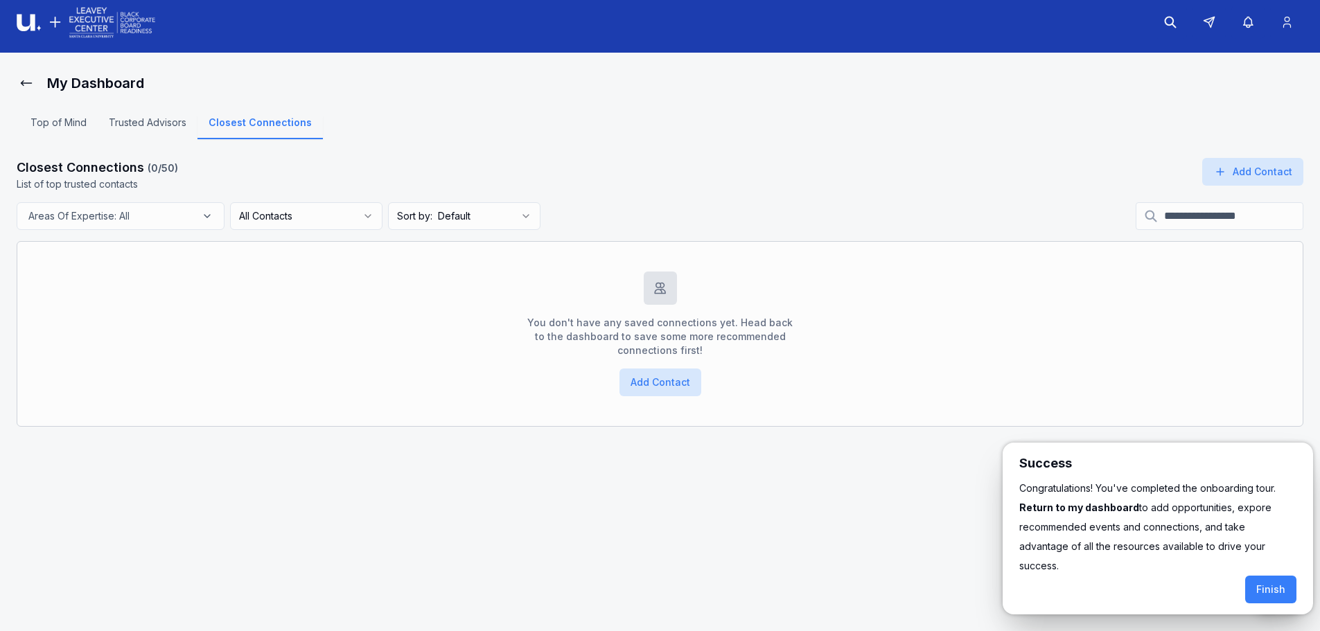
click at [123, 15] on div at bounding box center [660, 311] width 1320 height 639
click at [104, 23] on div at bounding box center [660, 311] width 1320 height 639
click at [57, 180] on div at bounding box center [660, 311] width 1320 height 639
click at [134, 119] on div at bounding box center [660, 311] width 1320 height 639
click at [135, 126] on div at bounding box center [660, 311] width 1320 height 639
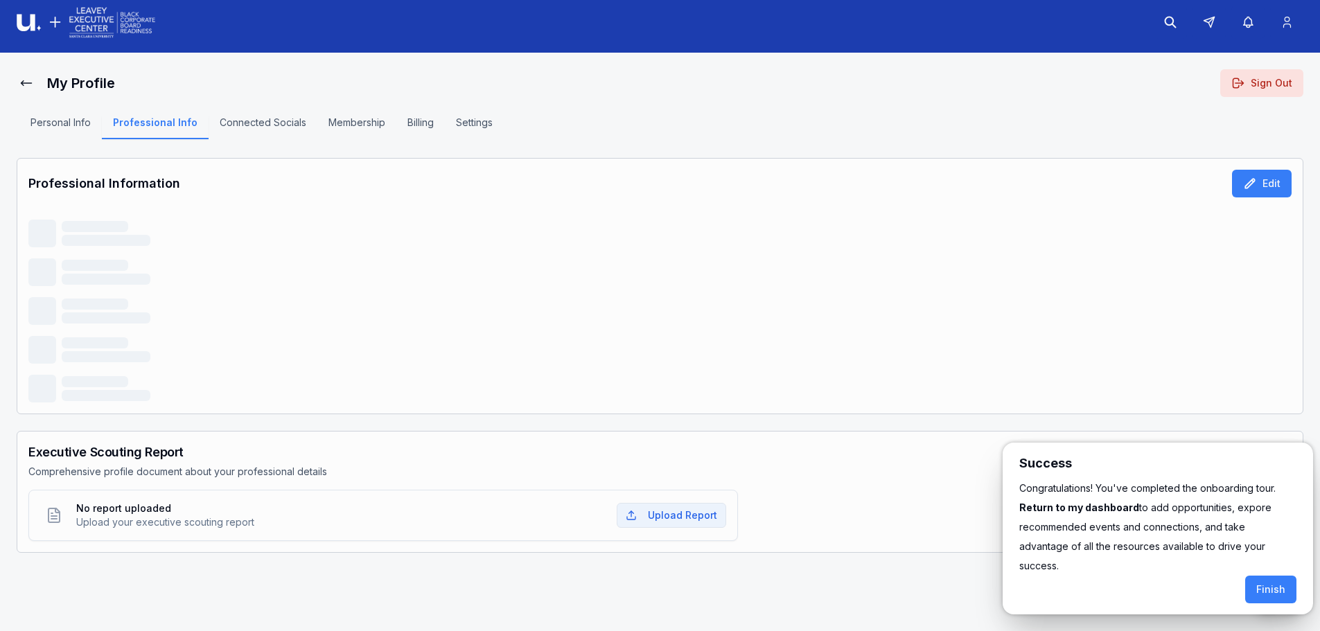
scroll to position [8, 0]
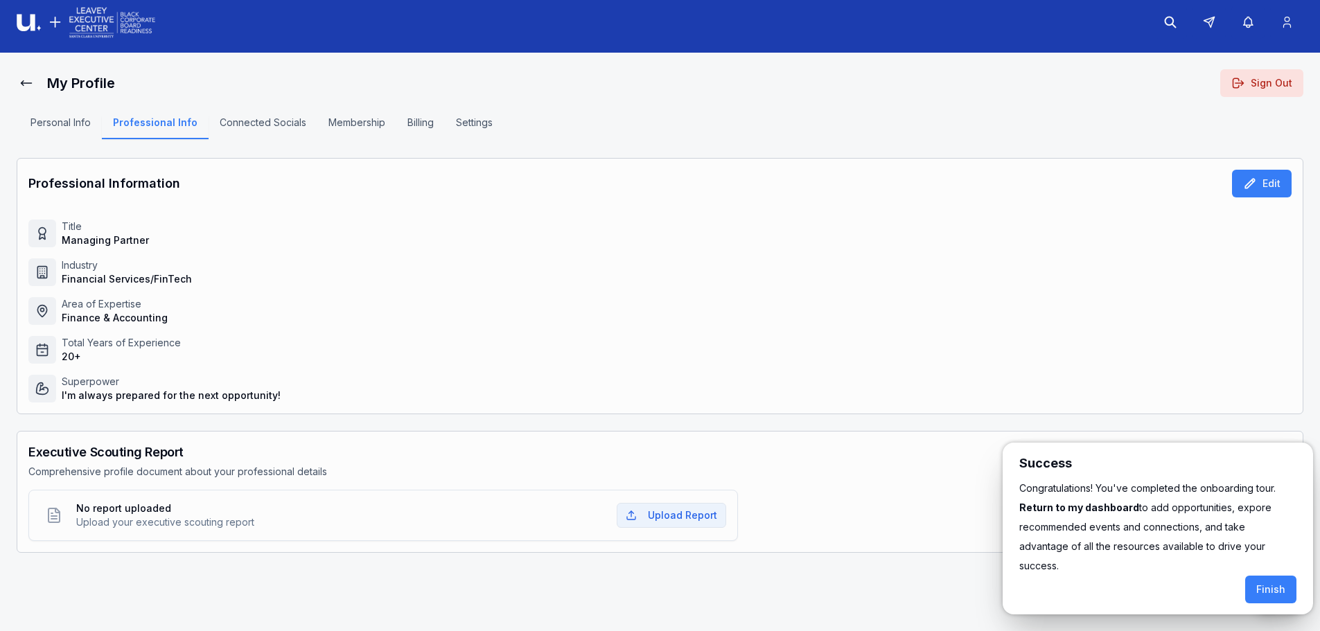
click at [64, 123] on div at bounding box center [660, 311] width 1320 height 639
click at [1243, 78] on div at bounding box center [660, 311] width 1320 height 639
click at [1282, 576] on button "Finish" at bounding box center [1271, 590] width 51 height 28
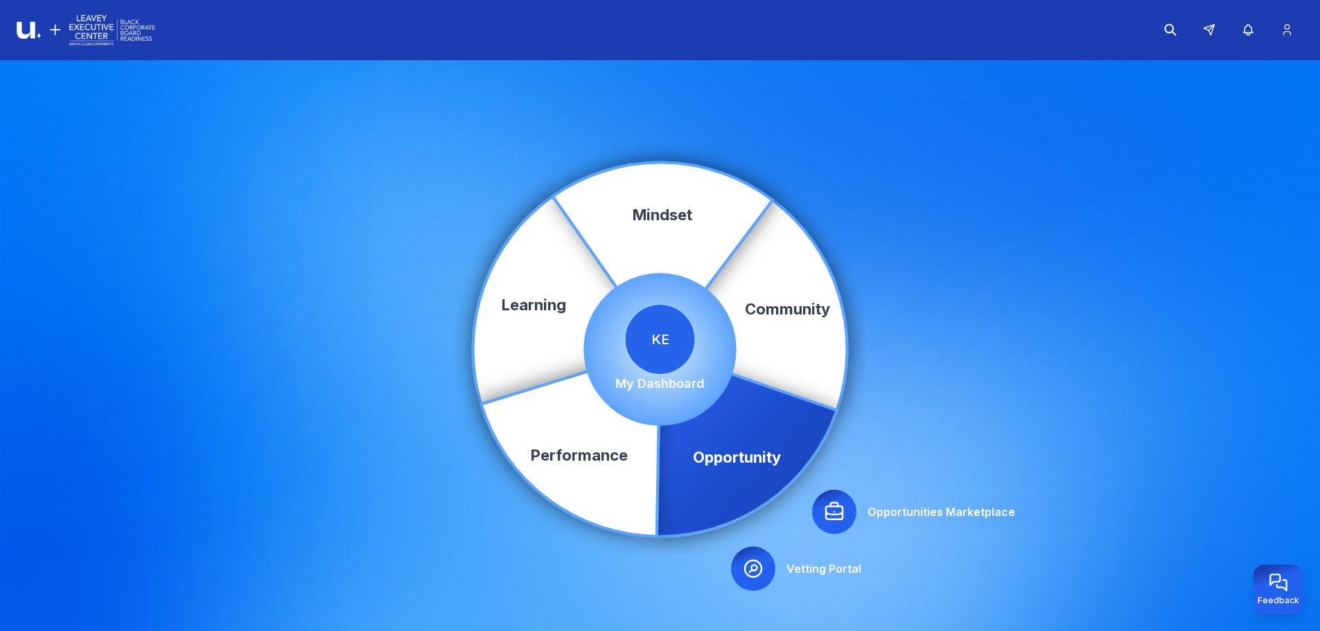
click at [839, 504] on icon at bounding box center [834, 512] width 22 height 22
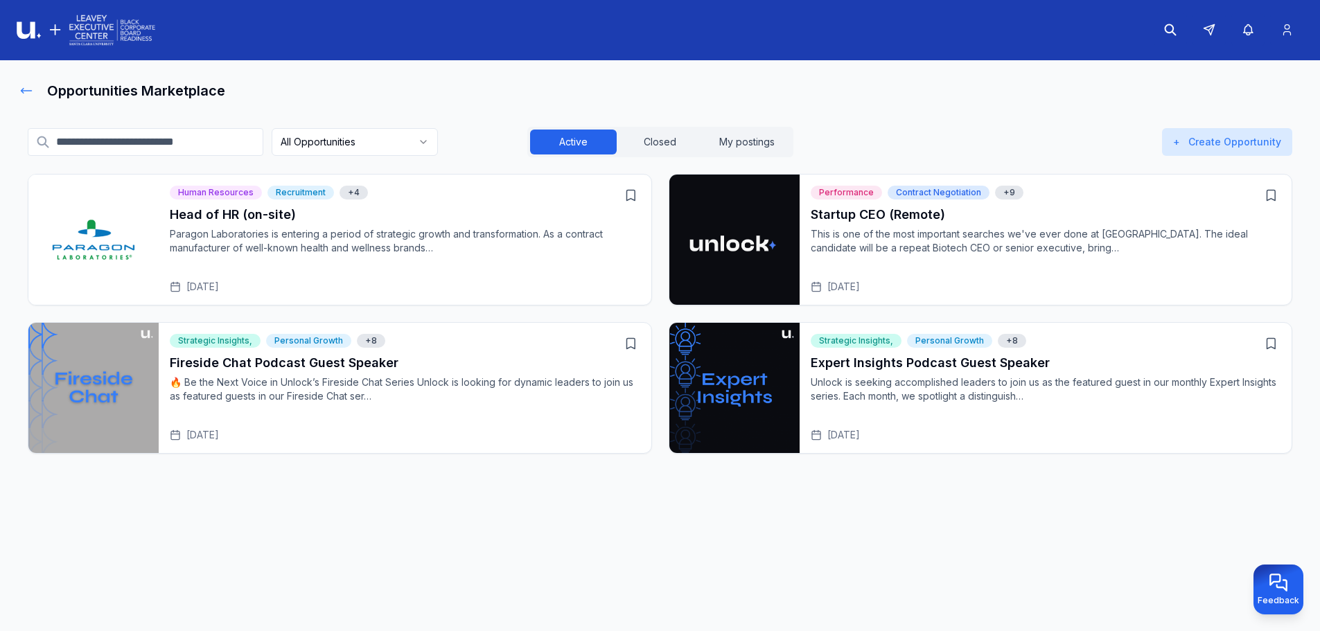
click at [27, 89] on icon at bounding box center [26, 91] width 14 height 14
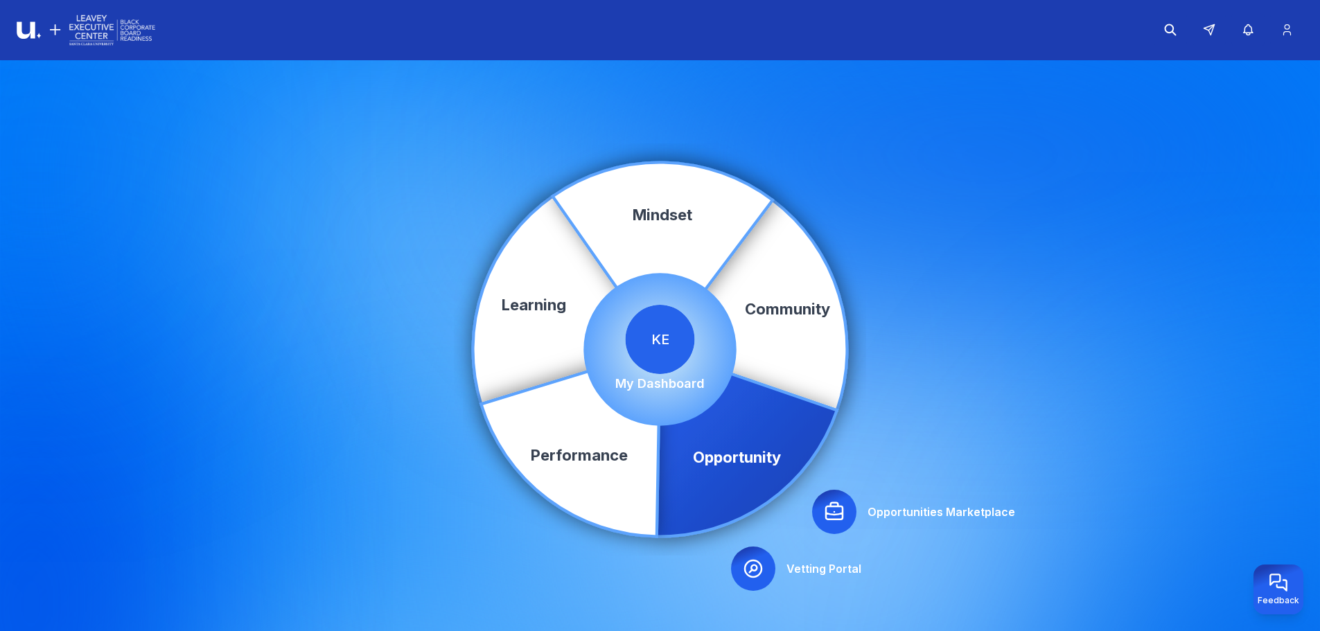
click at [751, 566] on icon at bounding box center [753, 569] width 22 height 22
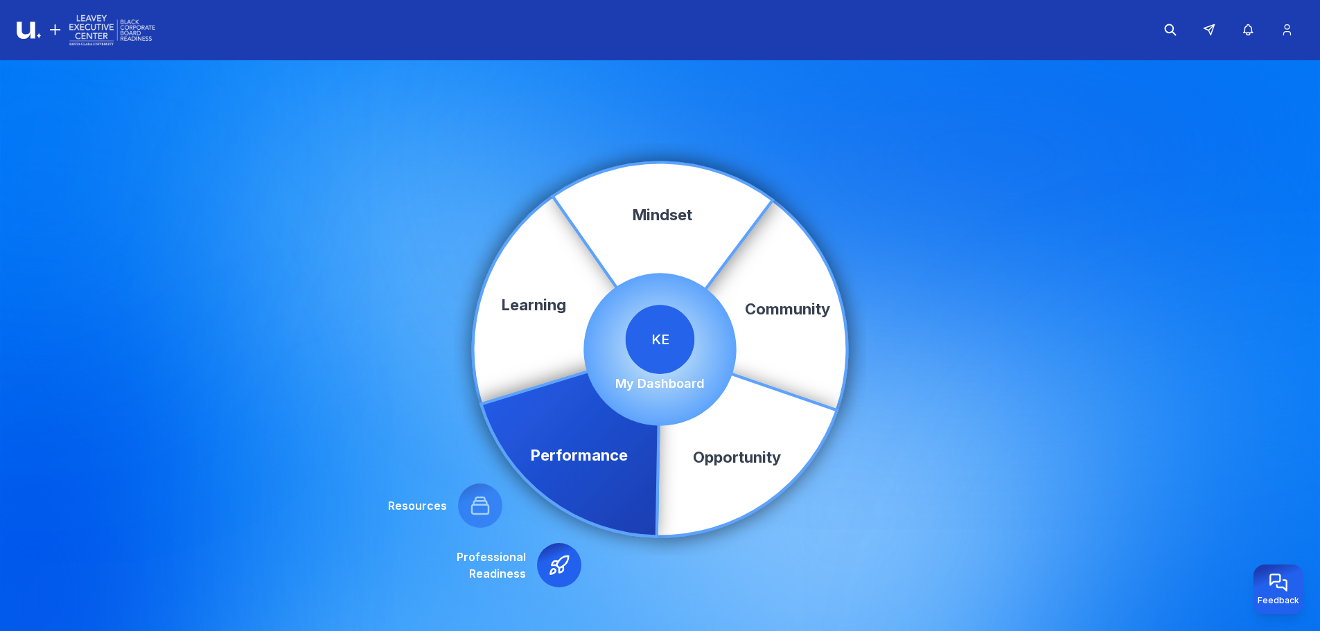
click at [556, 576] on icon at bounding box center [559, 566] width 22 height 22
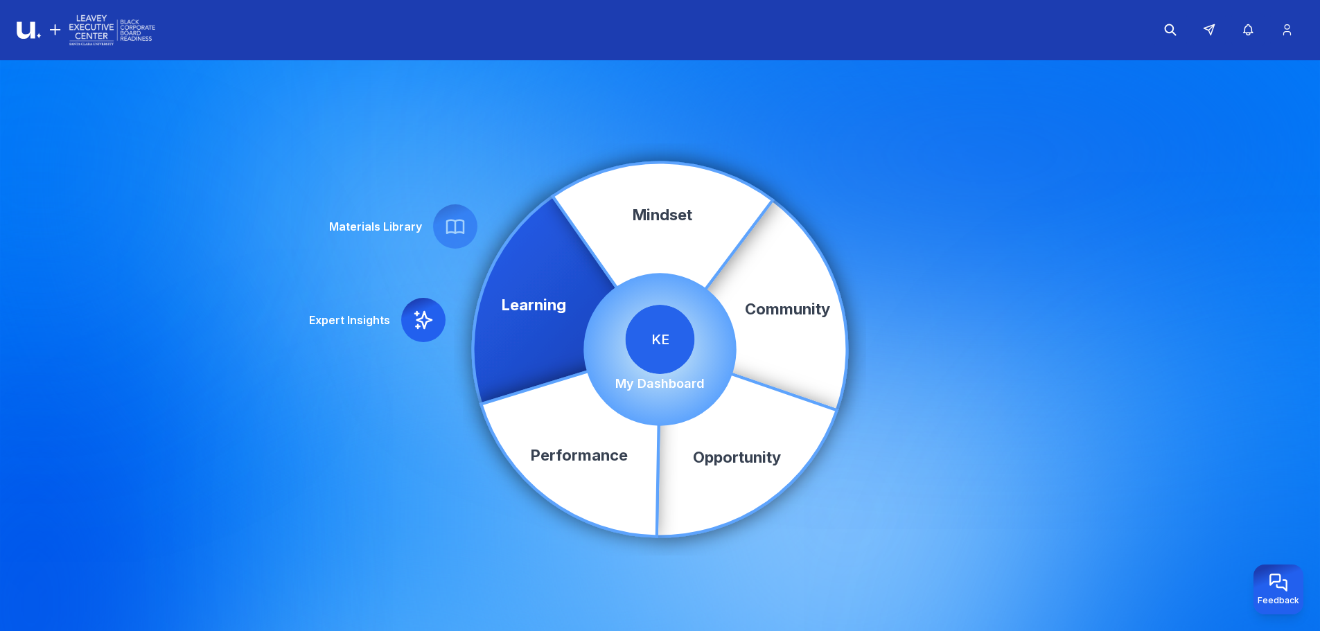
click at [656, 343] on span "KE" at bounding box center [660, 339] width 69 height 69
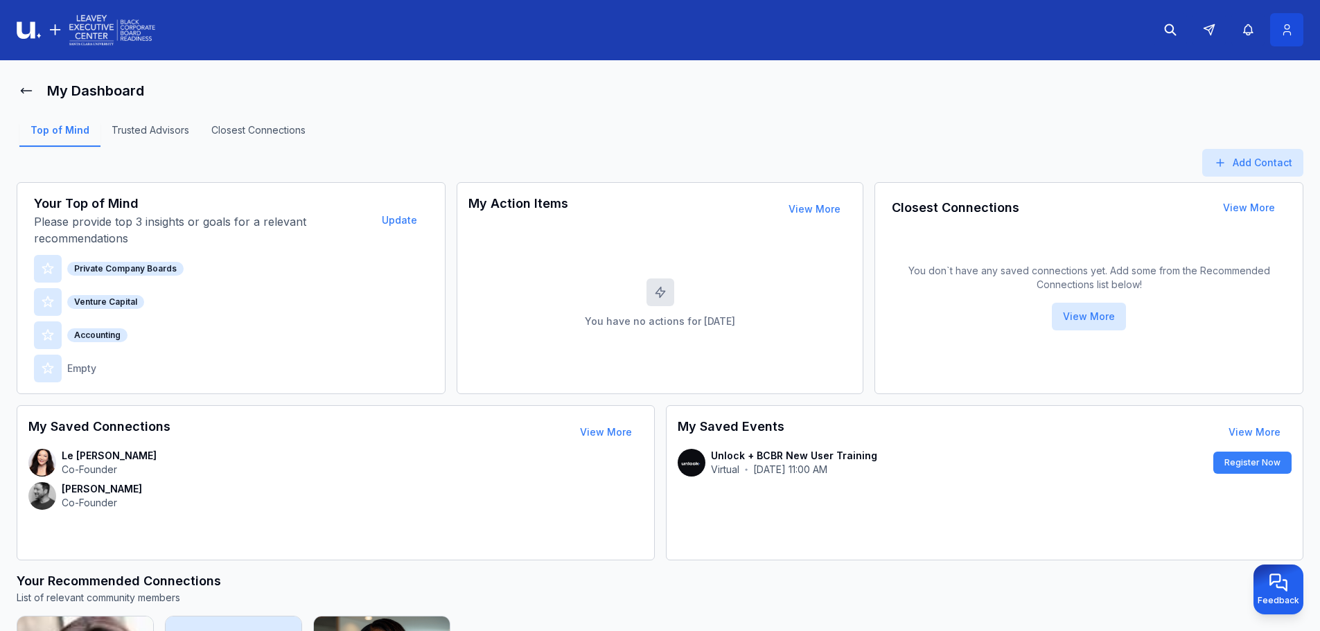
click at [1289, 32] on icon at bounding box center [1287, 30] width 7 height 10
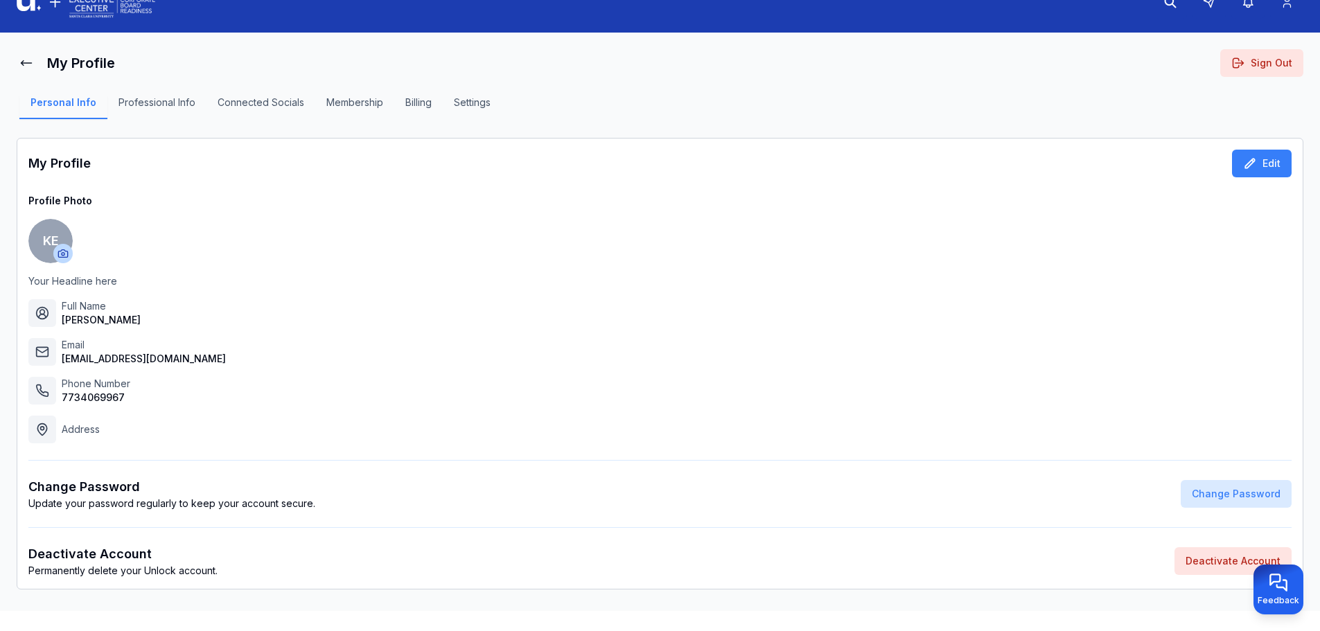
click at [156, 102] on button "Professional Info" at bounding box center [156, 108] width 99 height 24
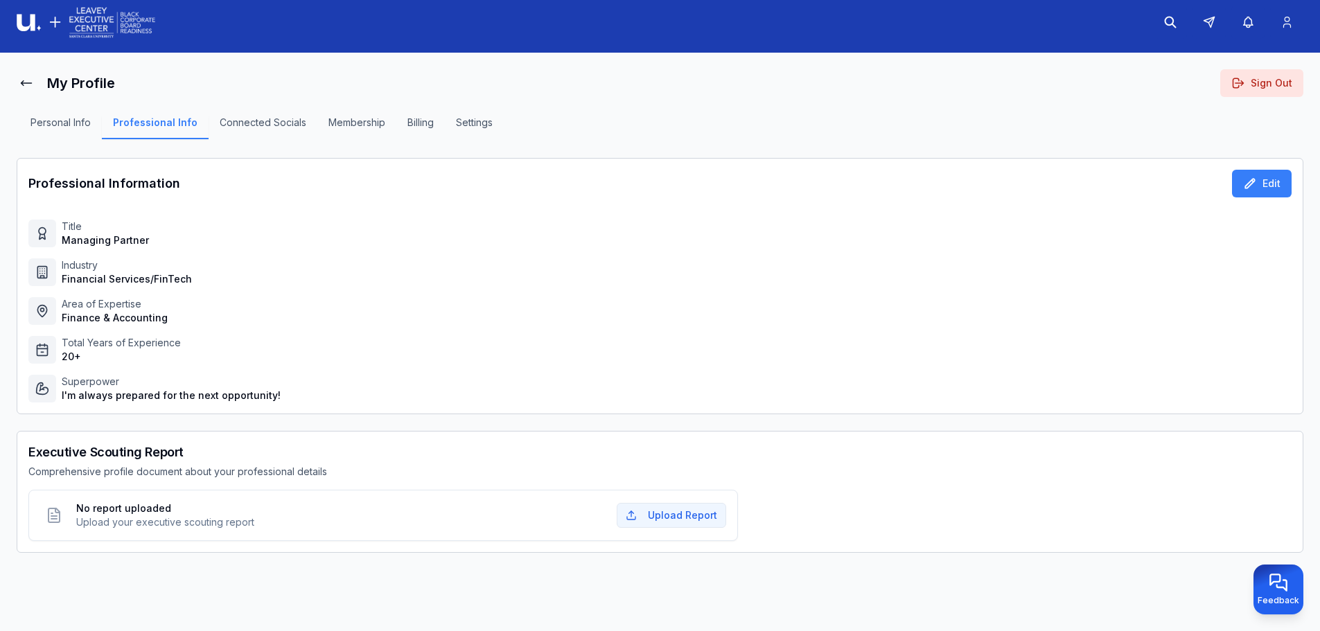
scroll to position [8, 0]
click at [782, 166] on div "Professional Information Edit Title Managing Partner Industry Financial Service…" at bounding box center [660, 286] width 1287 height 256
click at [658, 518] on button "Upload Report" at bounding box center [672, 515] width 110 height 25
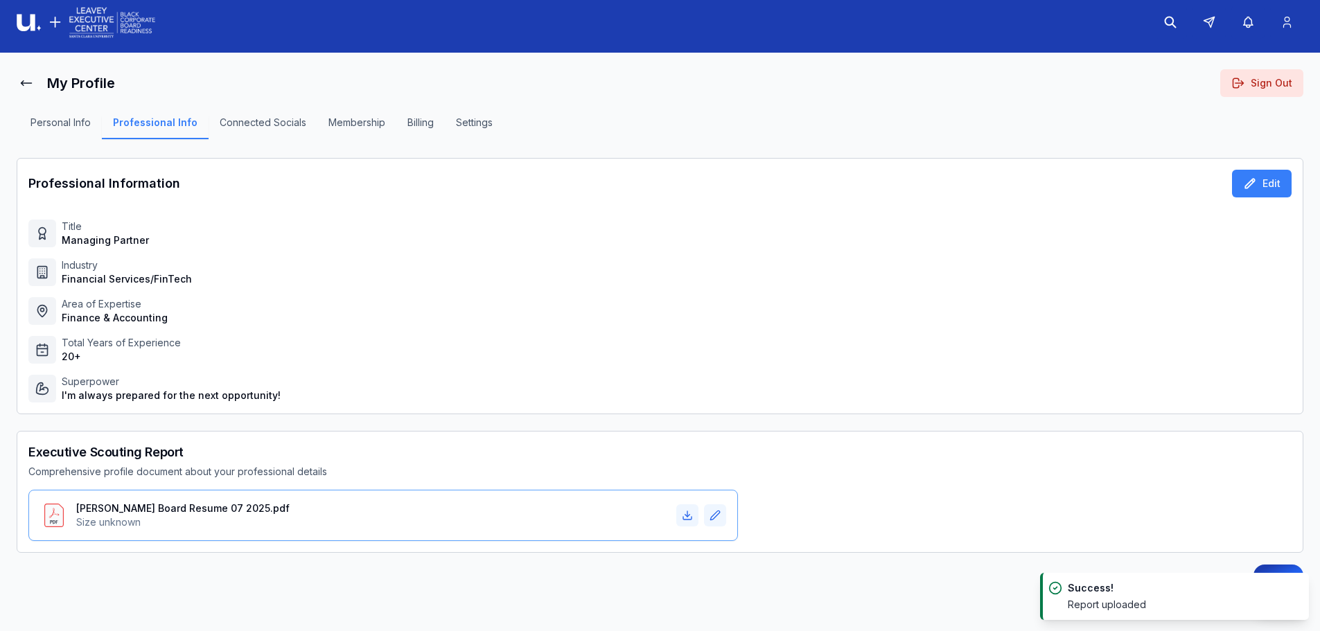
click at [1287, 569] on ol "Success! Report uploaded" at bounding box center [1174, 596] width 291 height 69
click at [988, 592] on div "My Profile Sign Out Personal Info Professional Info Connected Socials Membershi…" at bounding box center [660, 331] width 1287 height 525
click at [1300, 590] on icon "Notifications (F8)" at bounding box center [1295, 587] width 11 height 11
click at [21, 83] on icon at bounding box center [26, 82] width 10 height 5
